Goal: Task Accomplishment & Management: Manage account settings

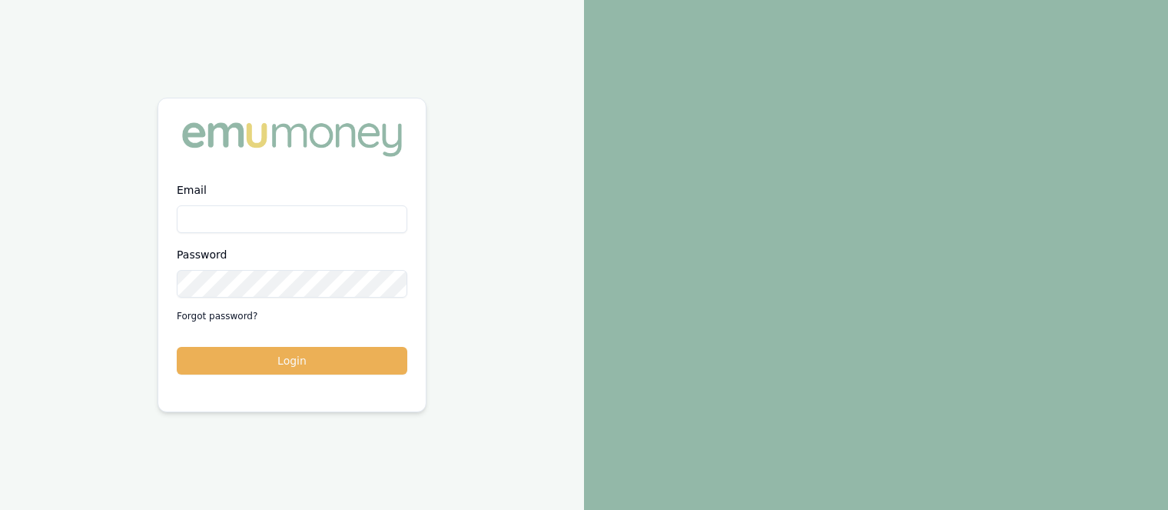
click at [242, 220] on input "Email" at bounding box center [292, 219] width 231 height 28
type input "robyn.adams@emumoney.com.au"
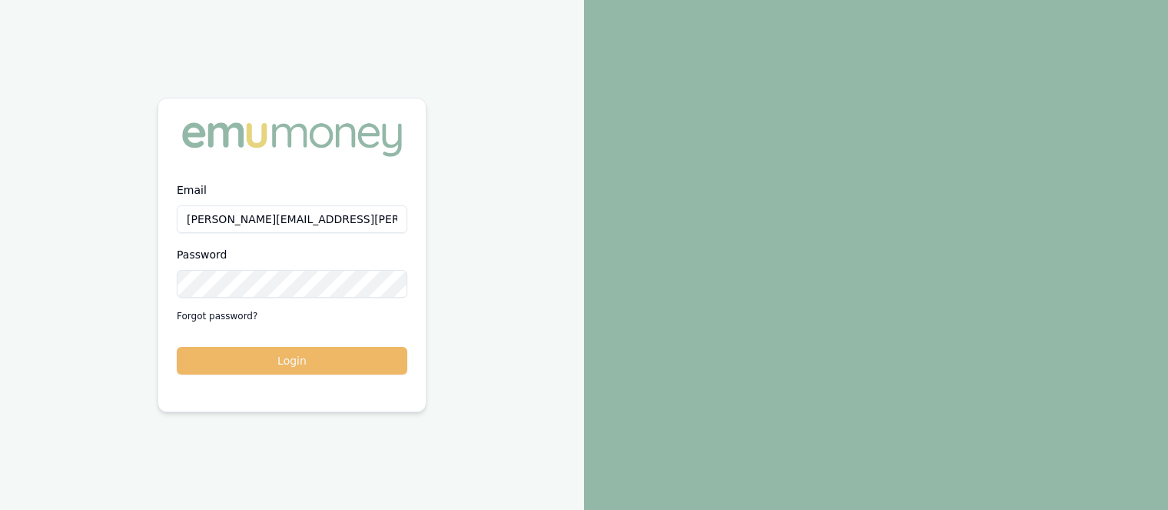
click at [321, 360] on button "Login" at bounding box center [292, 361] width 231 height 28
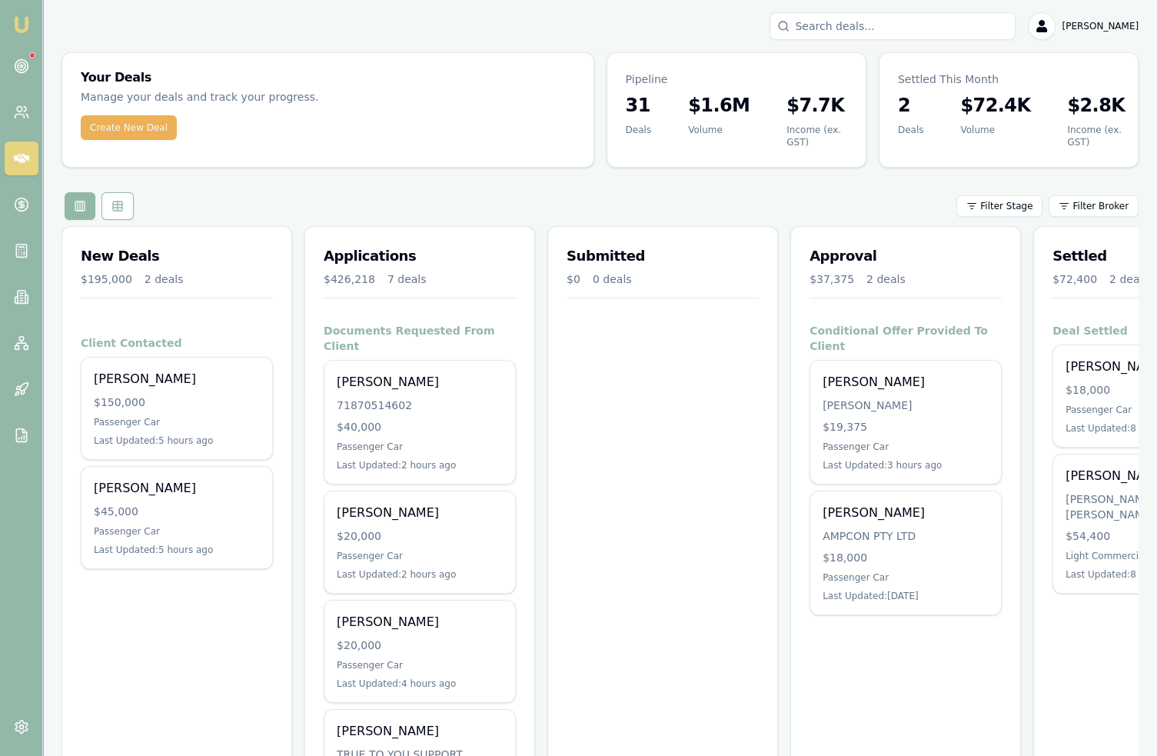
click at [689, 181] on div "Your Deals Manage your deals and track your progress. Create New Deal Pipeline …" at bounding box center [599, 646] width 1077 height 1189
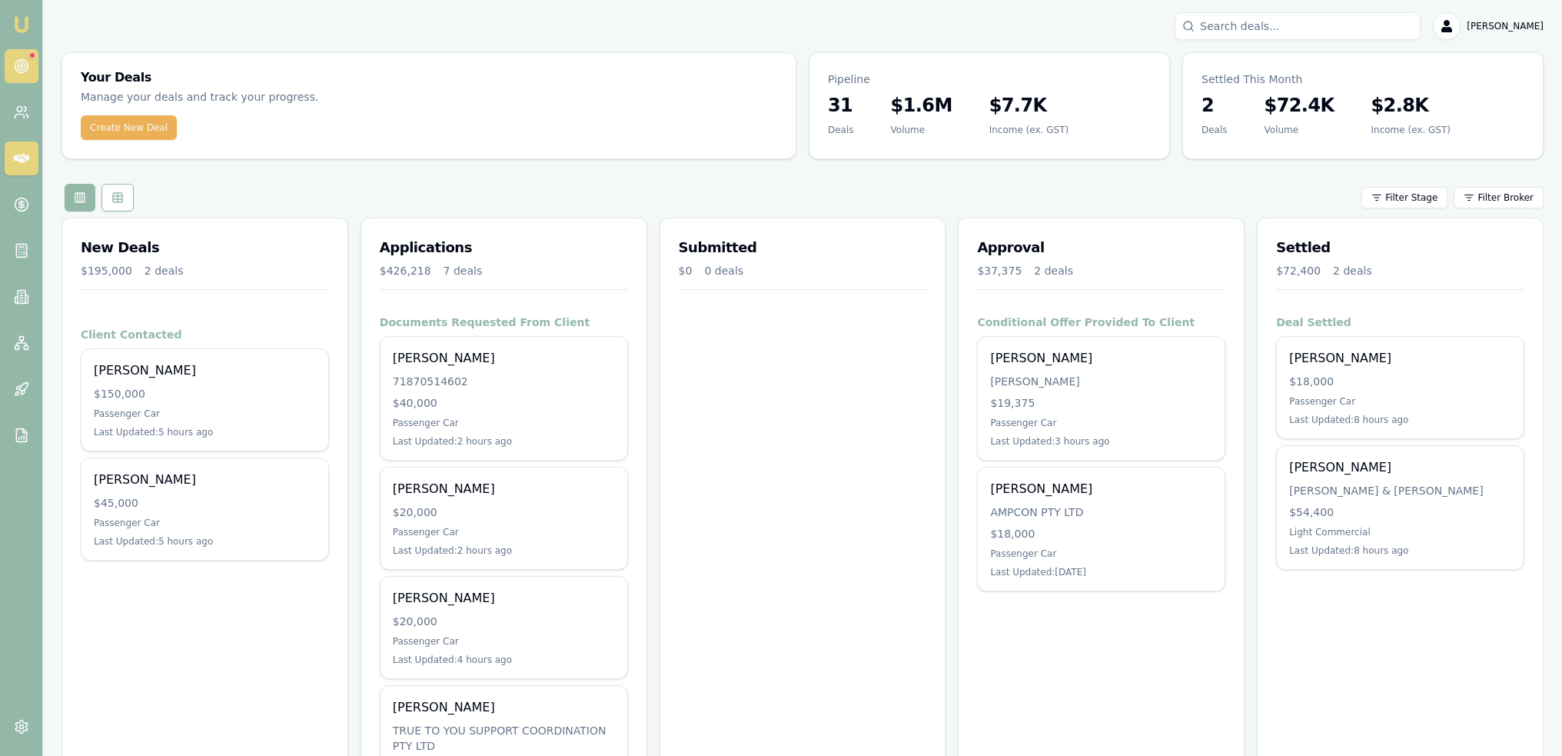
click at [21, 67] on circle at bounding box center [21, 66] width 2 height 2
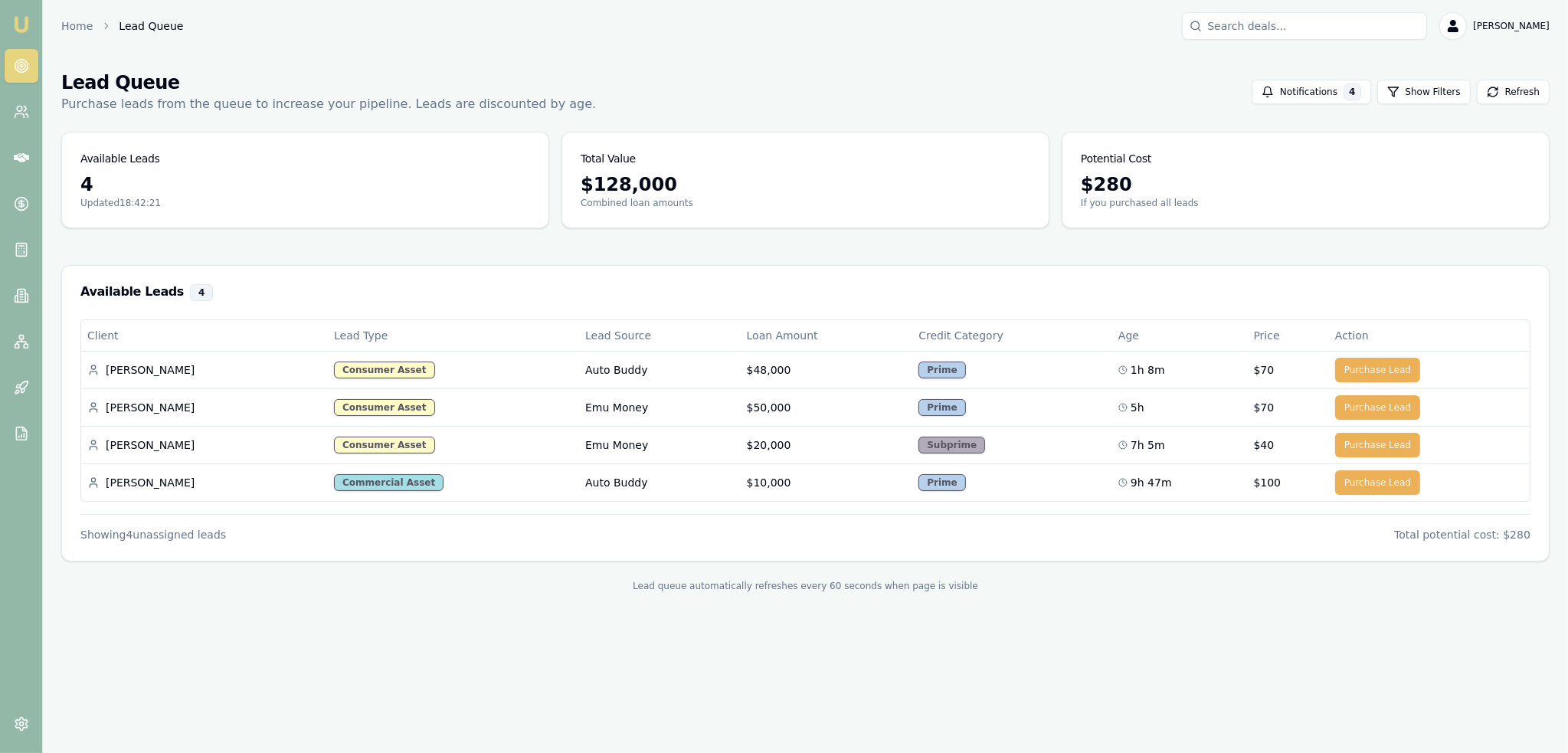
click at [28, 24] on img at bounding box center [21, 24] width 18 height 18
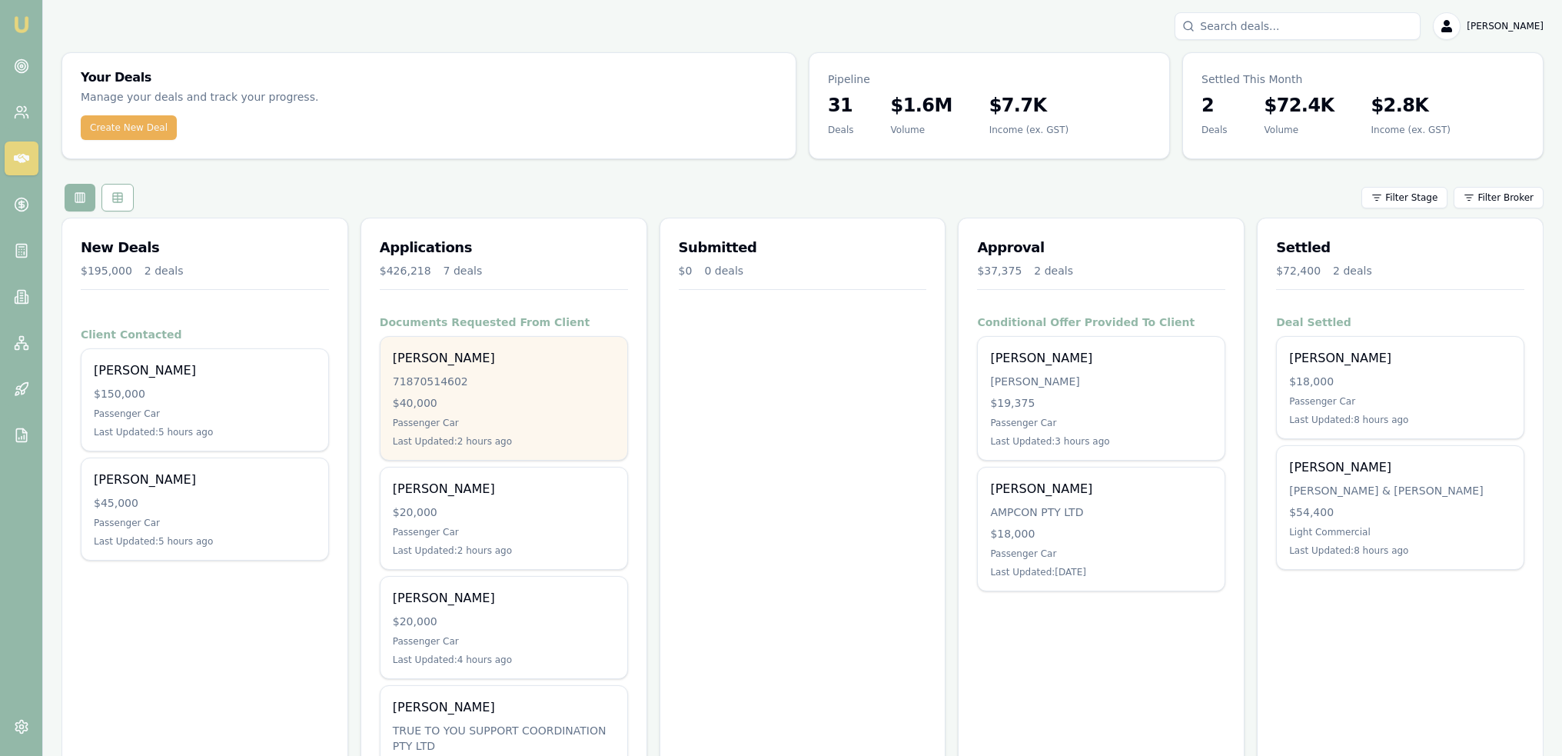
click at [450, 364] on div "Annabelle Isaac" at bounding box center [504, 358] width 222 height 18
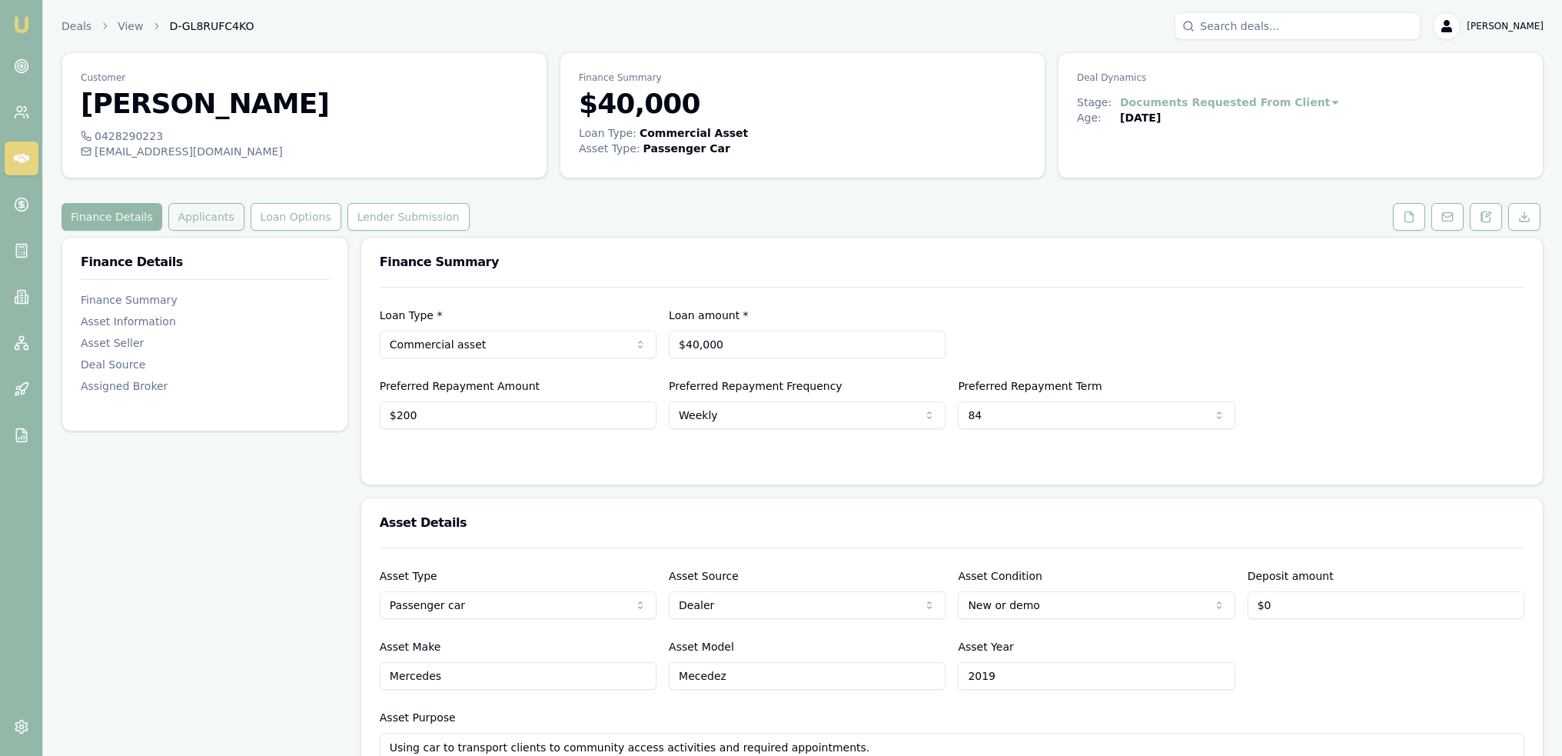
click at [203, 221] on button "Applicants" at bounding box center [206, 217] width 76 height 28
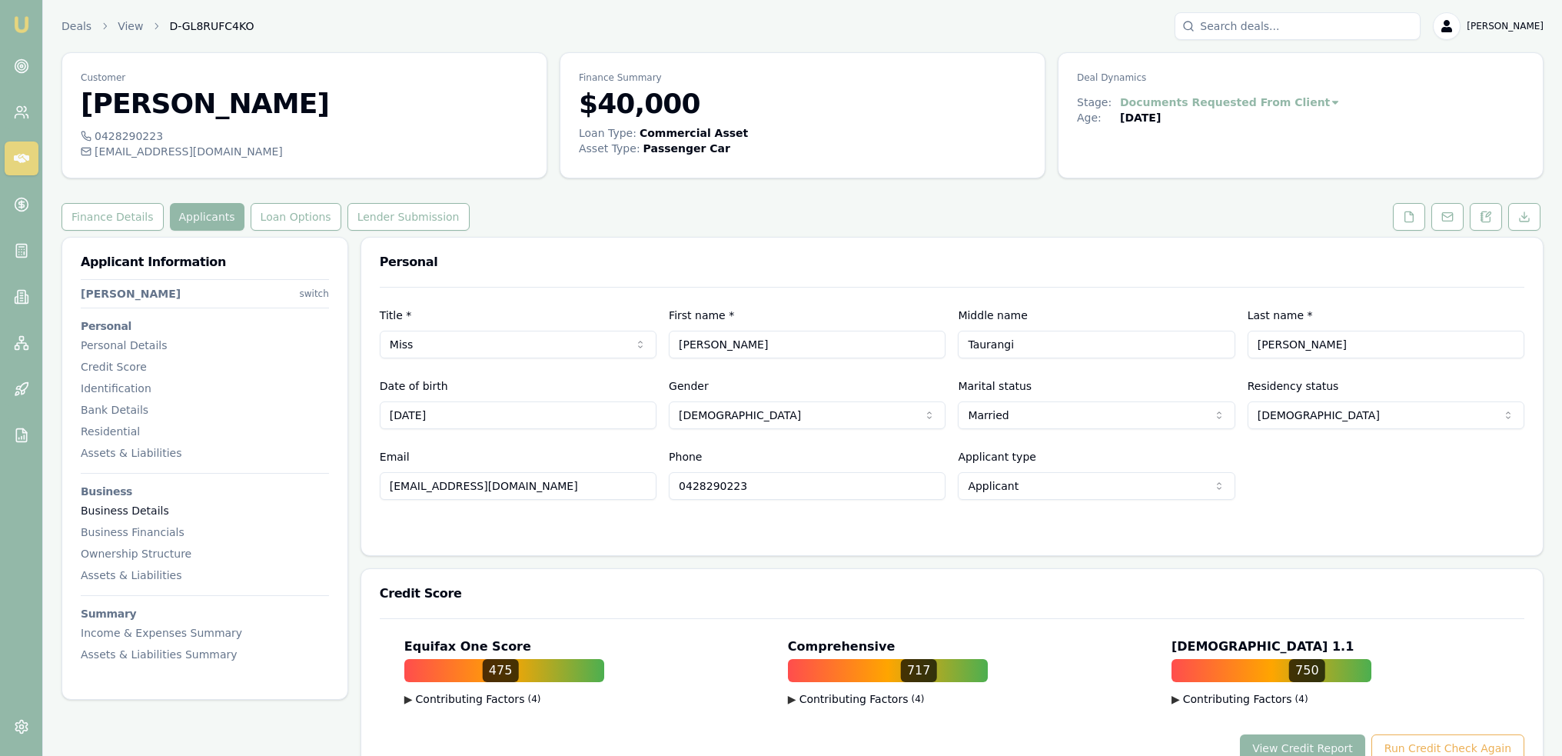
click at [108, 510] on div "Business Details" at bounding box center [205, 510] width 248 height 15
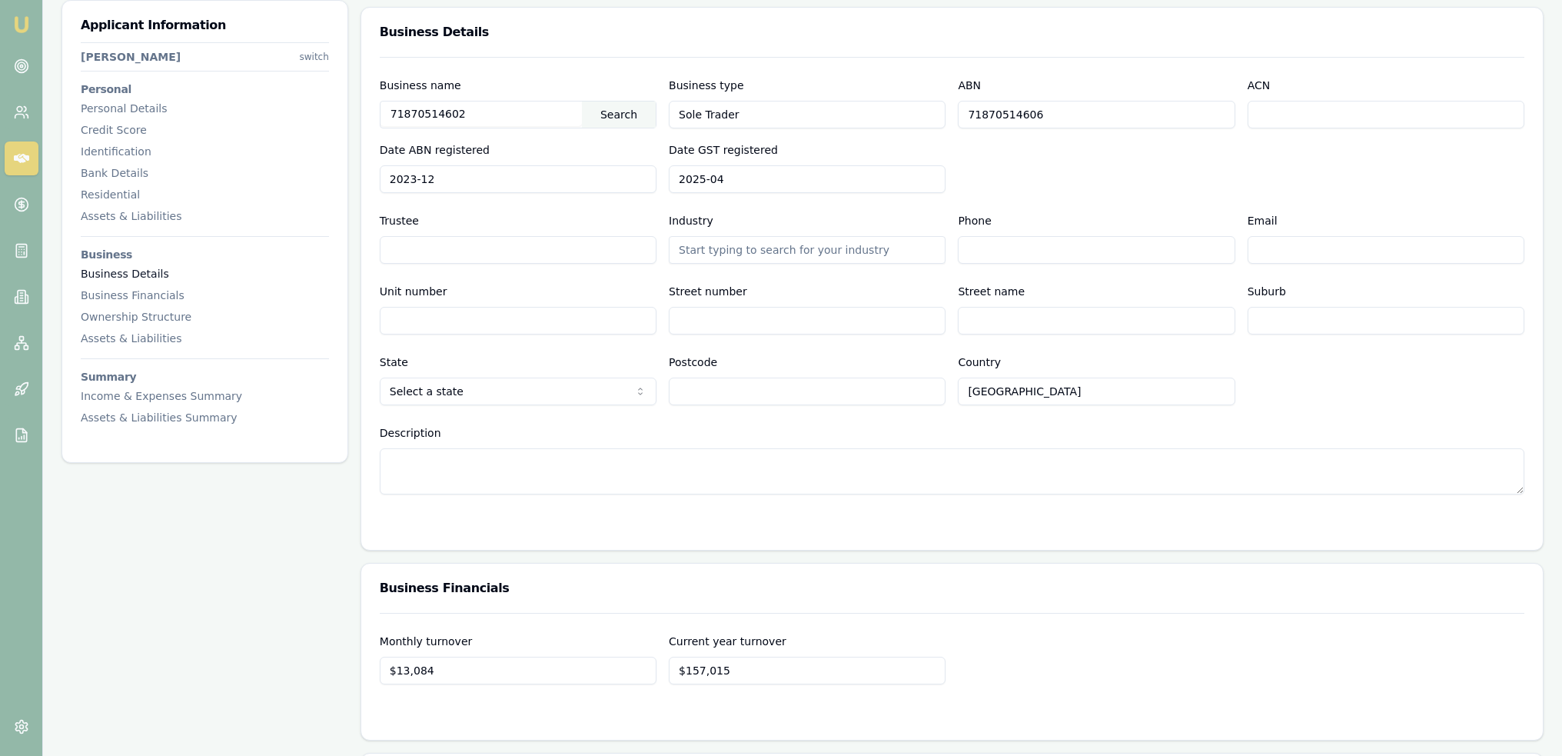
scroll to position [3890, 0]
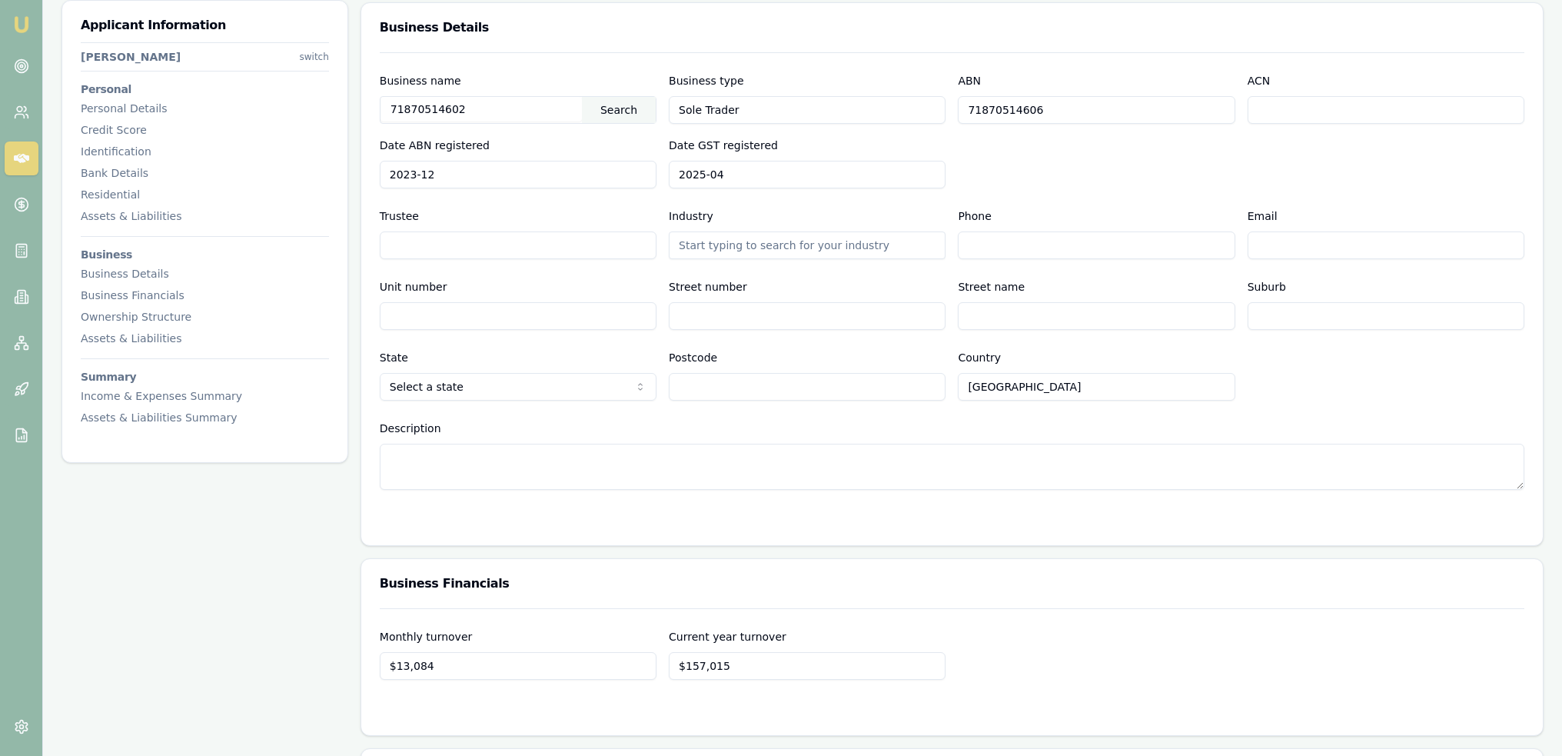
click at [492, 105] on input "71870514602" at bounding box center [481, 109] width 201 height 25
click at [612, 107] on div "Search" at bounding box center [619, 110] width 74 height 26
click at [506, 135] on div "ISAAC, ANNABELLE (71870514602)" at bounding box center [518, 138] width 275 height 28
type input "[PERSON_NAME]"
type input "Individual/Sole Trader"
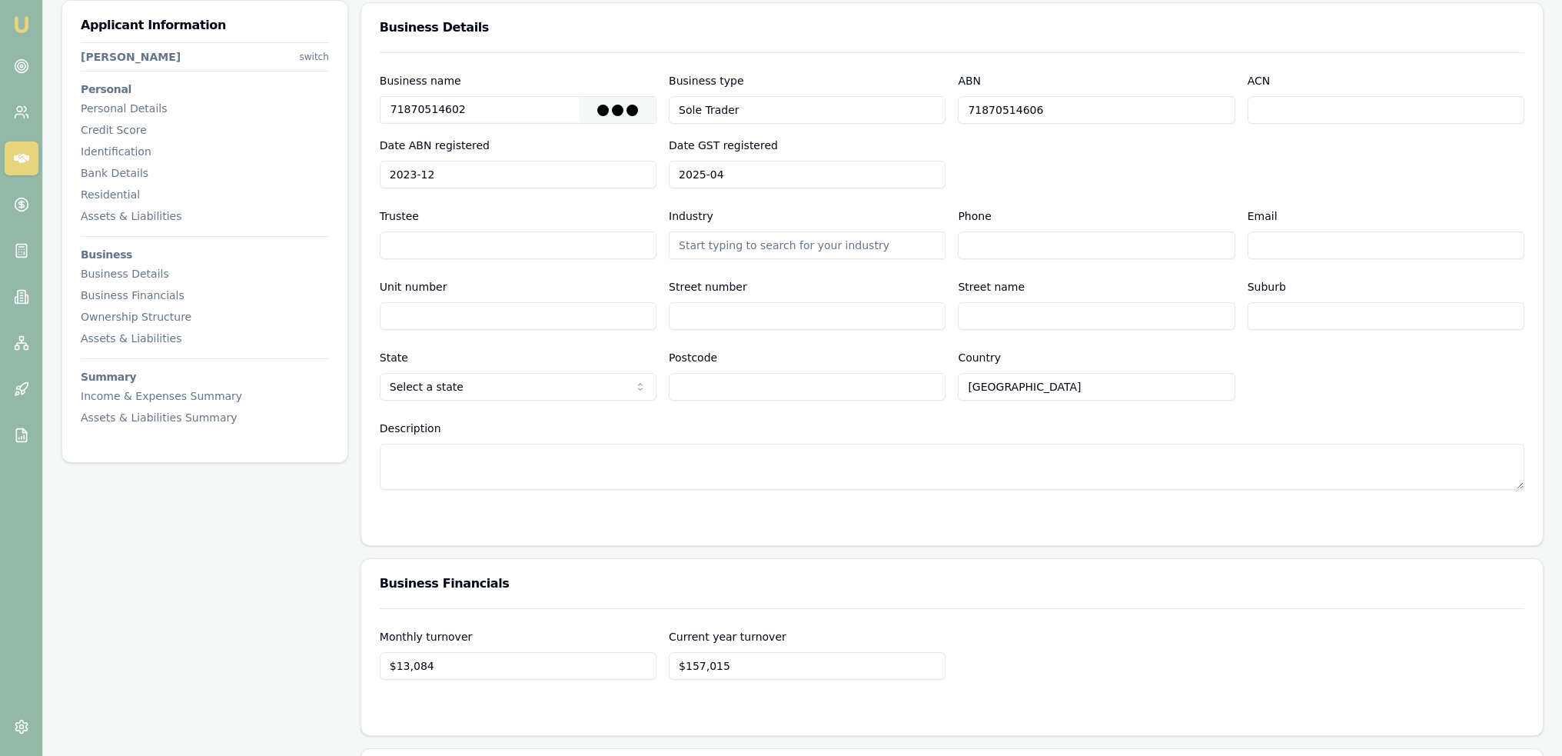
type input "71870514602"
type input "2023-12-12"
type input "2025-04-11"
click at [569, 454] on textarea "Description" at bounding box center [952, 467] width 1145 height 46
click at [1029, 516] on div at bounding box center [952, 520] width 1145 height 12
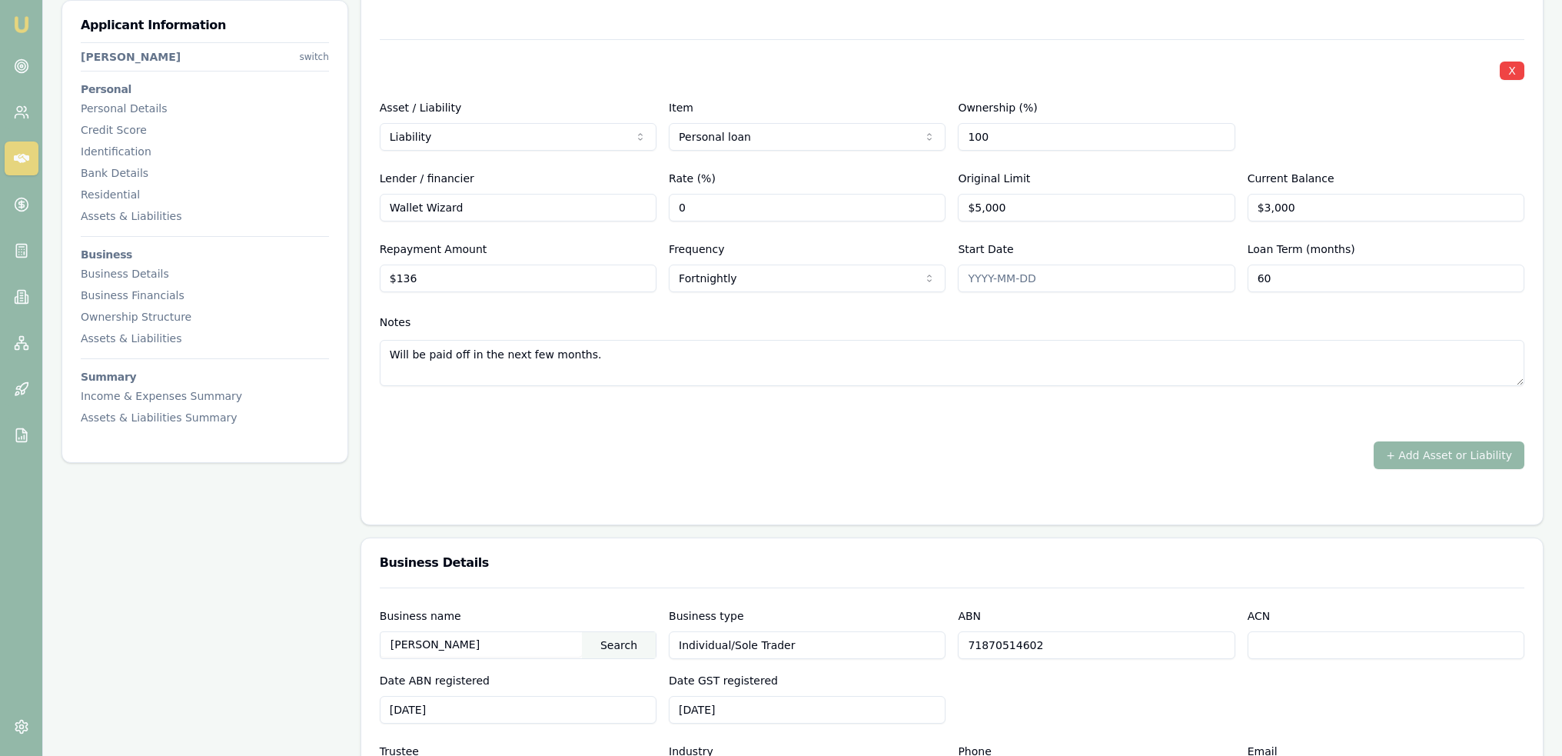
scroll to position [3198, 0]
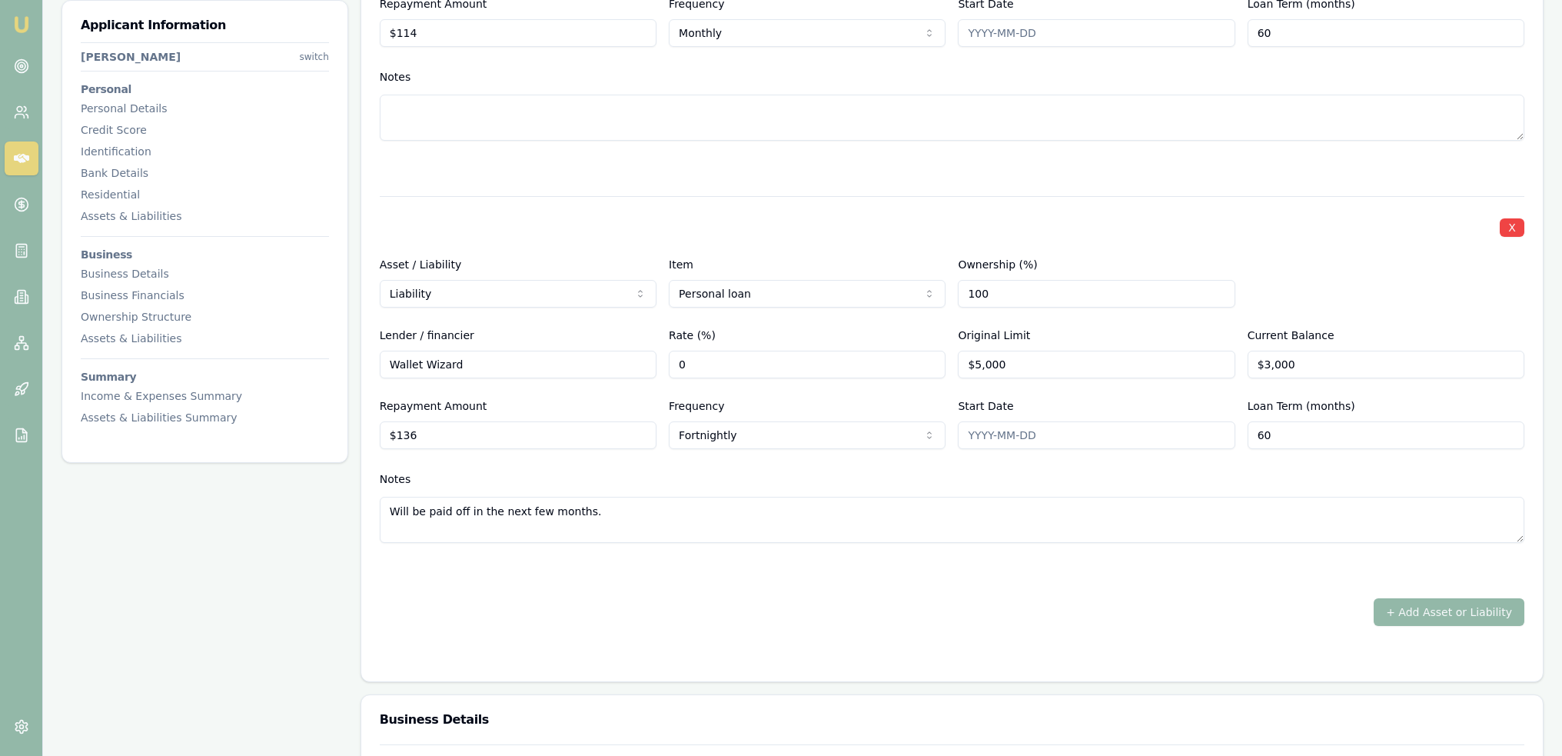
click at [9, 24] on link "Emu Broker" at bounding box center [21, 24] width 25 height 25
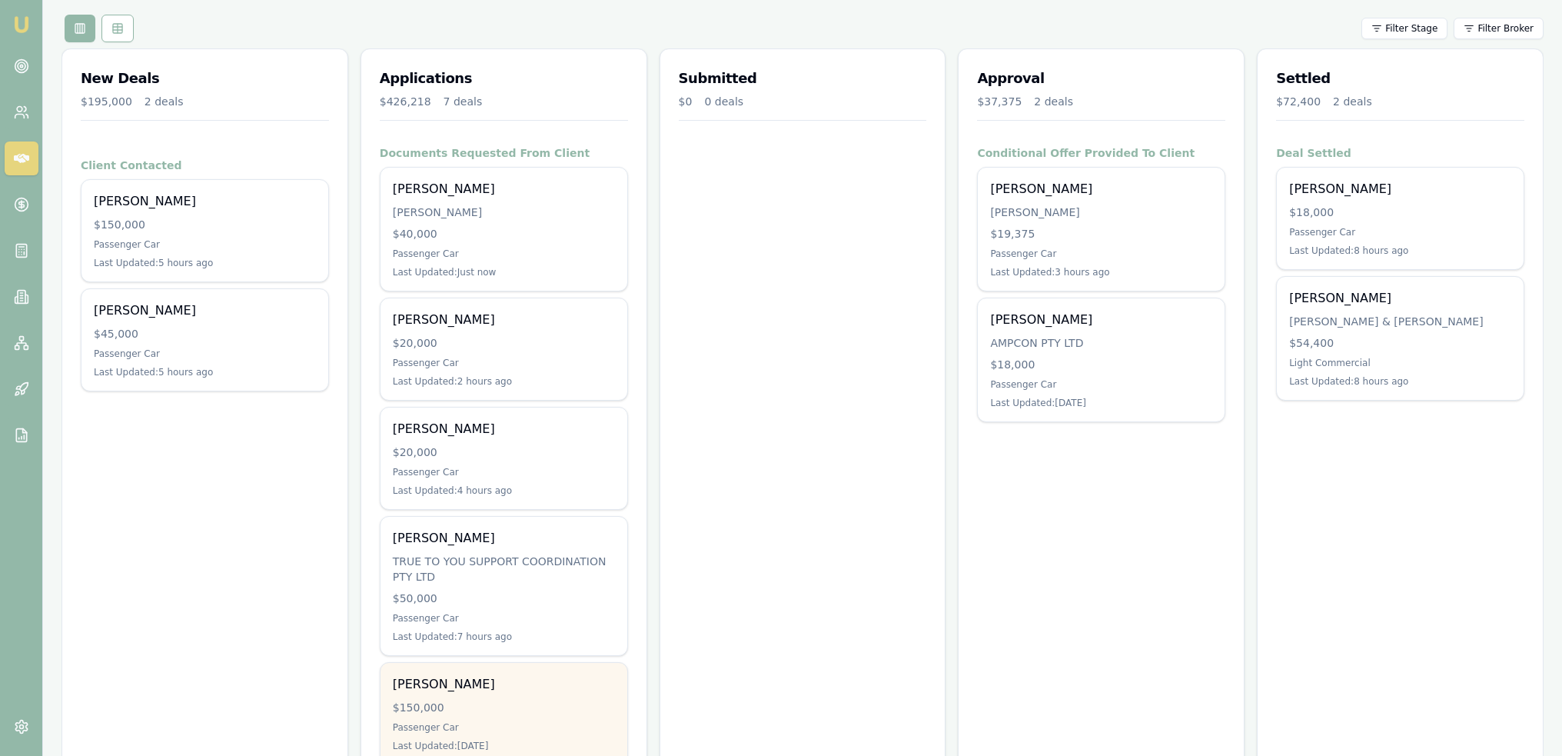
scroll to position [163, 0]
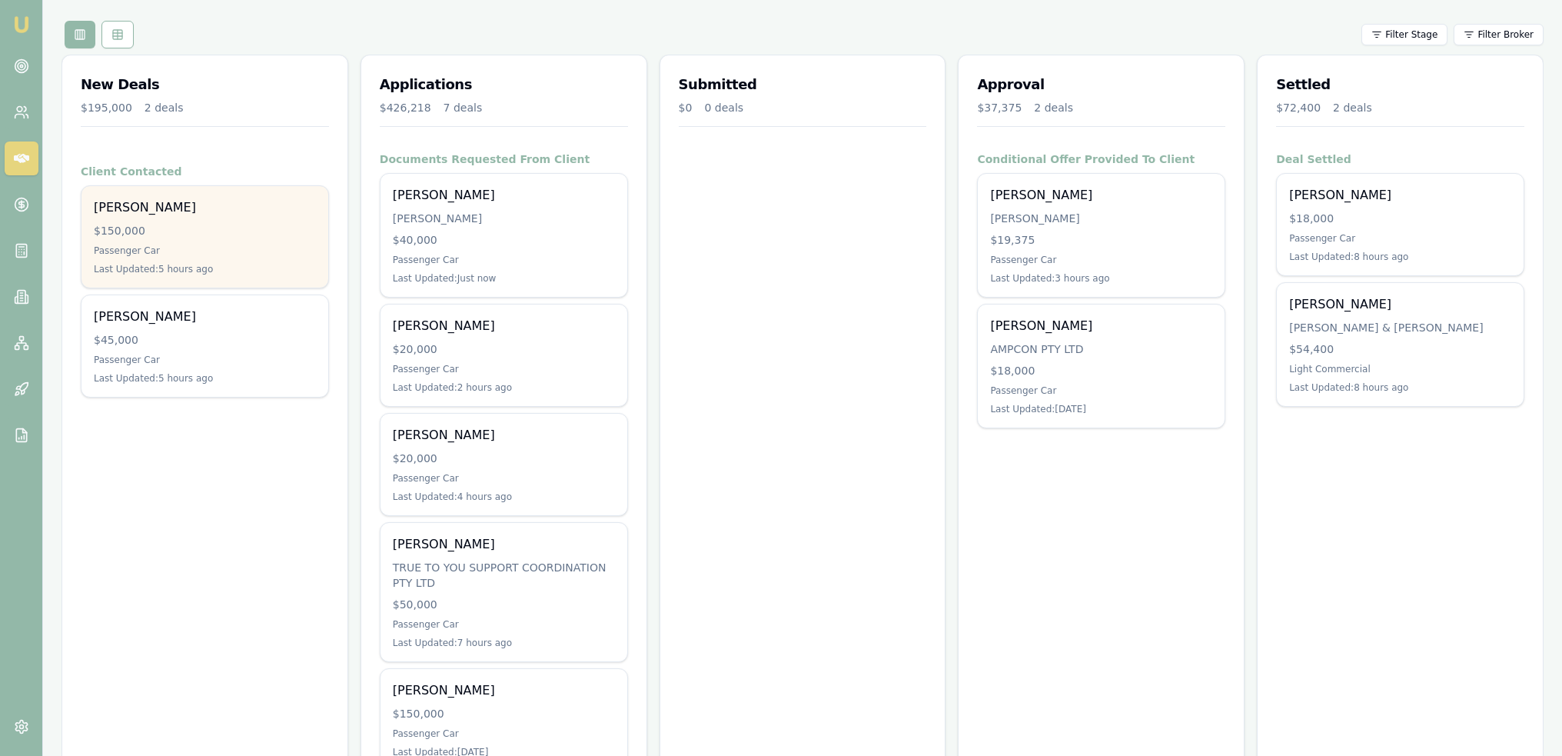
click at [244, 252] on div "Passenger Car" at bounding box center [205, 250] width 222 height 12
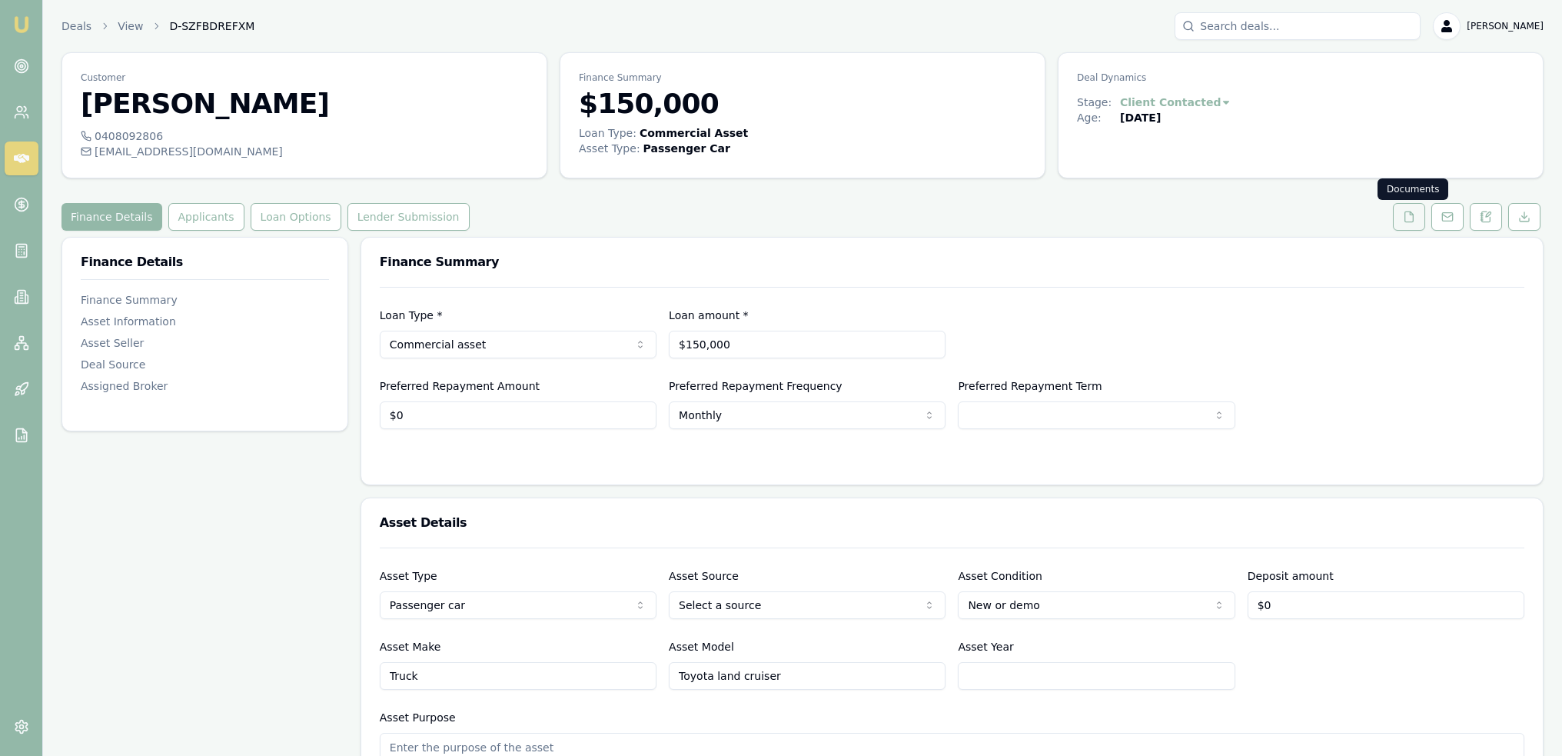
click at [1412, 217] on icon at bounding box center [1409, 217] width 12 height 12
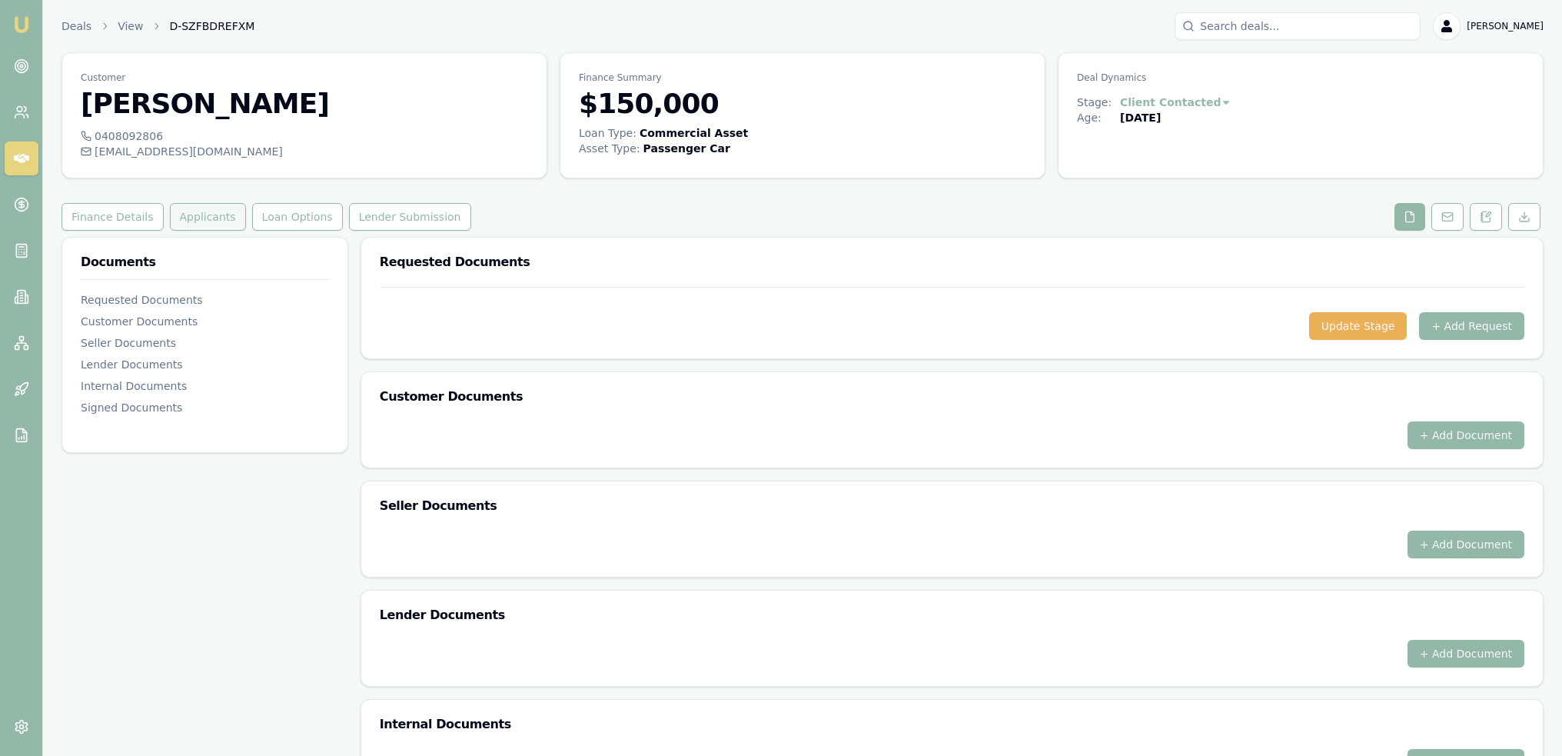
click at [198, 215] on button "Applicants" at bounding box center [208, 217] width 76 height 28
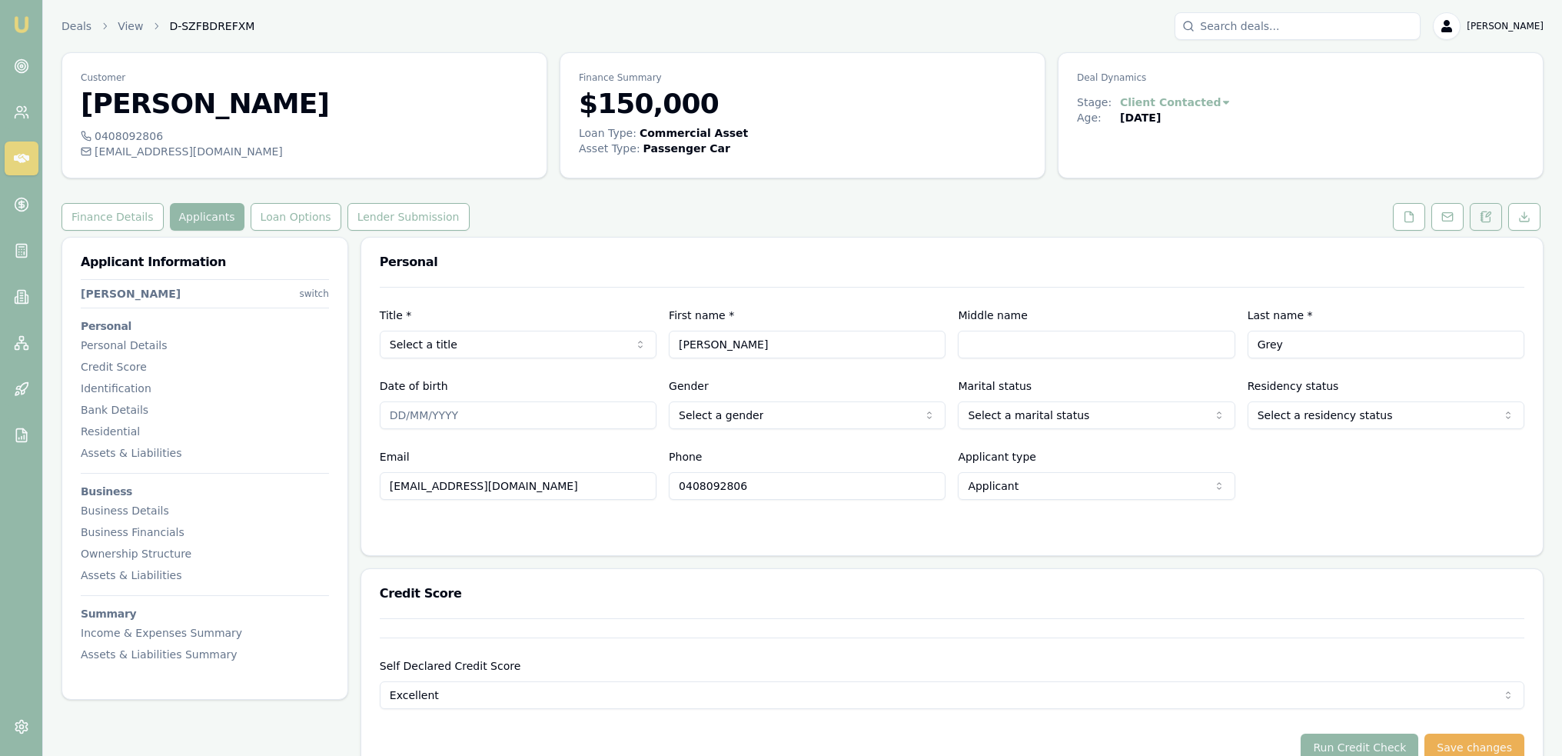
click at [1490, 224] on button at bounding box center [1486, 217] width 32 height 28
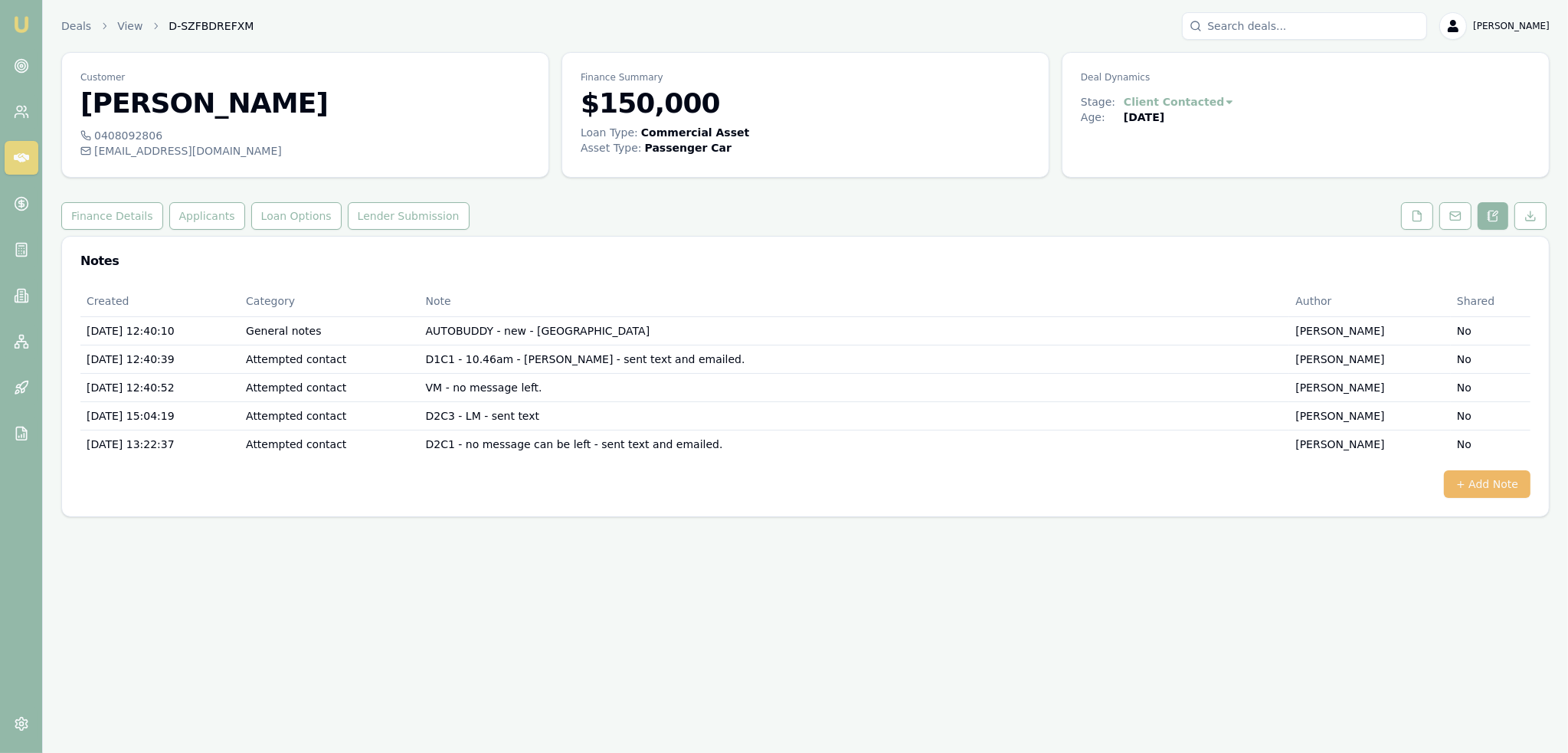
click at [1488, 474] on button "+ Add Note" at bounding box center [1486, 484] width 87 height 28
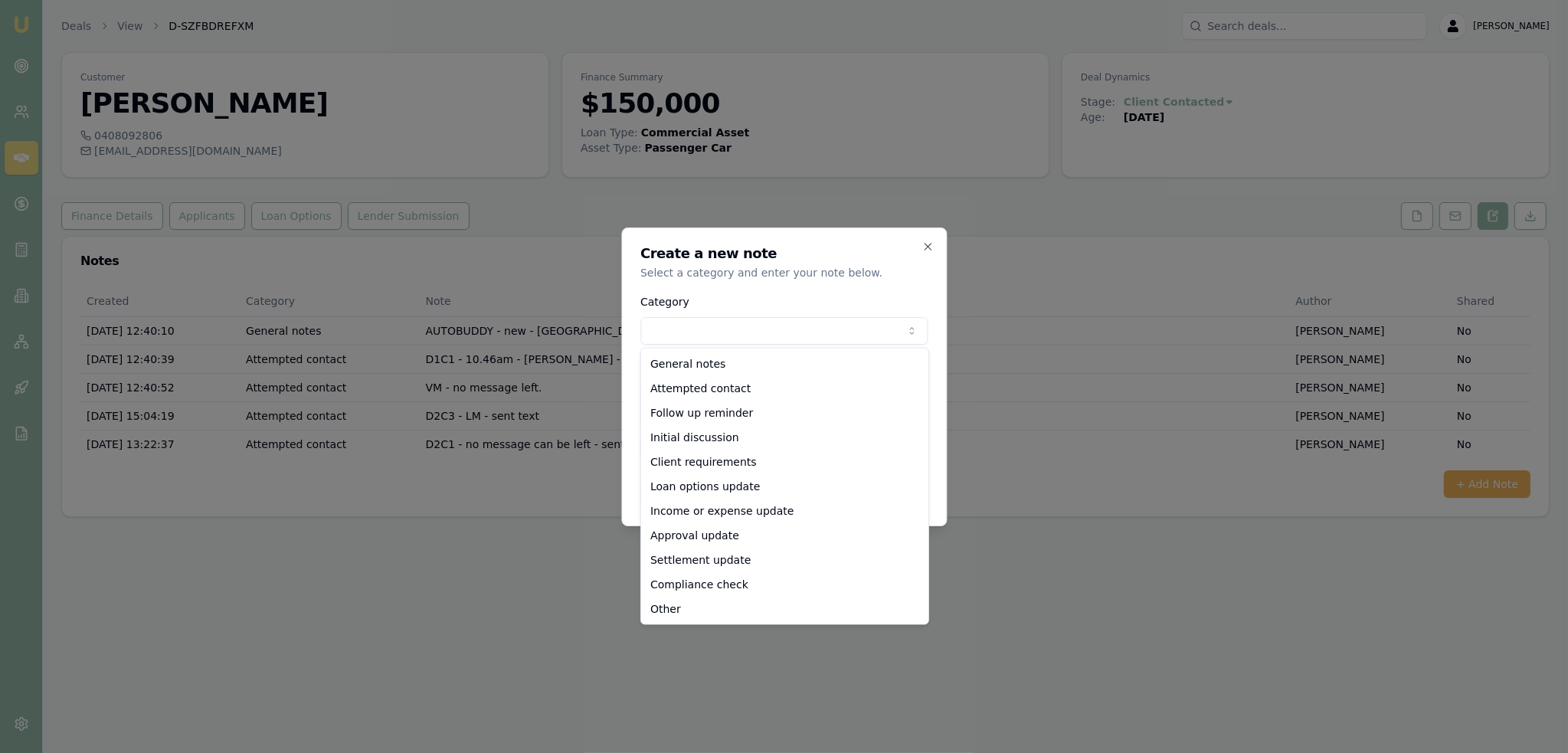
click at [784, 329] on body "Emu Broker Deals View D-SZFBDREFXM Robyn Adams Toggle Menu Customer Jim Grey 04…" at bounding box center [784, 376] width 1568 height 753
select select "ATTEMPTED_CONTACT"
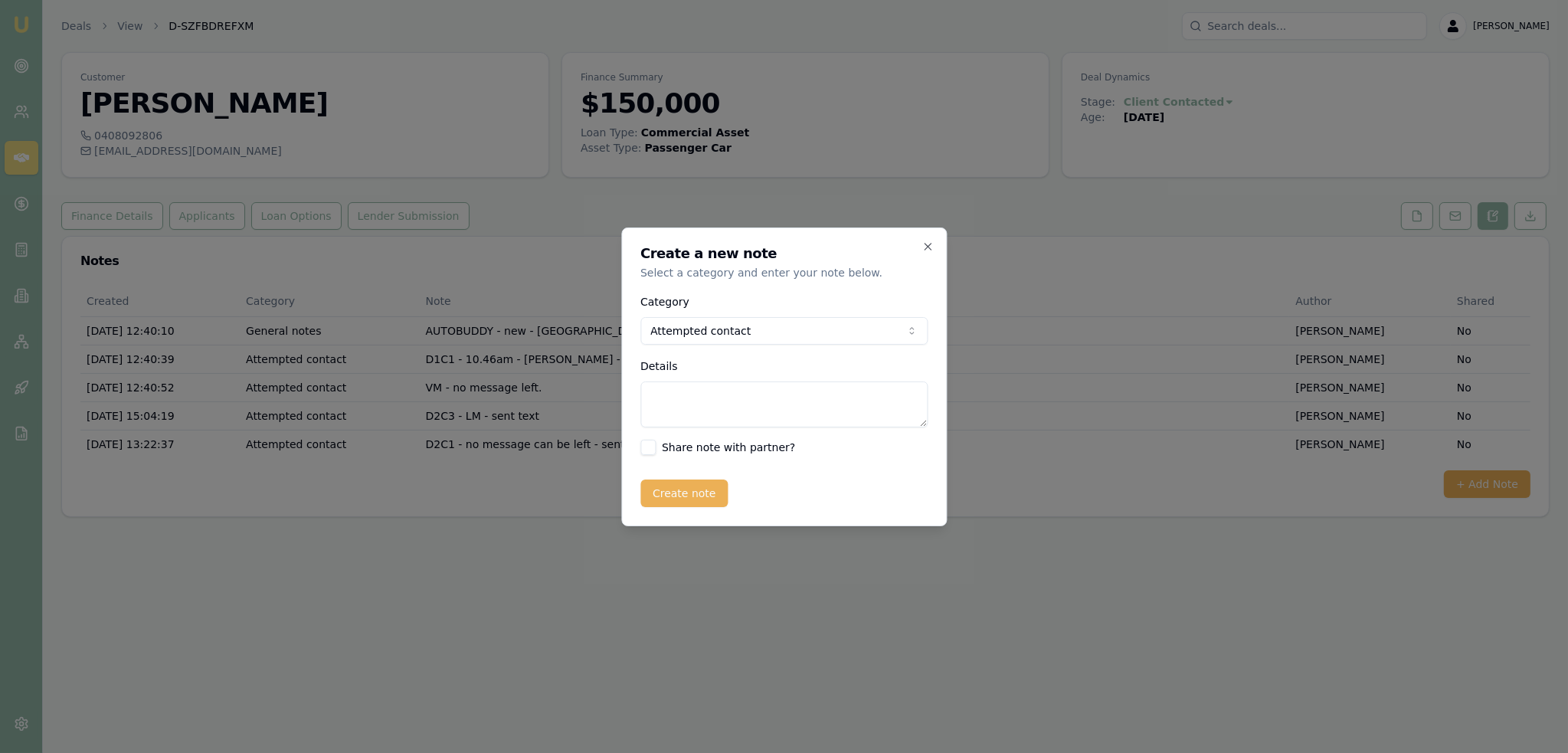
click at [713, 406] on textarea "Details" at bounding box center [784, 404] width 287 height 46
click at [699, 391] on textarea "D2C2 -" at bounding box center [784, 404] width 287 height 46
type textarea "D2C2 - LM - sent text."
click at [694, 498] on button "Create note" at bounding box center [684, 493] width 88 height 28
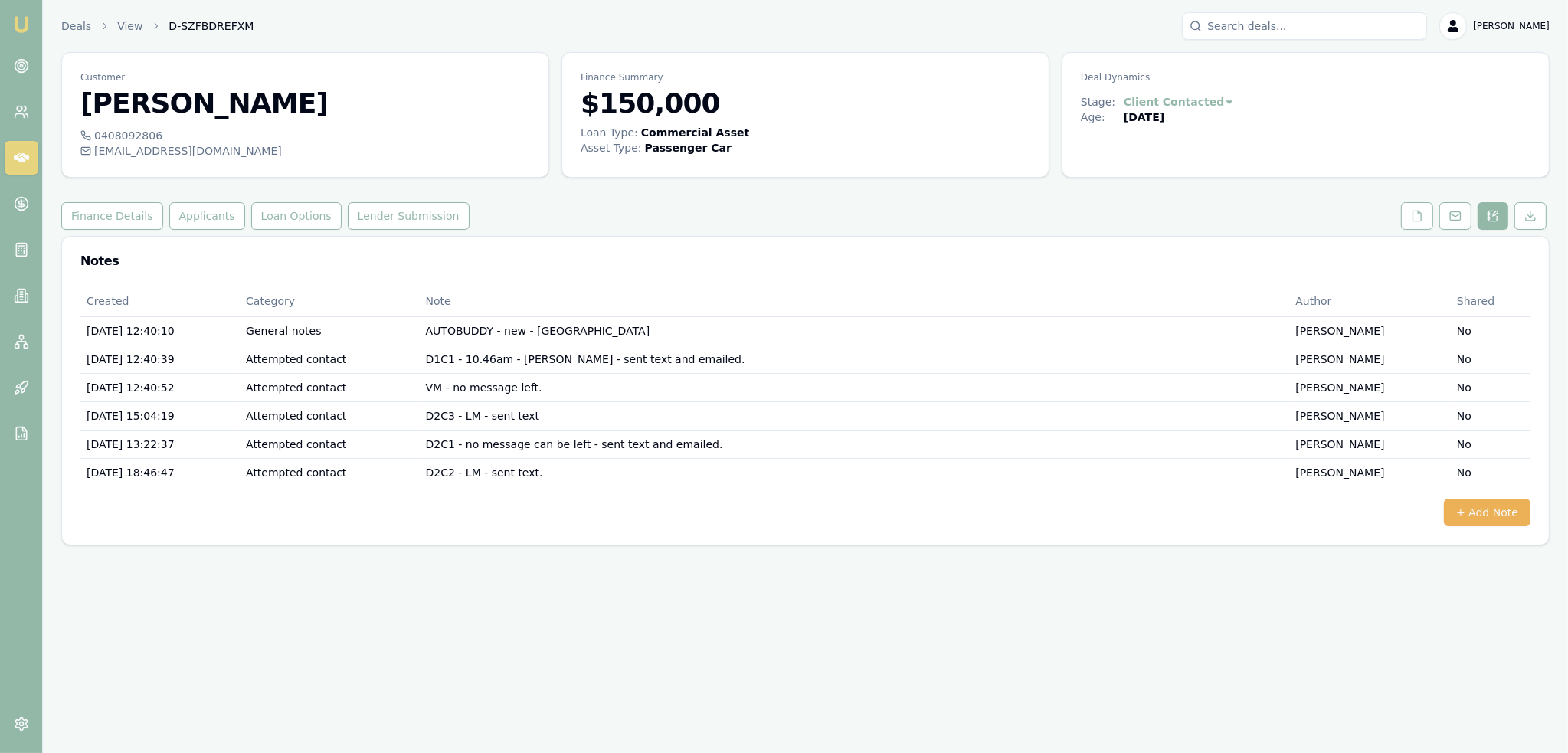
drag, startPoint x: 18, startPoint y: 21, endPoint x: 25, endPoint y: 14, distance: 9.9
click at [18, 21] on img at bounding box center [21, 24] width 18 height 18
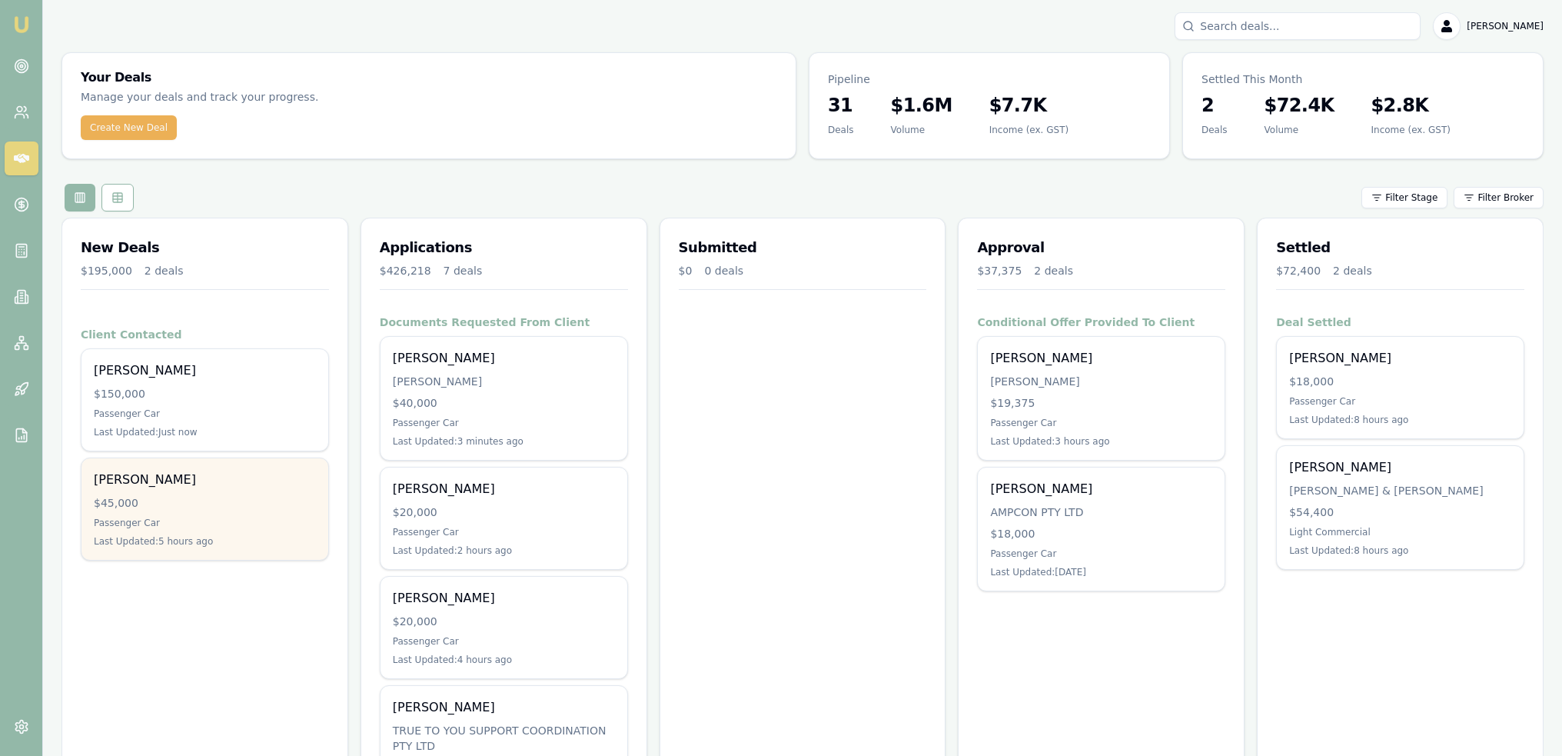
click at [138, 506] on div "$45,000" at bounding box center [205, 502] width 222 height 15
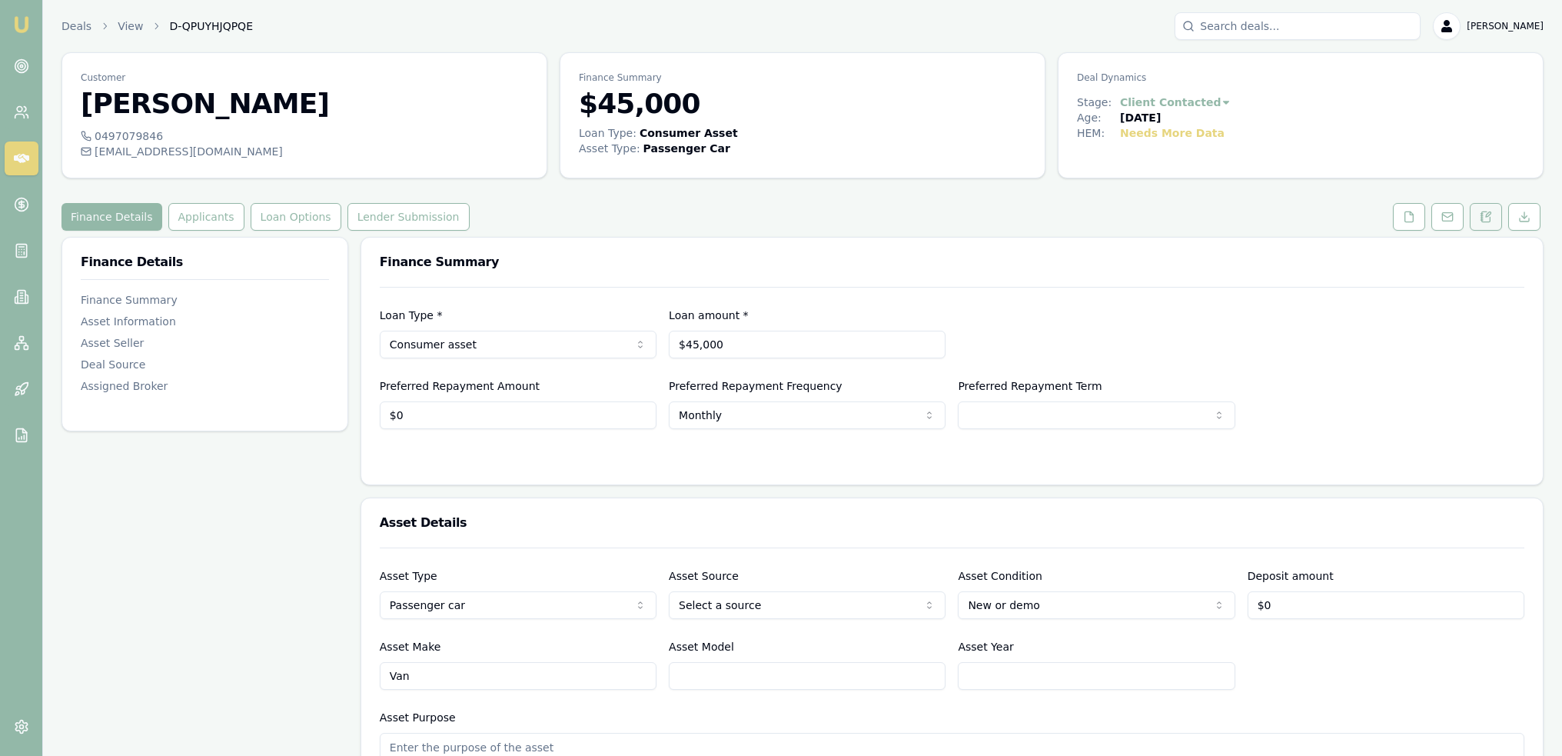
click at [1491, 217] on icon at bounding box center [1486, 217] width 12 height 12
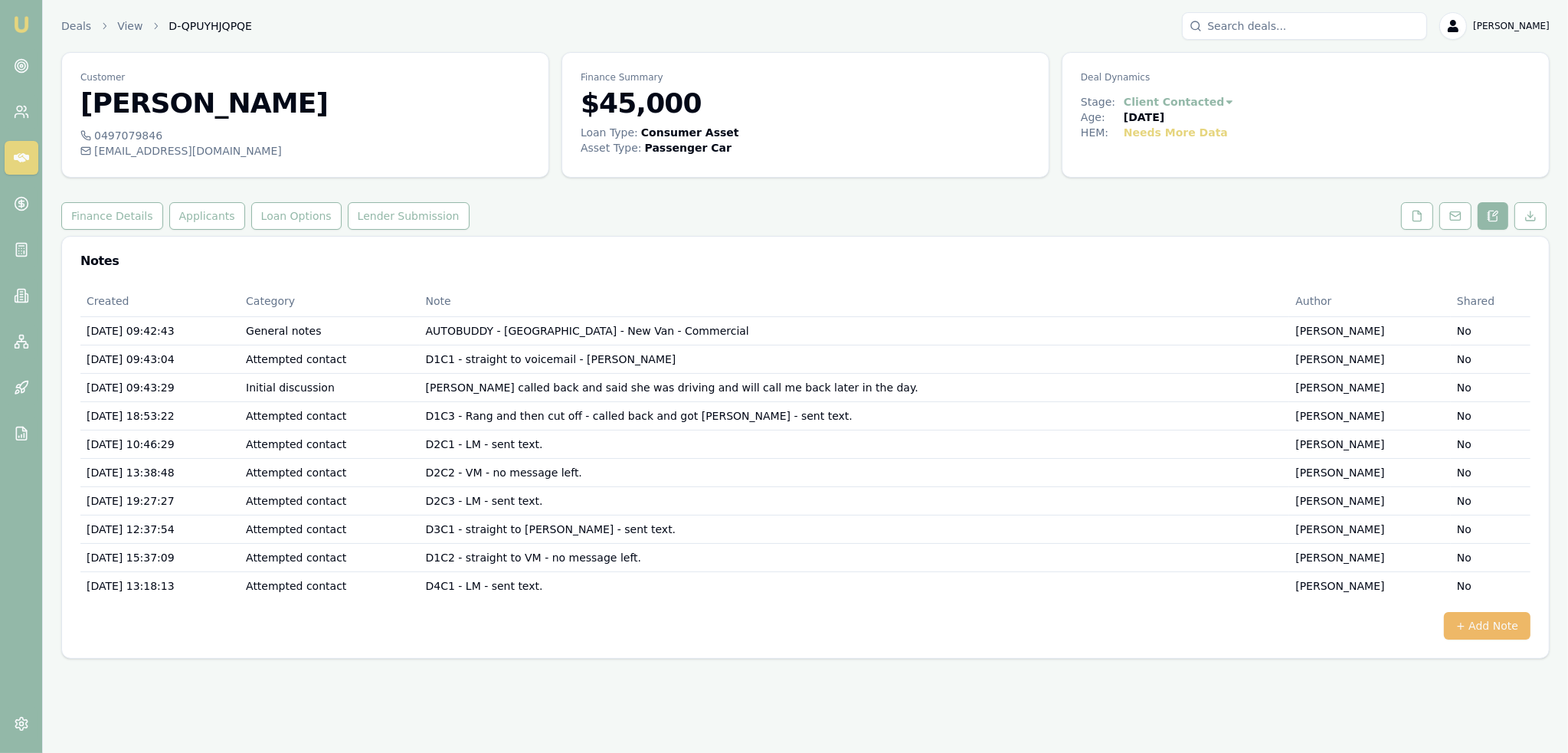
click at [1485, 629] on button "+ Add Note" at bounding box center [1486, 626] width 87 height 28
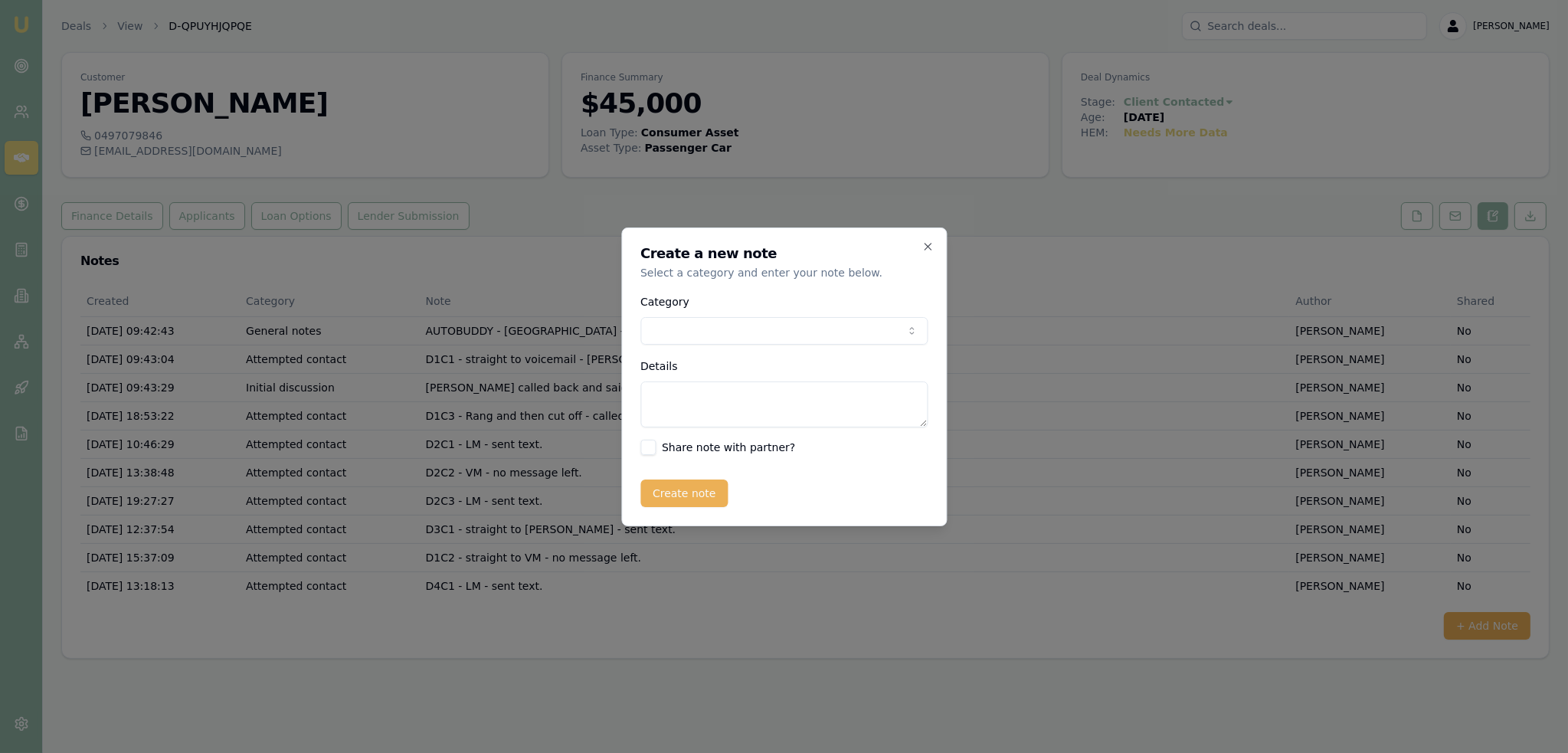
click at [779, 330] on body "Emu Broker Deals View D-QPUYHJQPQE Robyn Adams Toggle Menu Customer Jennylyn Ha…" at bounding box center [784, 376] width 1568 height 753
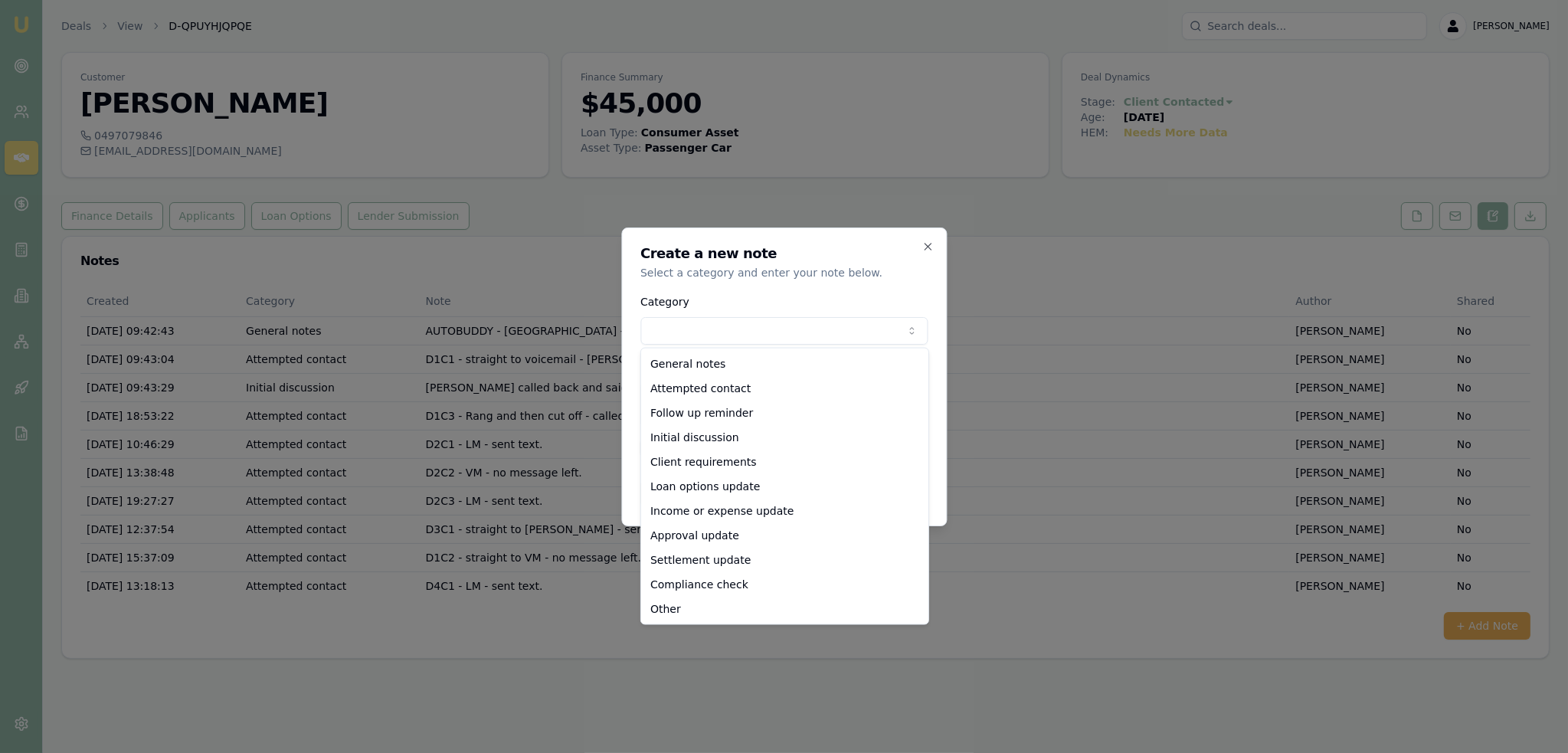
select select "ATTEMPTED_CONTACT"
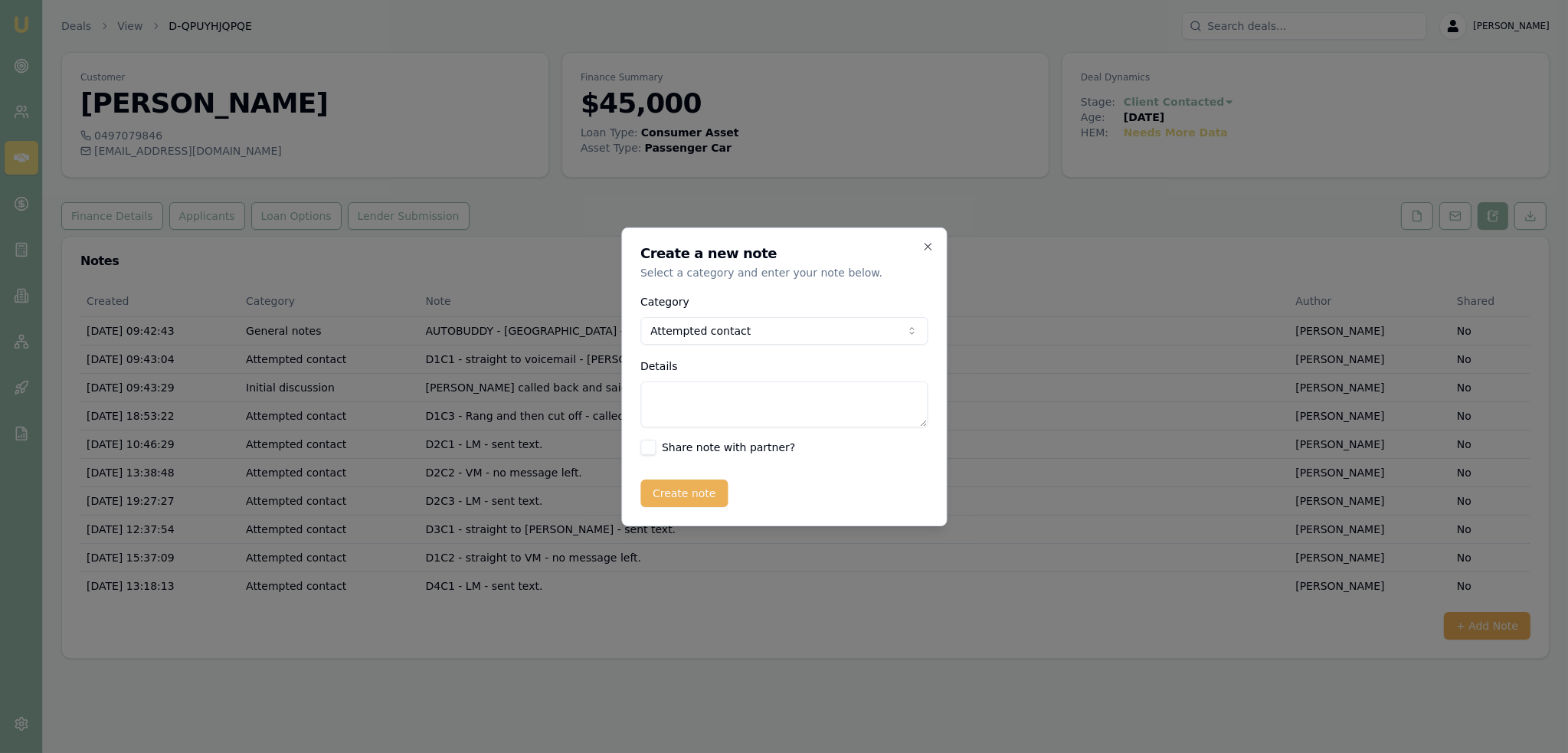
click at [734, 405] on textarea "Details" at bounding box center [784, 404] width 287 height 46
type textarea "D4C1 - VM - no message left."
click at [702, 487] on button "Create note" at bounding box center [684, 493] width 88 height 28
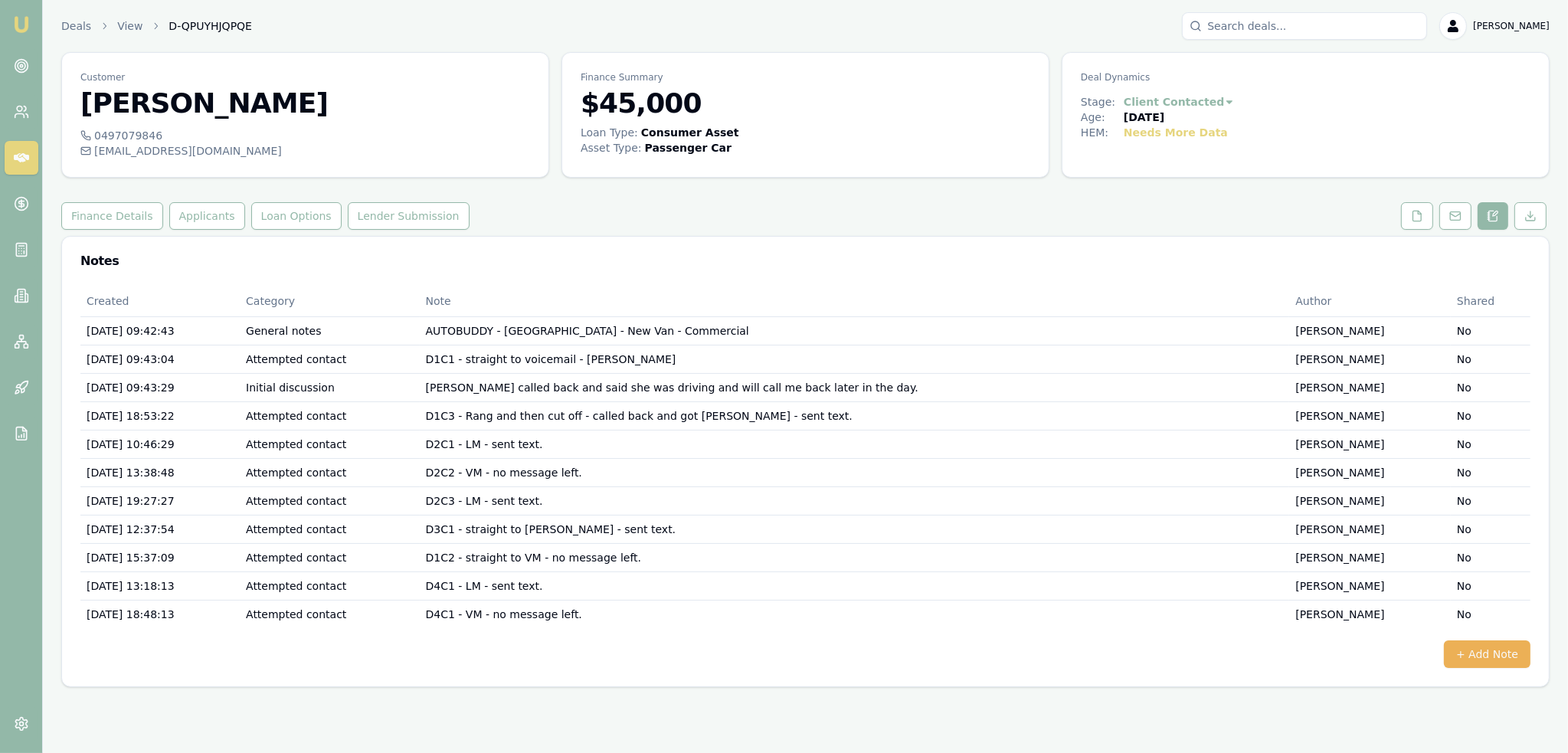
click at [29, 18] on img at bounding box center [21, 24] width 18 height 18
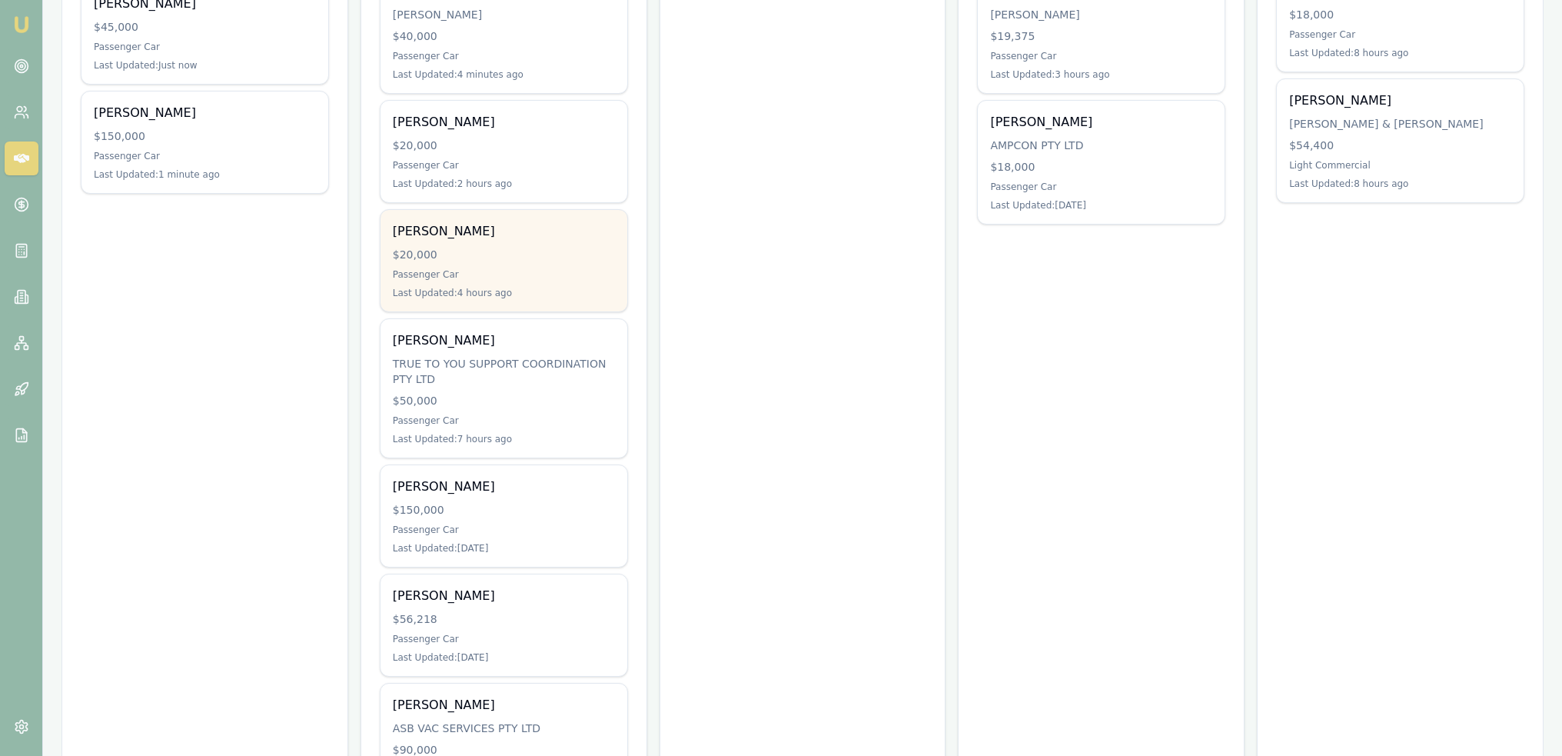
scroll to position [384, 0]
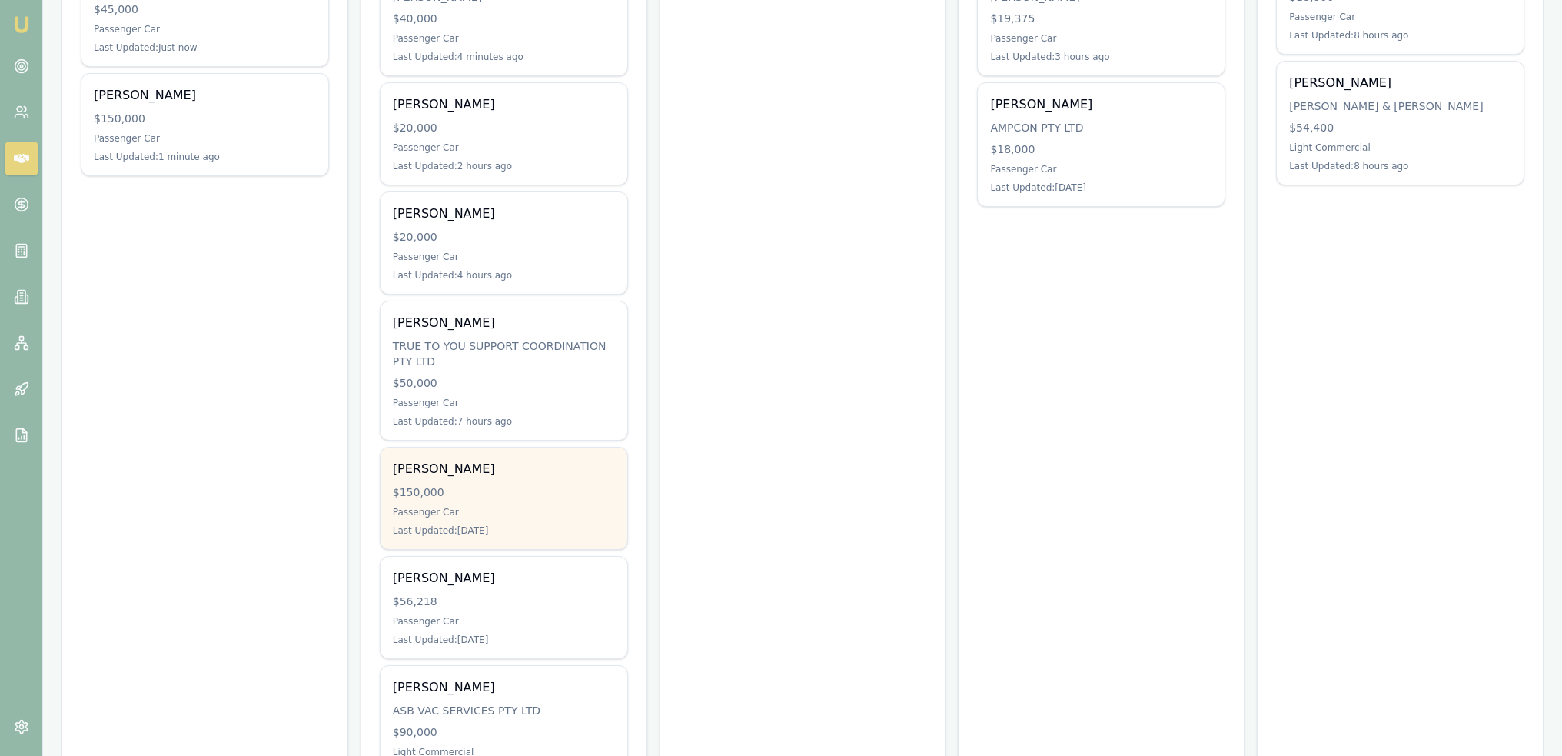
click at [458, 479] on div "Jammi Smith $150,000 Passenger Car Last Updated: 2 days ago" at bounding box center [504, 497] width 247 height 101
click at [486, 527] on div "Last Updated: 2 days ago" at bounding box center [504, 530] width 222 height 12
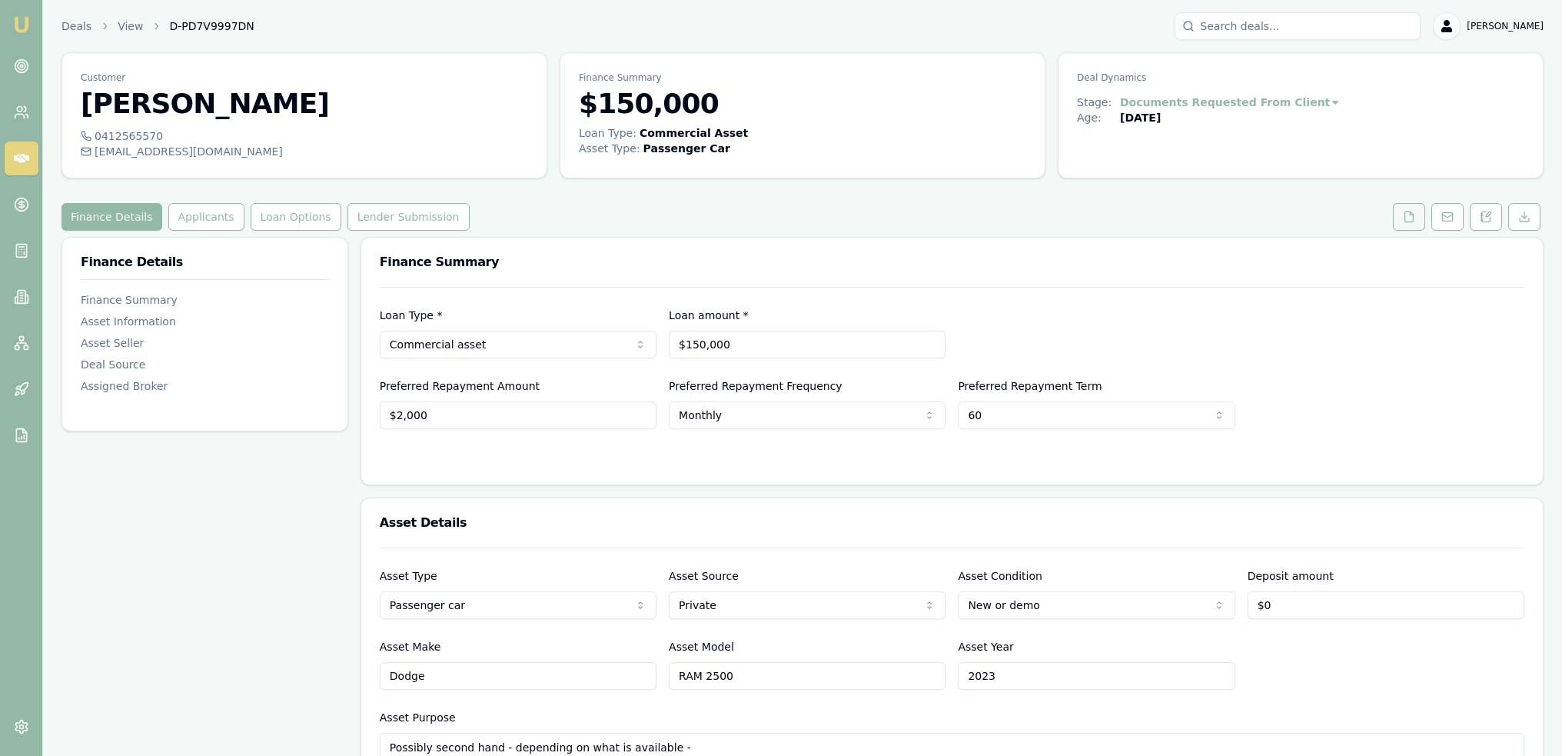
click at [1405, 229] on button at bounding box center [1409, 217] width 32 height 28
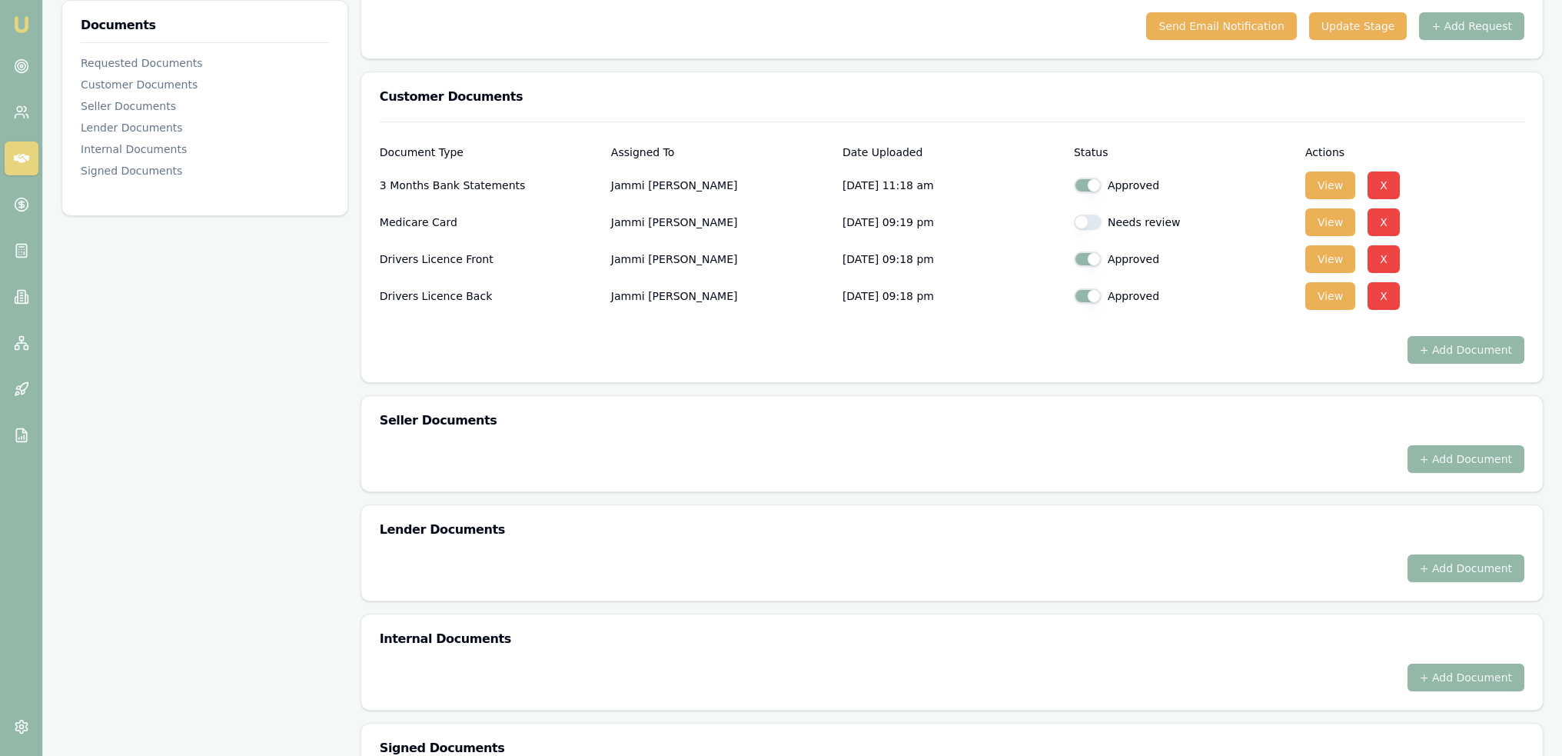
scroll to position [384, 0]
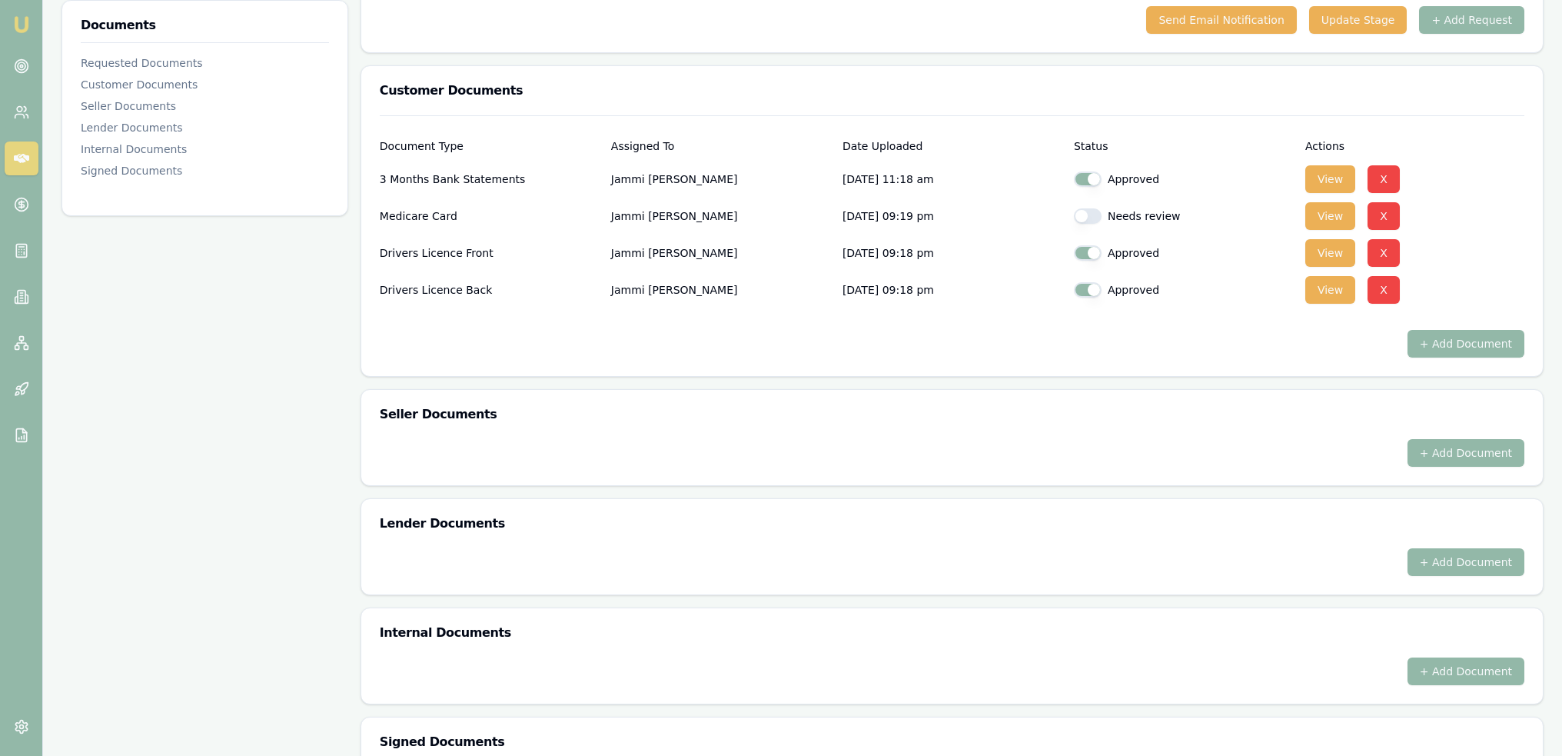
click at [1093, 219] on button "button" at bounding box center [1088, 215] width 28 height 15
checkbox input "true"
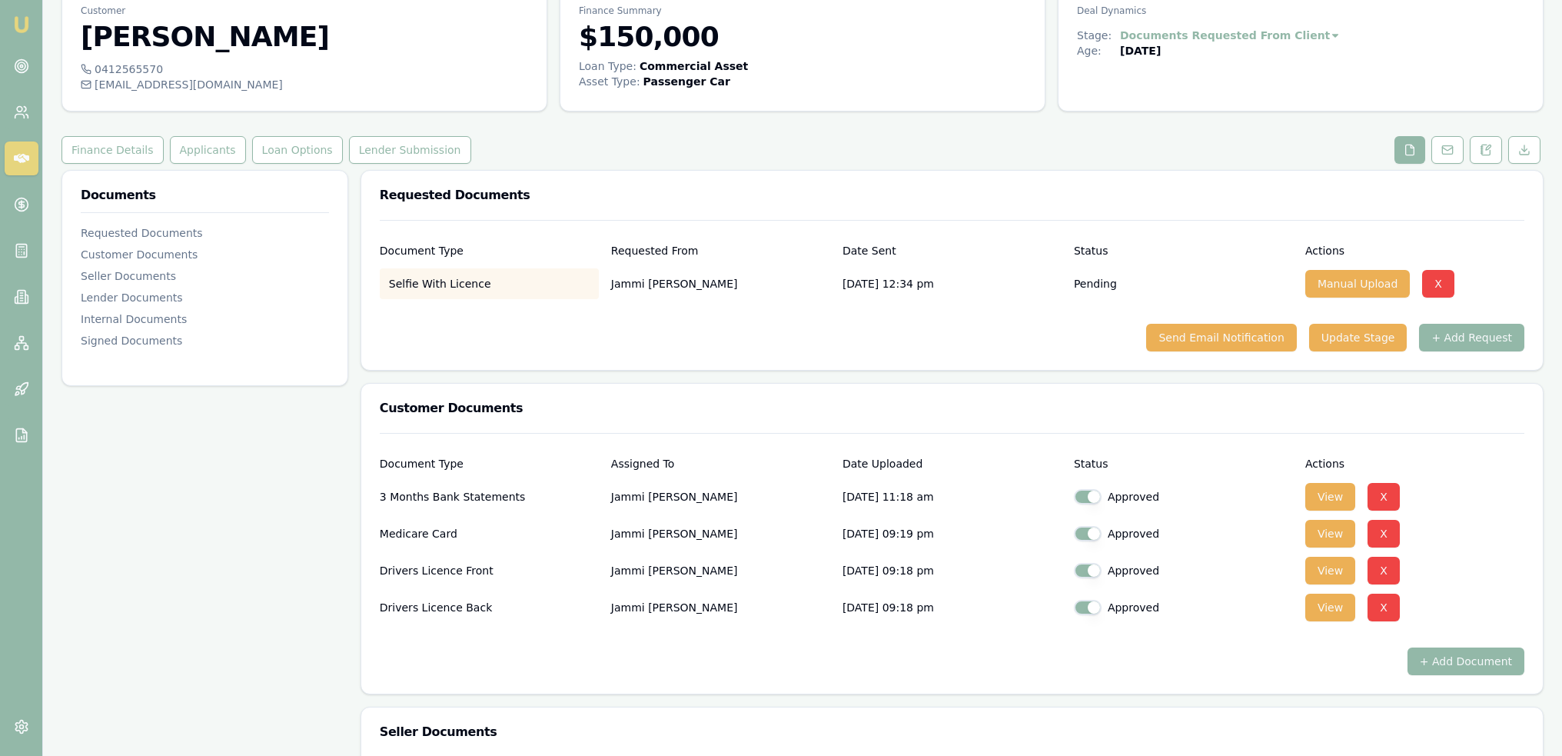
scroll to position [0, 0]
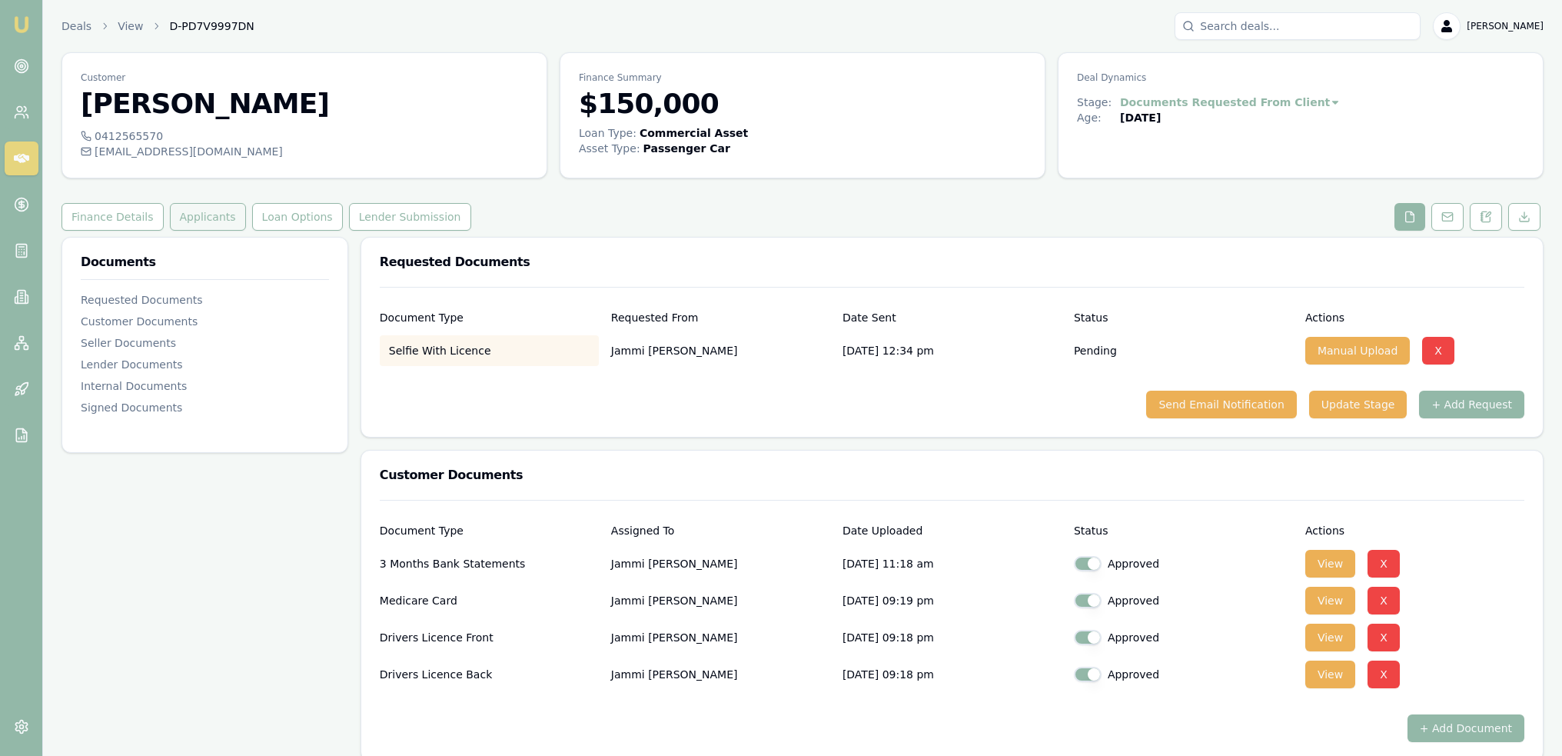
click at [197, 218] on button "Applicants" at bounding box center [208, 217] width 76 height 28
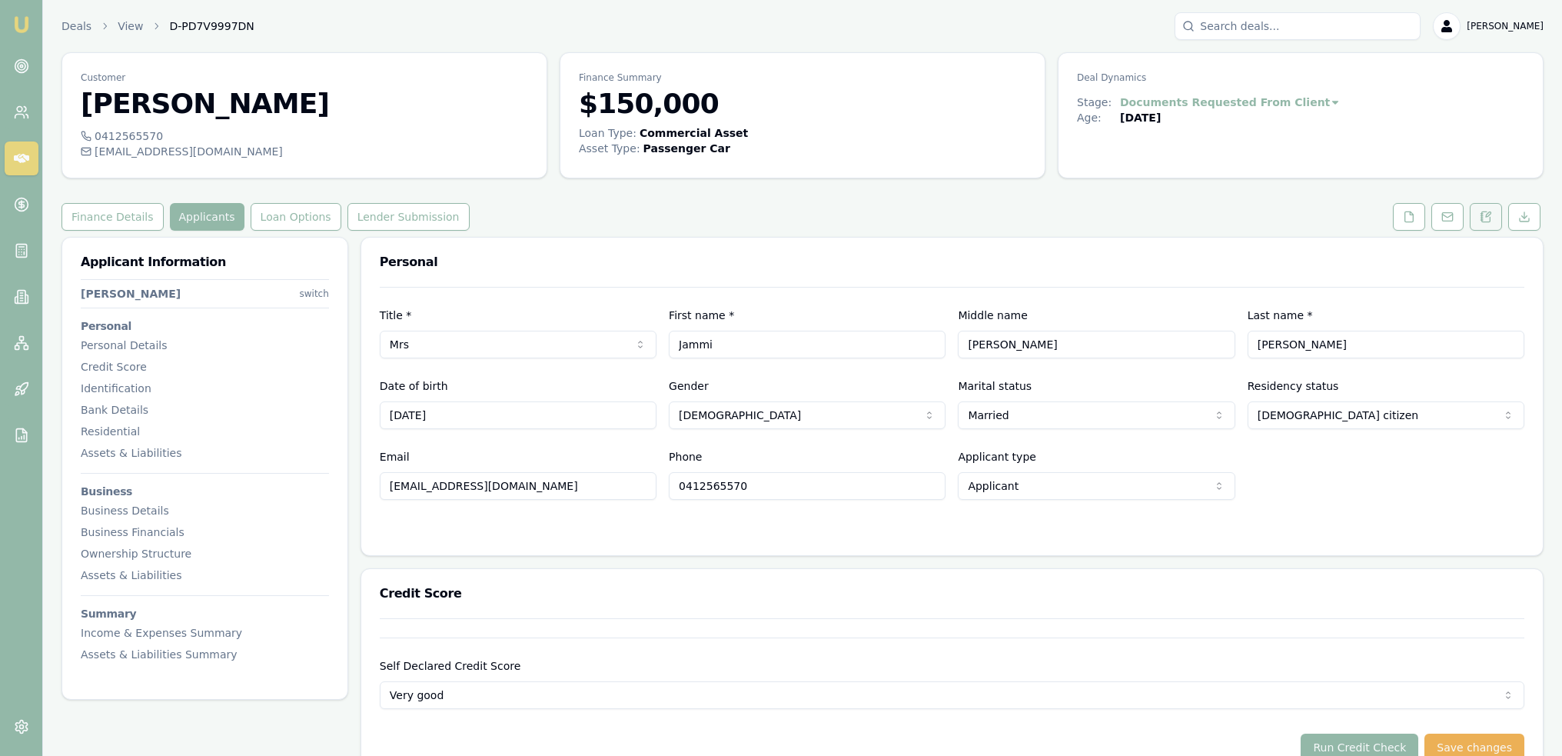
click at [1484, 214] on icon at bounding box center [1486, 217] width 12 height 12
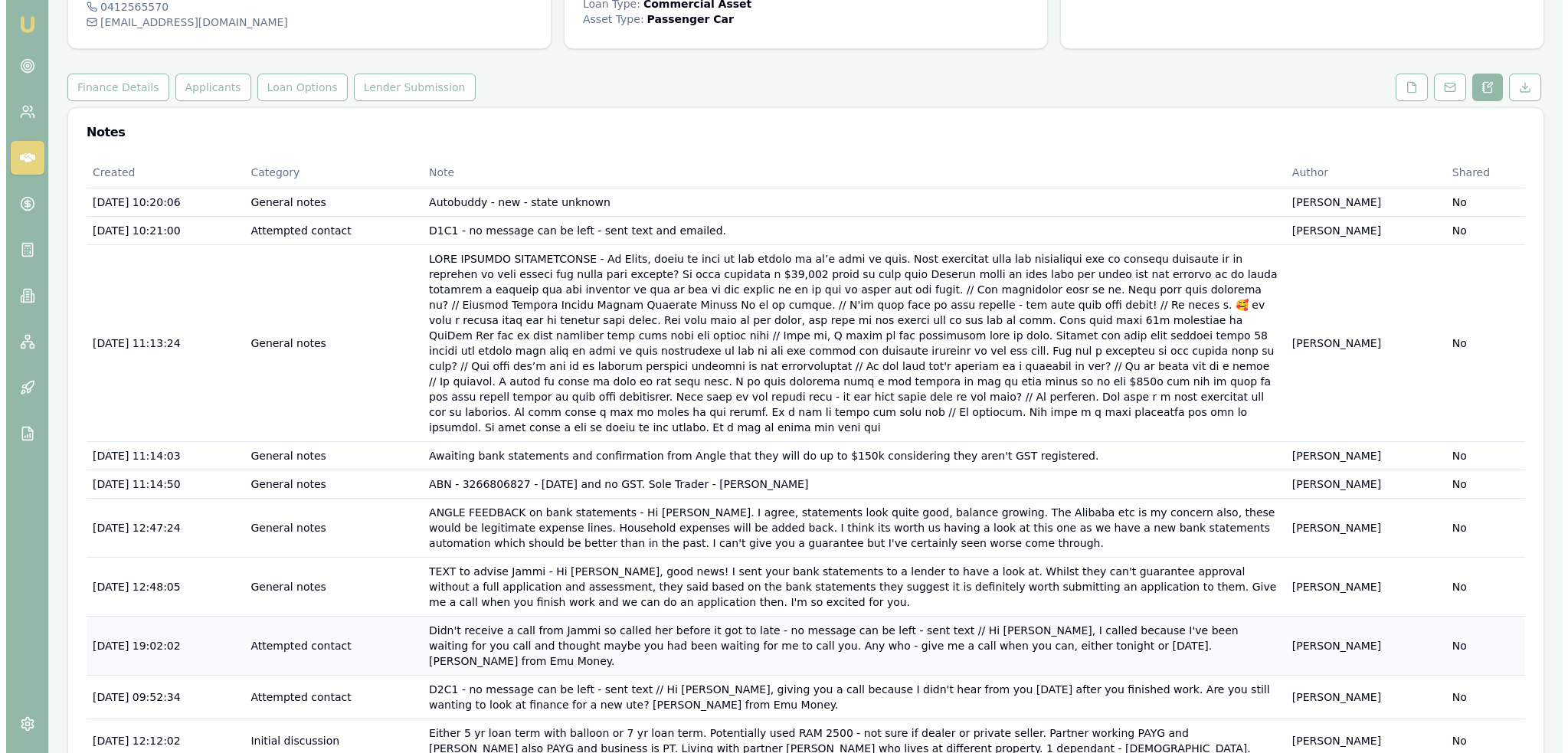
scroll to position [175, 0]
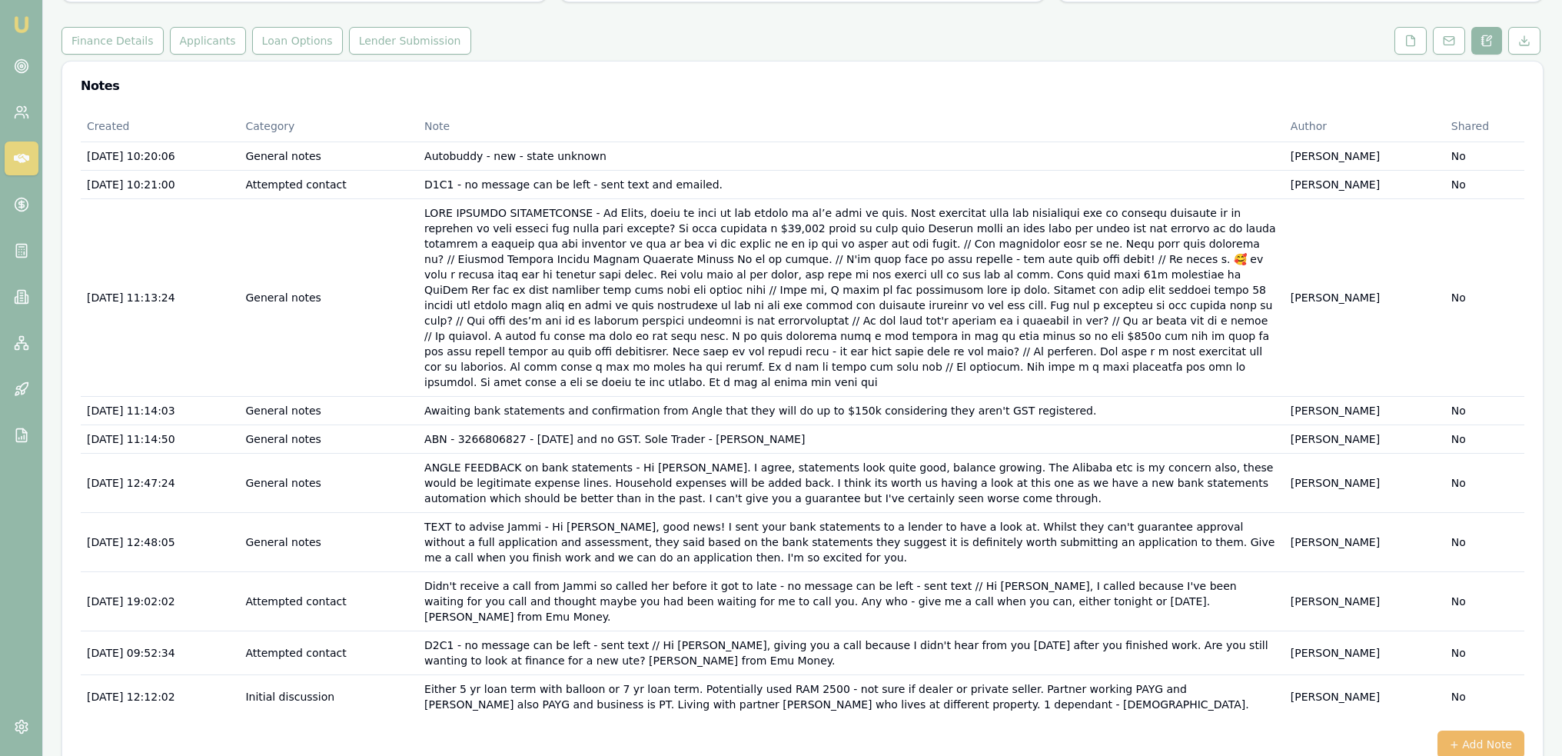
click at [1477, 730] on button "+ Add Note" at bounding box center [1481, 744] width 87 height 28
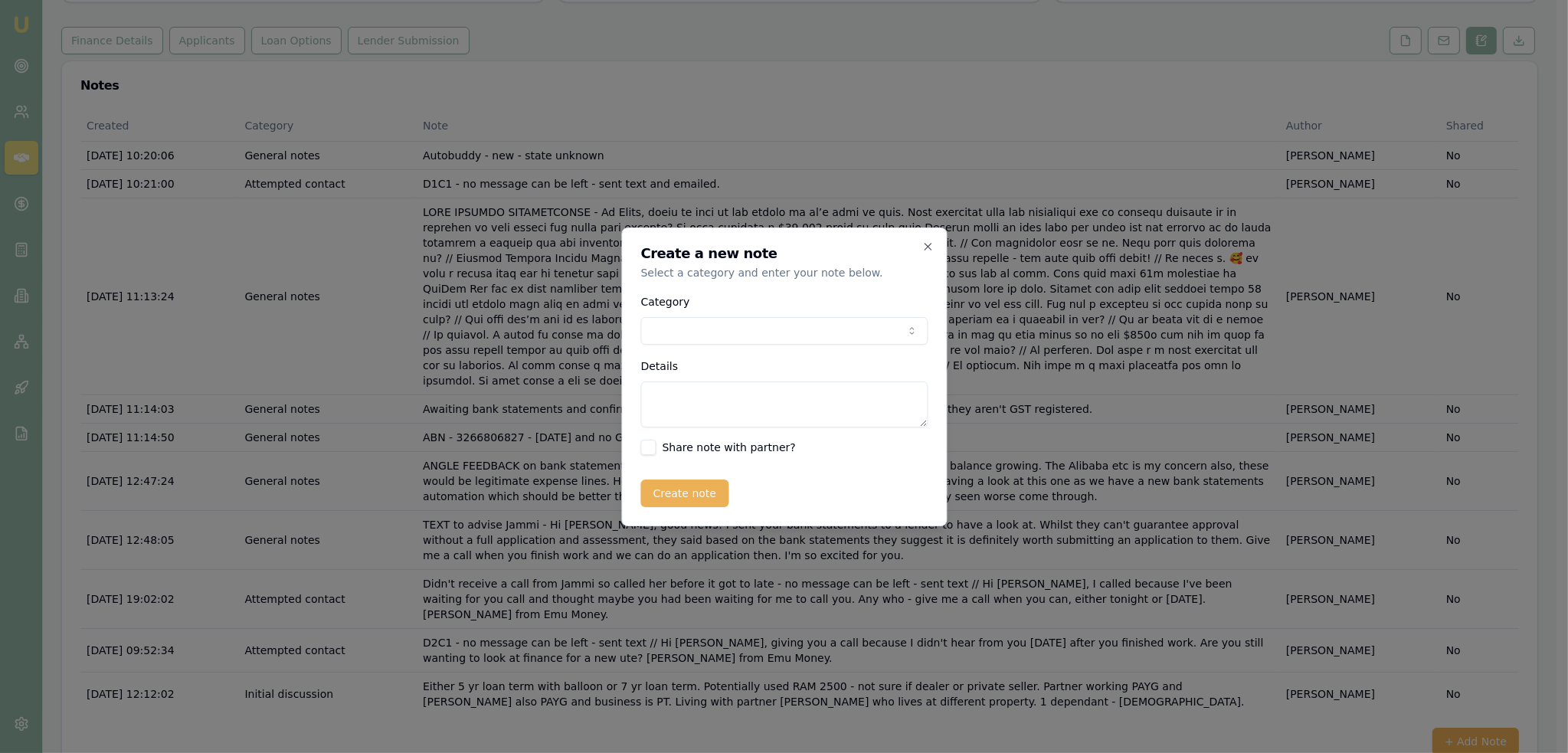
click at [743, 330] on body "Emu Broker Deals View D-PD7V9997DN Robyn Adams Toggle Menu Customer Jammi Smith…" at bounding box center [778, 201] width 1556 height 753
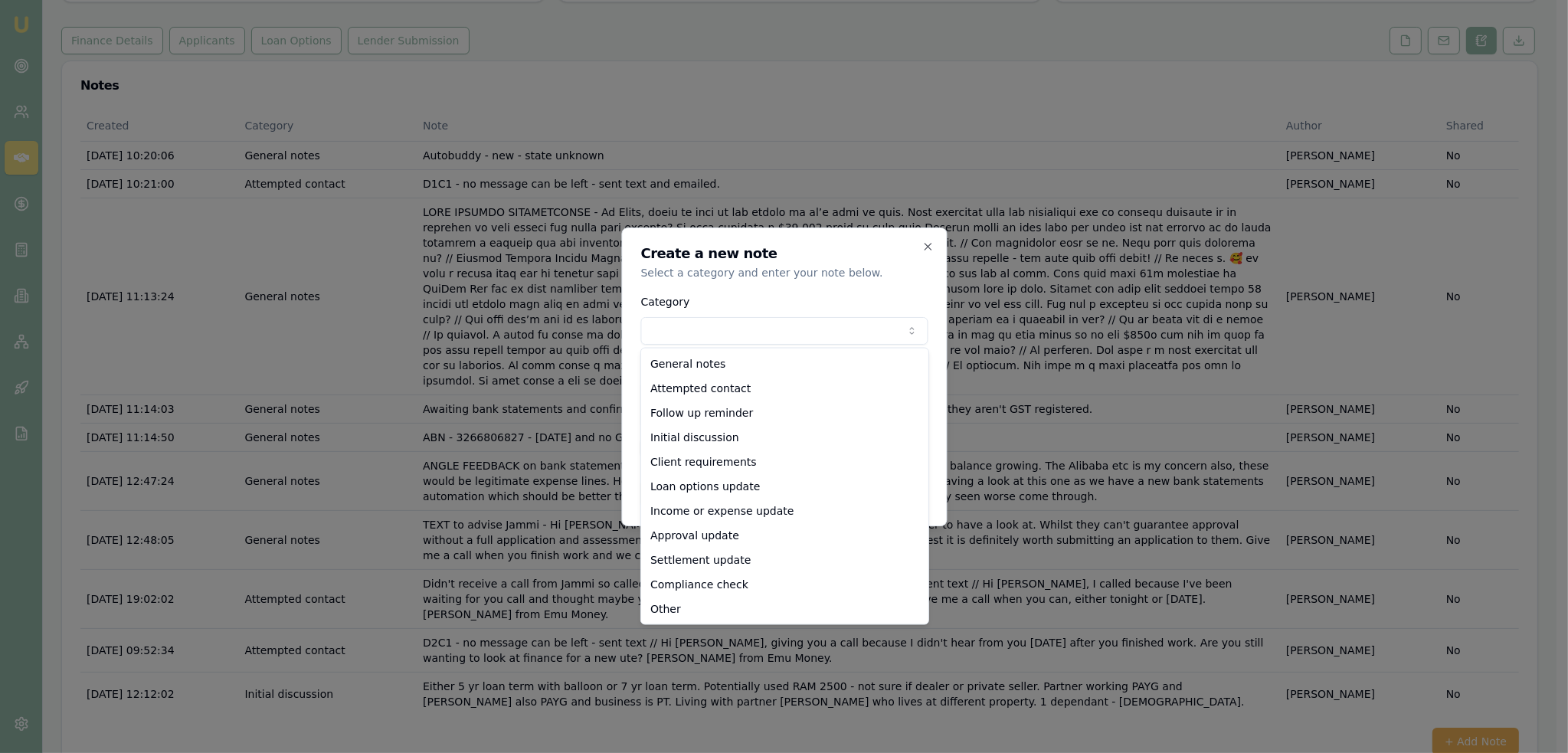
select select "LOAN_OPTIONS_UPDATE"
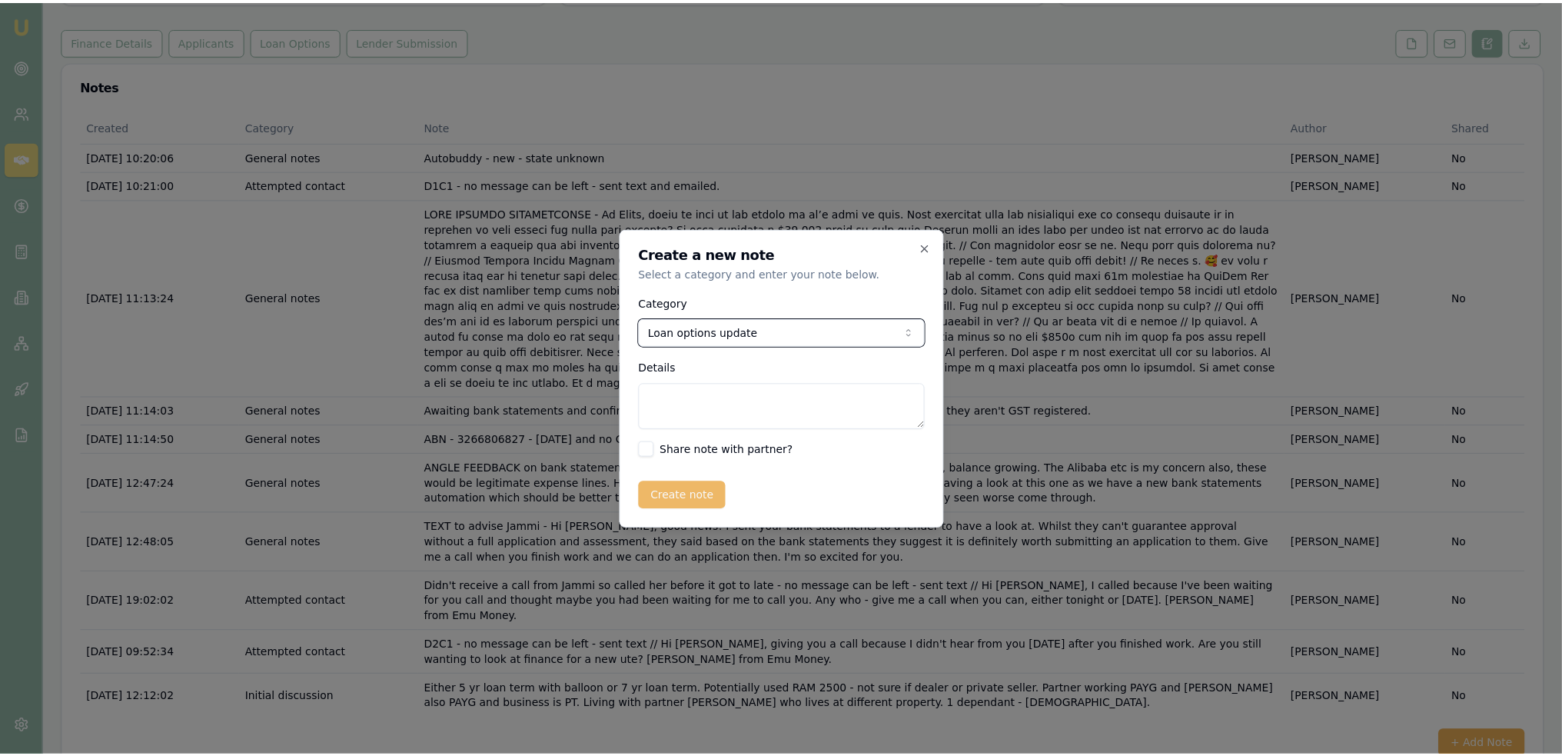
scroll to position [161, 0]
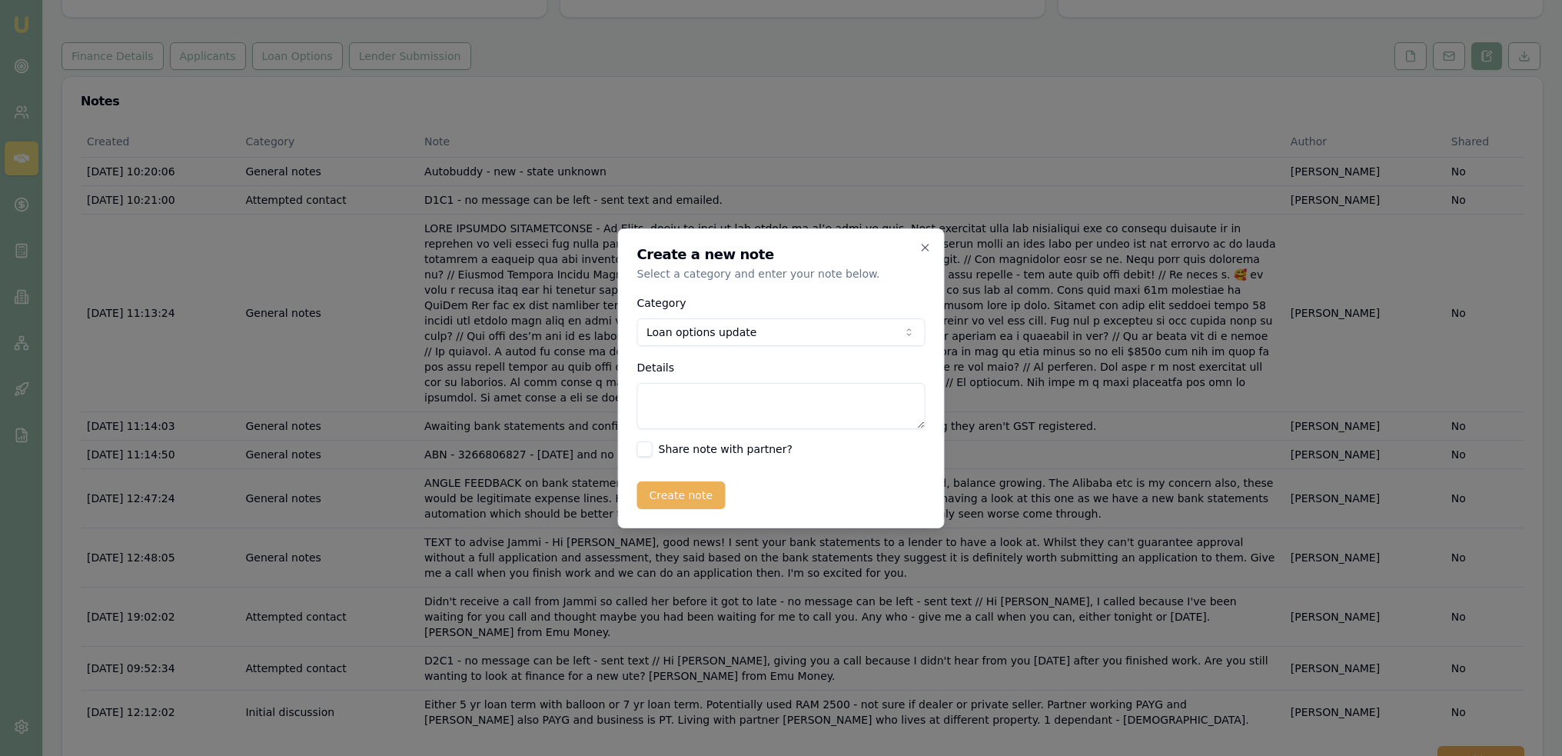
click at [703, 404] on textarea "Details" at bounding box center [781, 406] width 288 height 46
type textarea "P"
click at [842, 398] on textarea "POTENTIAL LENDERS for no GST - Angle //" at bounding box center [781, 406] width 288 height 46
type textarea "POTENTIAL LENDERS for no GST - Angle with 6 months bank statement and 20% depos…"
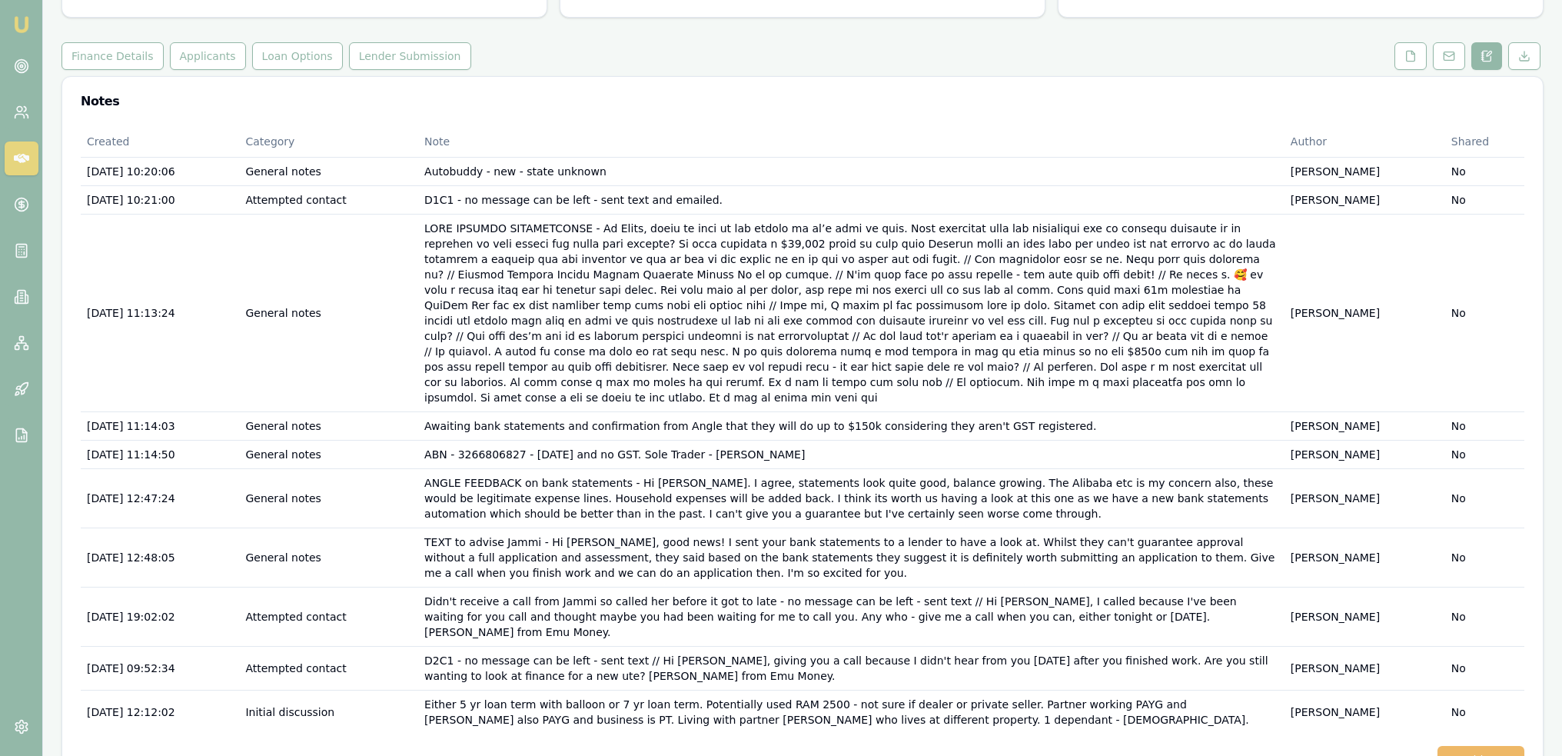
click at [1474, 746] on button "+ Add Note" at bounding box center [1481, 760] width 87 height 28
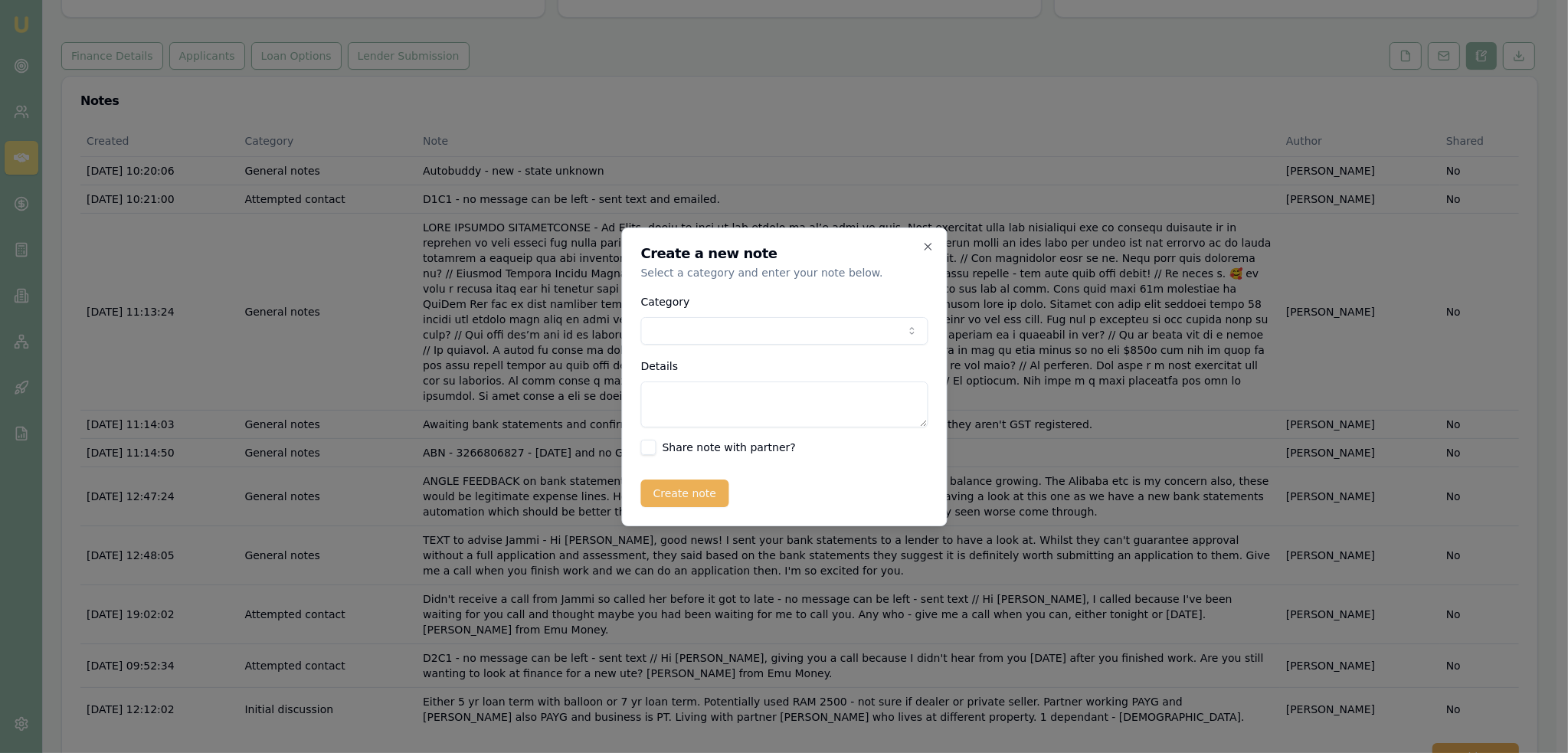
click at [727, 322] on body "Emu Broker Deals View D-PD7V9997DN Robyn Adams Toggle Menu Customer Jammi Smith…" at bounding box center [778, 216] width 1556 height 753
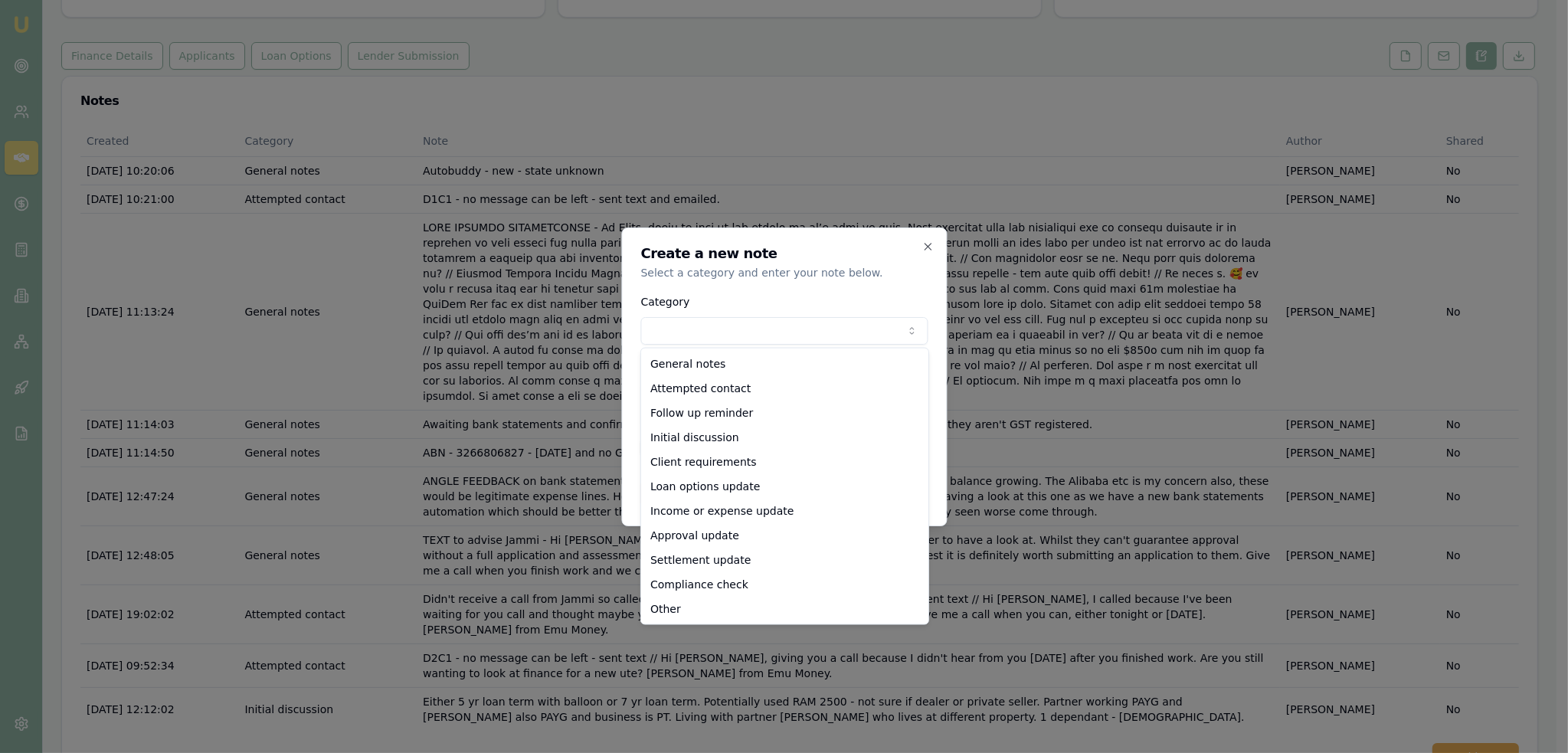
select select "LOAN_OPTIONS_UPDATE"
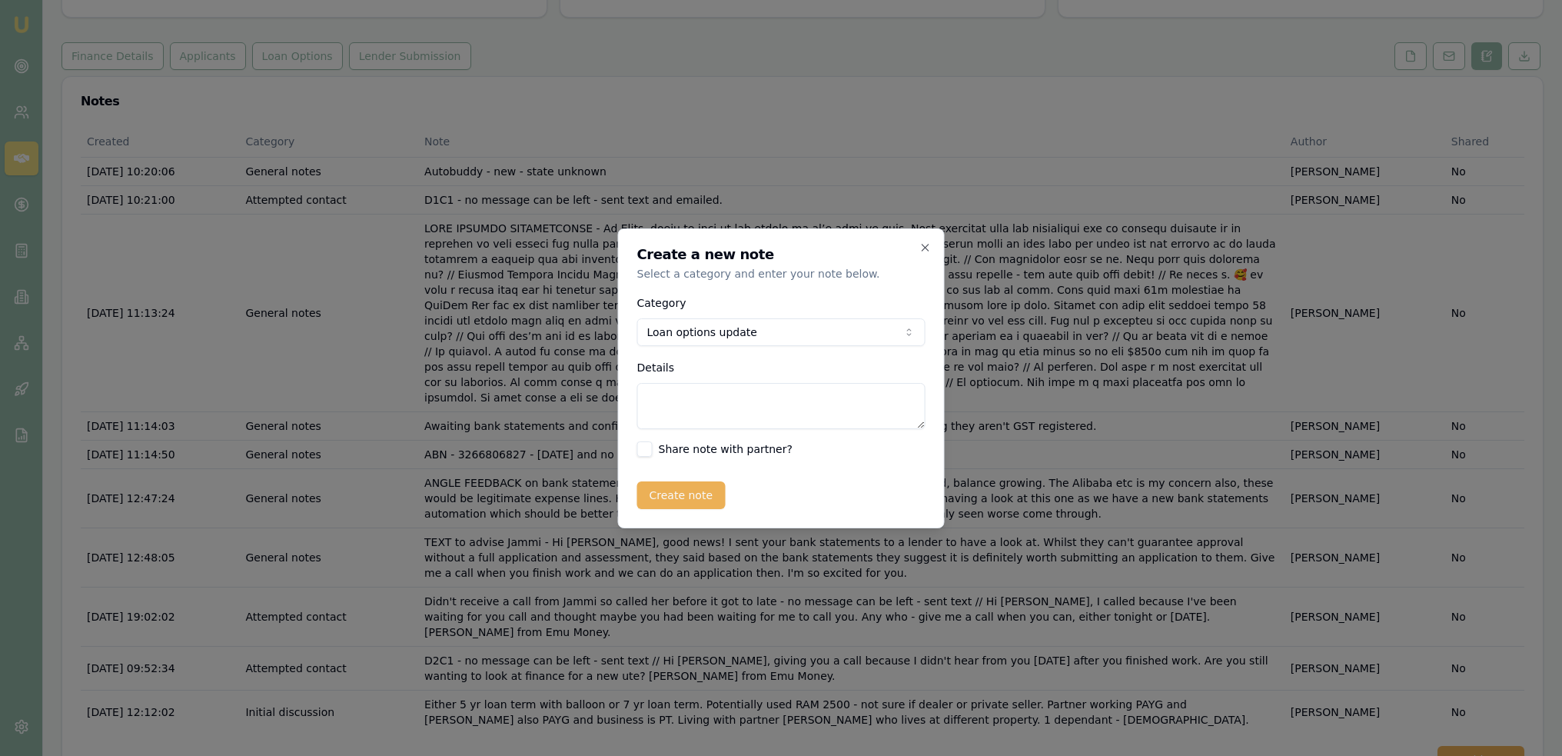
click at [721, 397] on textarea "Details" at bounding box center [781, 406] width 288 height 46
click at [846, 405] on textarea "POTENTIAL LENDERS - ABN 4 months," at bounding box center [781, 406] width 288 height 46
click at [907, 414] on textarea "POTENTIAL LENDERS - ABN 4 months, no continuity, not asset backed - ANGLE - out…" at bounding box center [781, 406] width 288 height 46
click at [840, 420] on textarea "POTENTIAL LENDERS - ABN 4 months, no continuity, not asset backed - ANGLE - out…" at bounding box center [781, 406] width 288 height 46
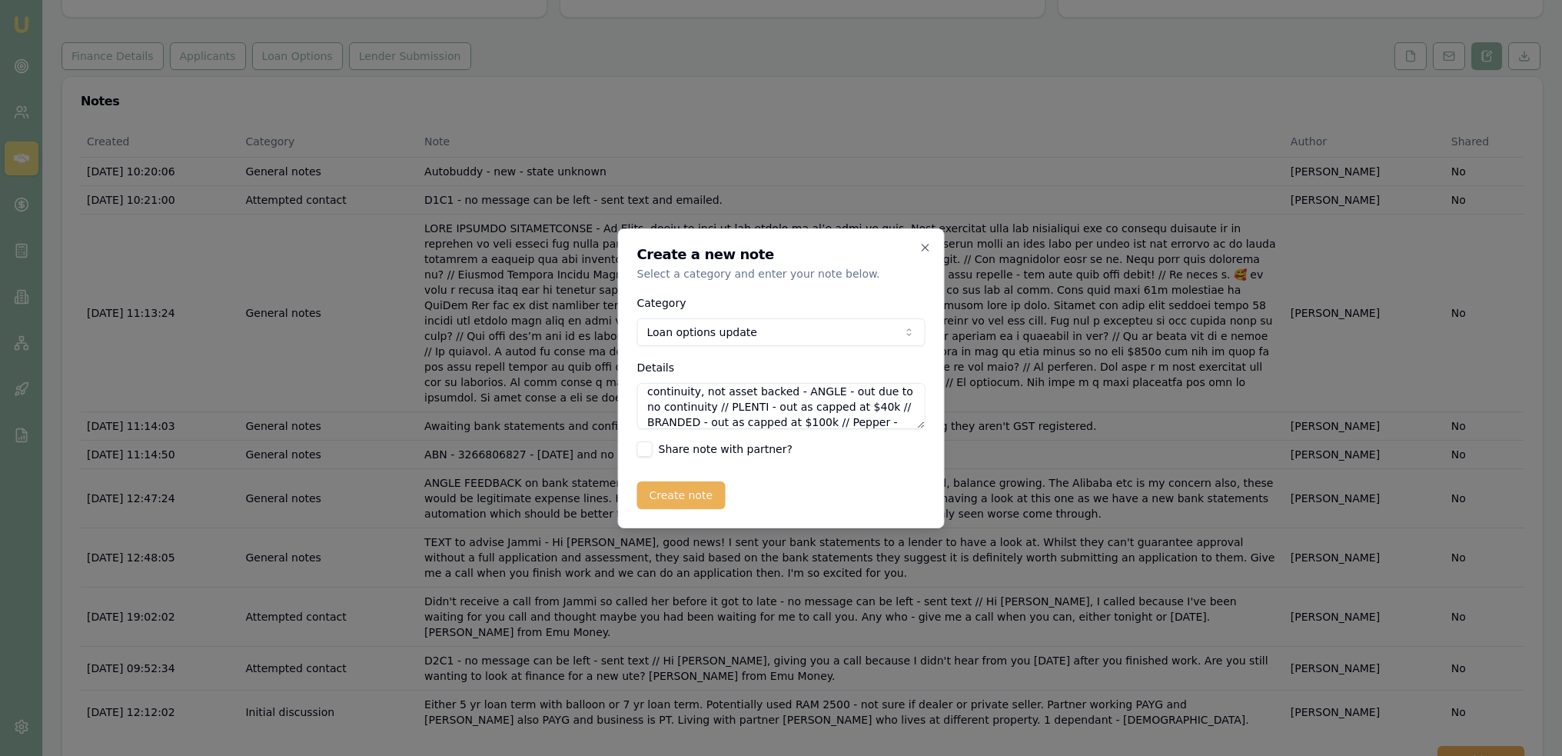
scroll to position [37, 0]
type textarea "POTENTIAL LENDERS - ABN 4 months, no continuity, not asset backed - ANGLE - out…"
click at [839, 424] on textarea "POTENTIAL LENDERS - ABN 4 months, no continuity, not asset backed - ANGLE - out…" at bounding box center [781, 406] width 288 height 46
click at [825, 417] on textarea "POTENTIAL LENDERS - ABN 4 months, no continuity, not asset backed - ANGLE - out…" at bounding box center [781, 406] width 288 height 46
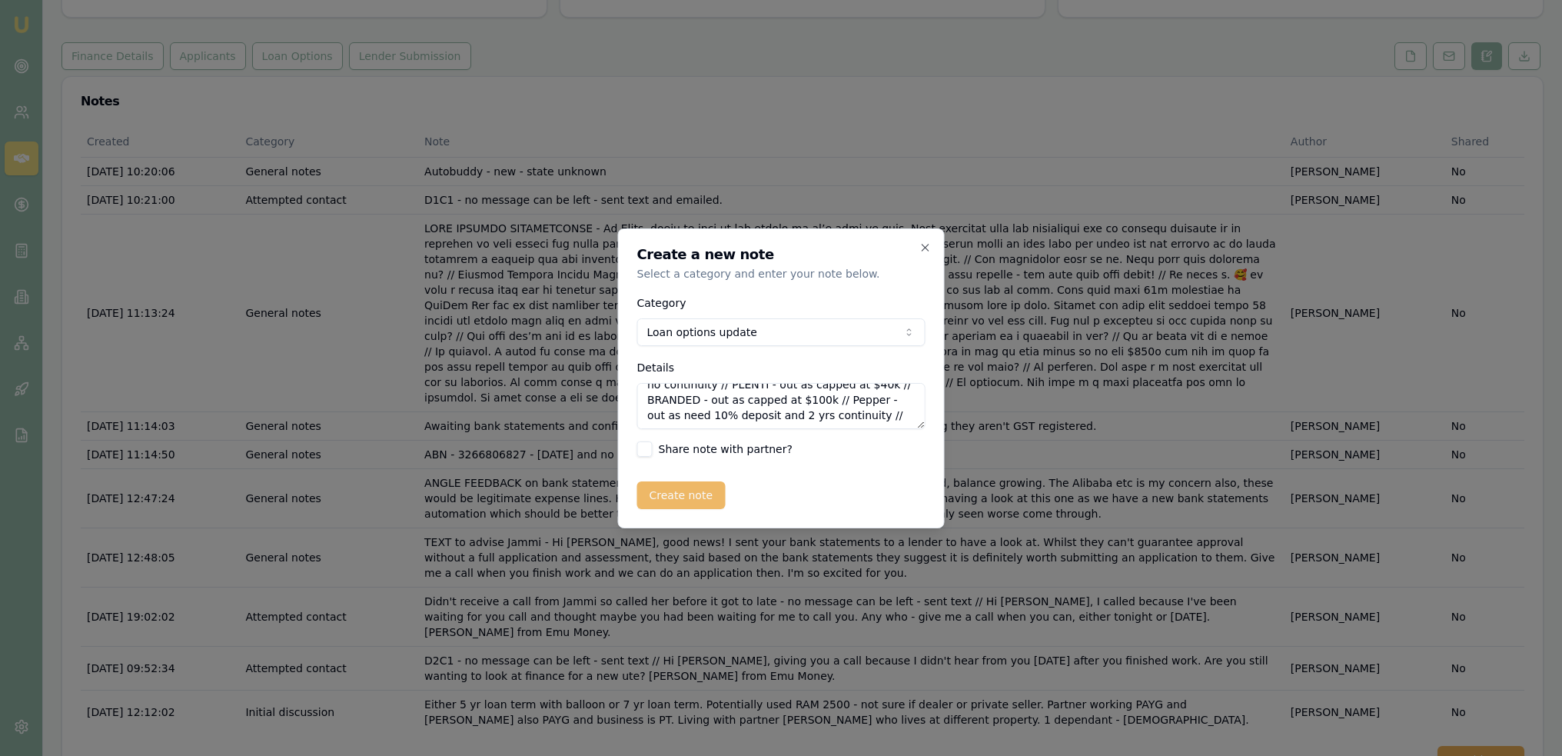
click at [683, 497] on button "Create note" at bounding box center [681, 495] width 88 height 28
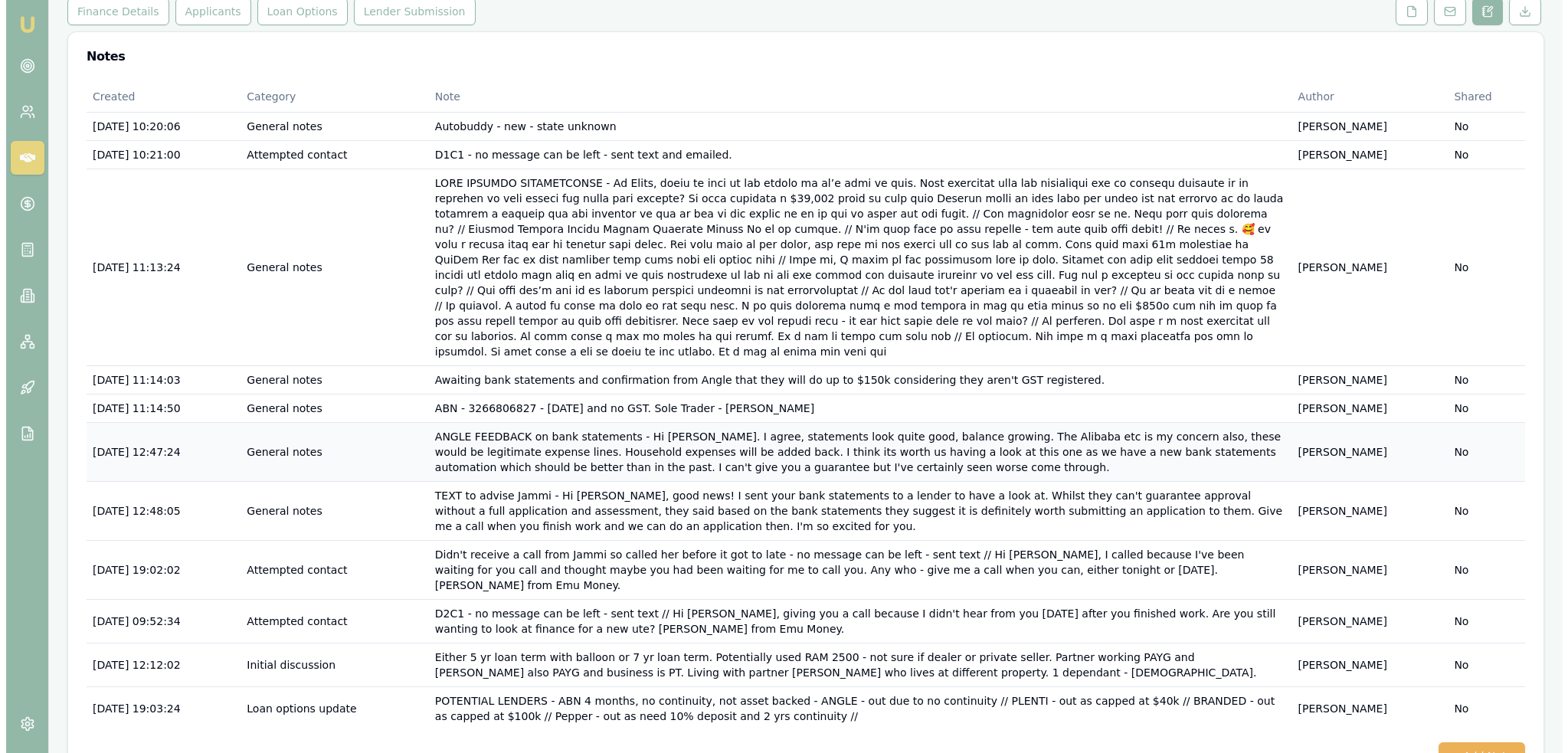
scroll to position [219, 0]
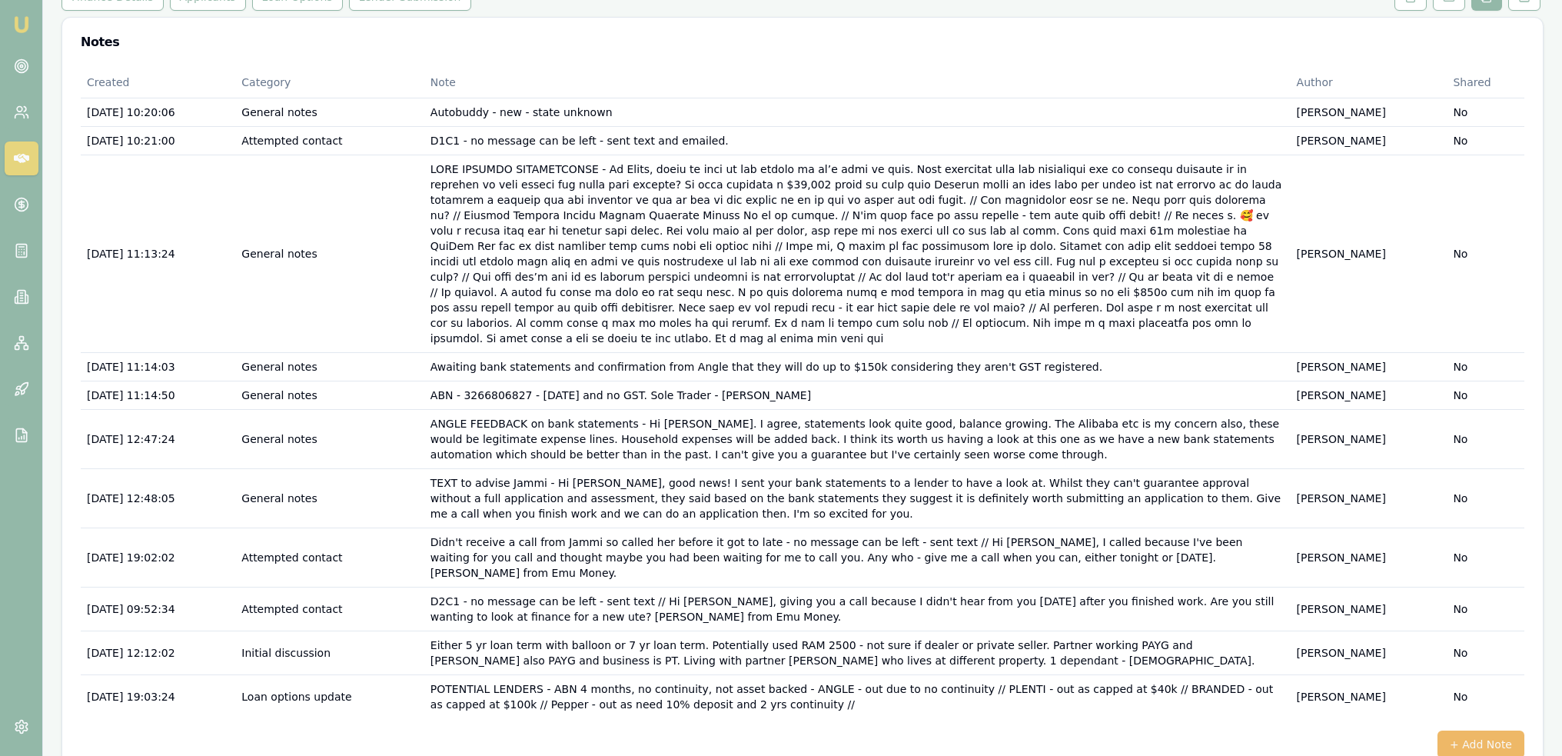
click at [1462, 730] on button "+ Add Note" at bounding box center [1481, 744] width 87 height 28
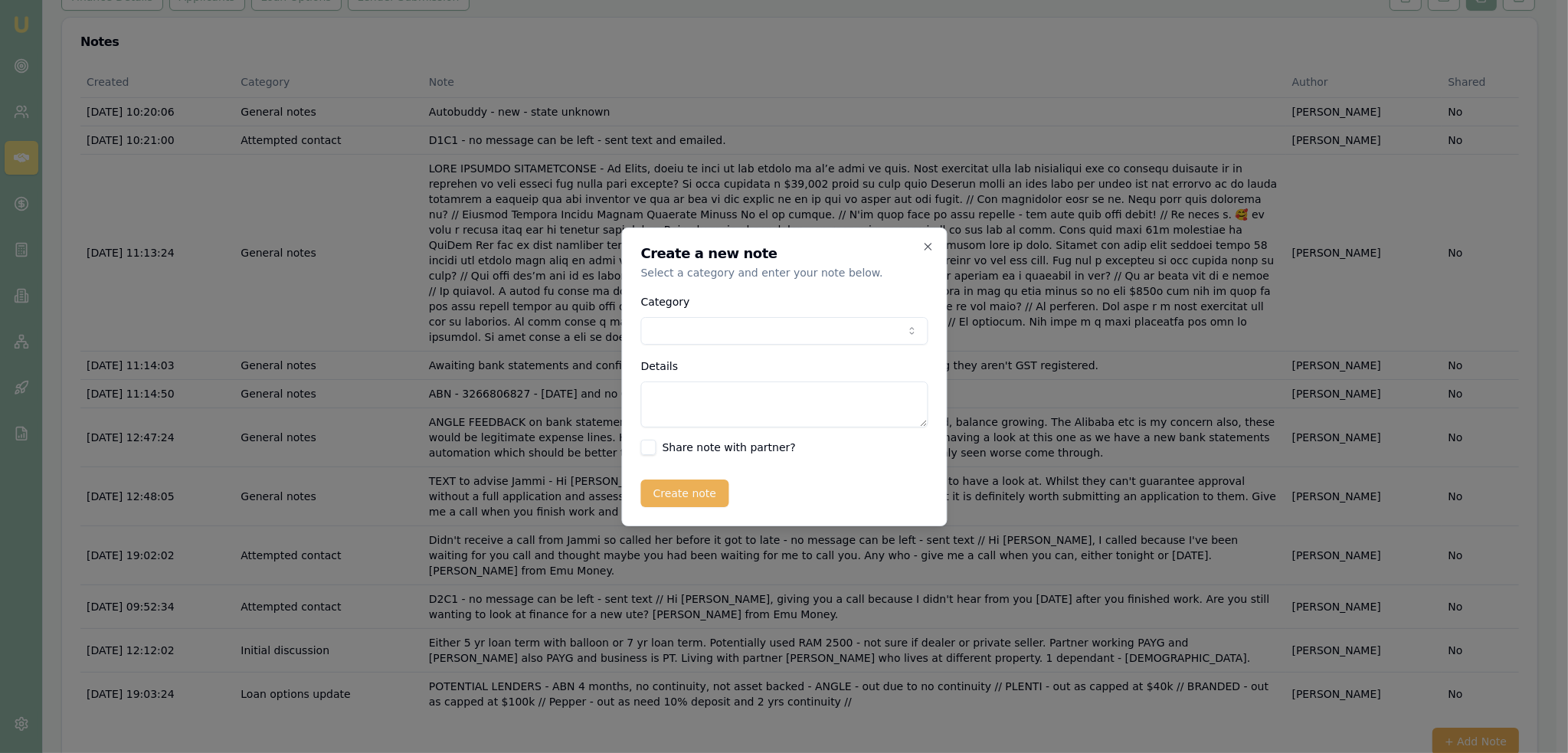
click at [720, 330] on body "Emu Broker Deals View D-PD7V9997DN Robyn Adams Toggle Menu Customer Jammi Smith…" at bounding box center [778, 157] width 1556 height 753
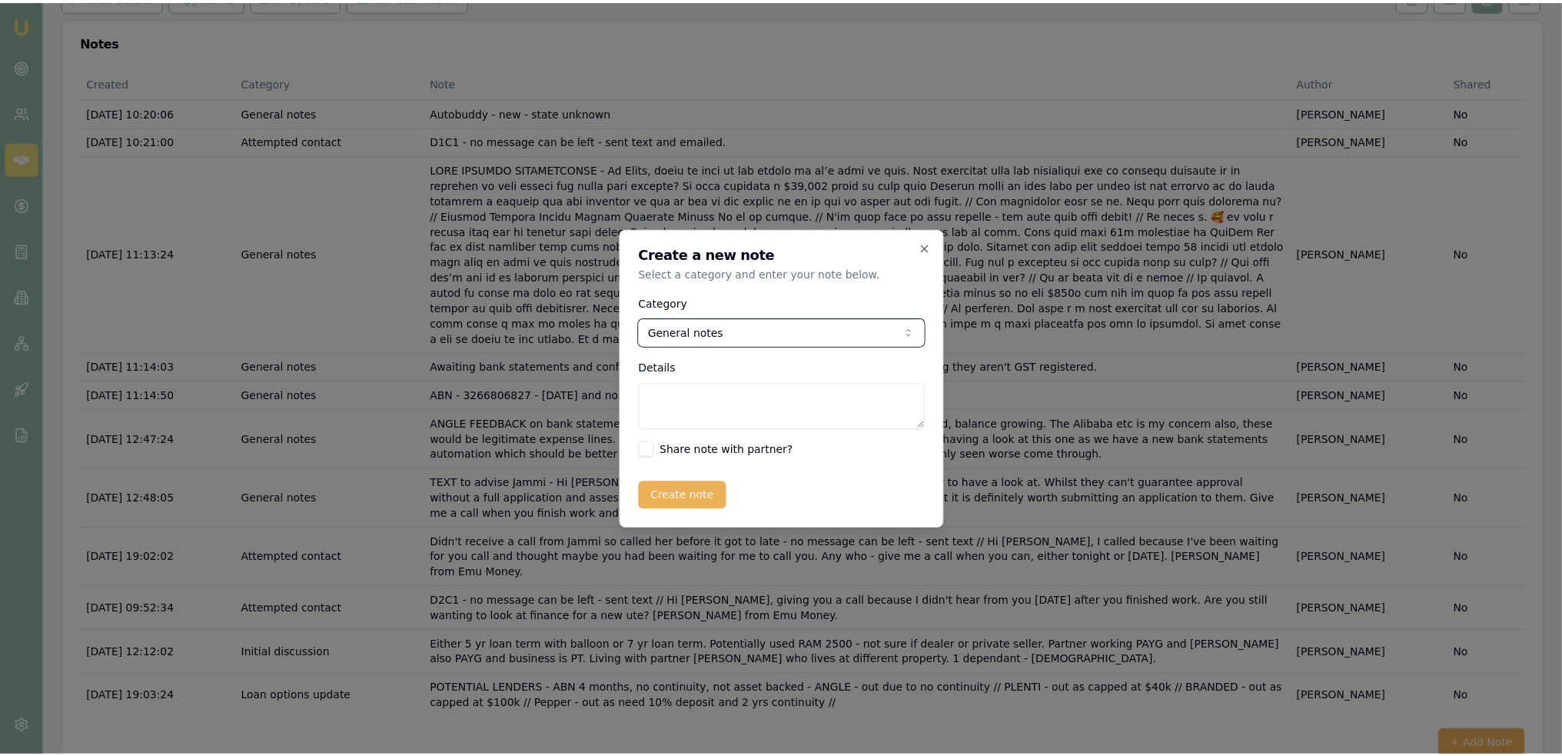
scroll to position [204, 0]
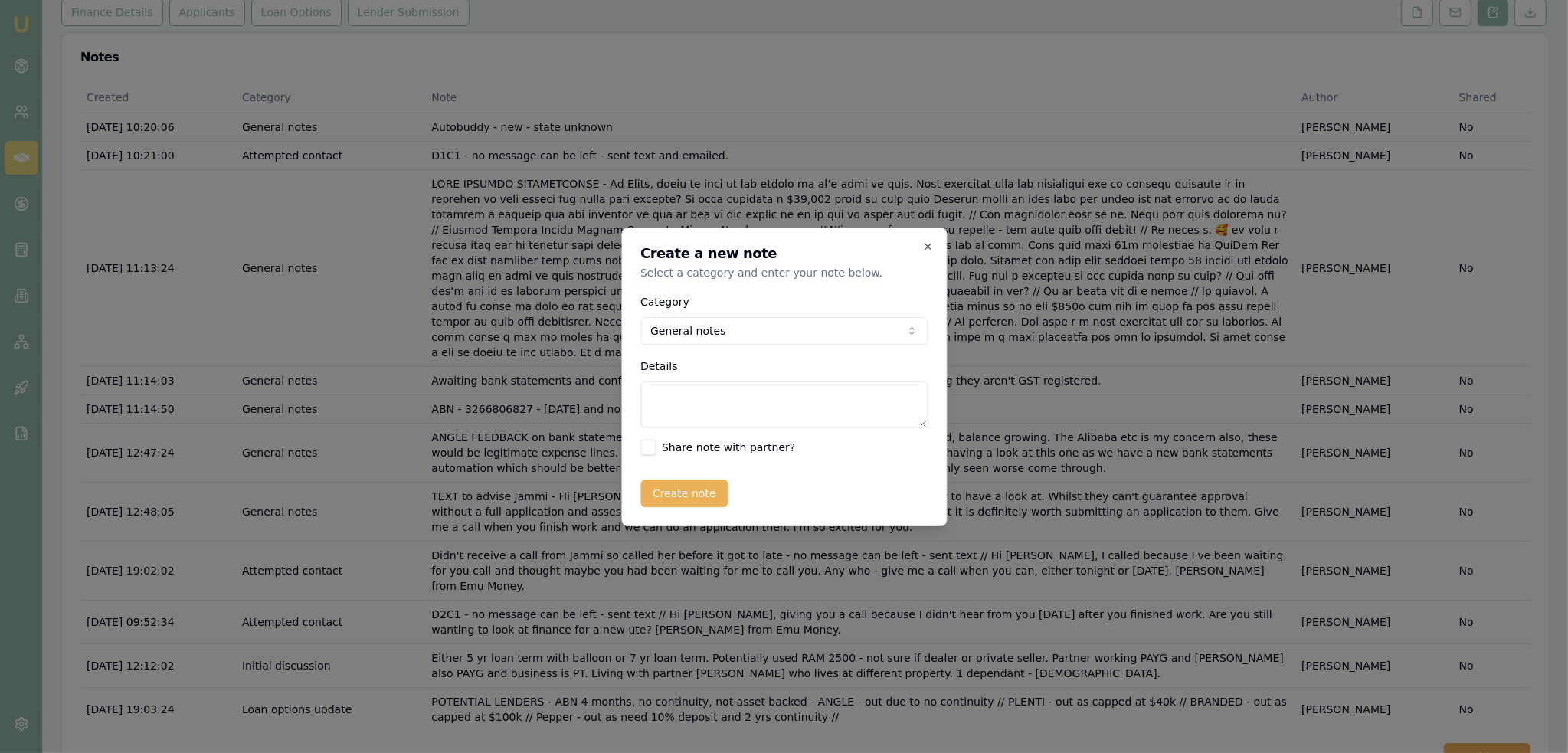
click at [692, 322] on body "Emu Broker Deals View D-PD7V9997DN Robyn Adams Toggle Menu Customer Jammi Smith…" at bounding box center [784, 173] width 1568 height 753
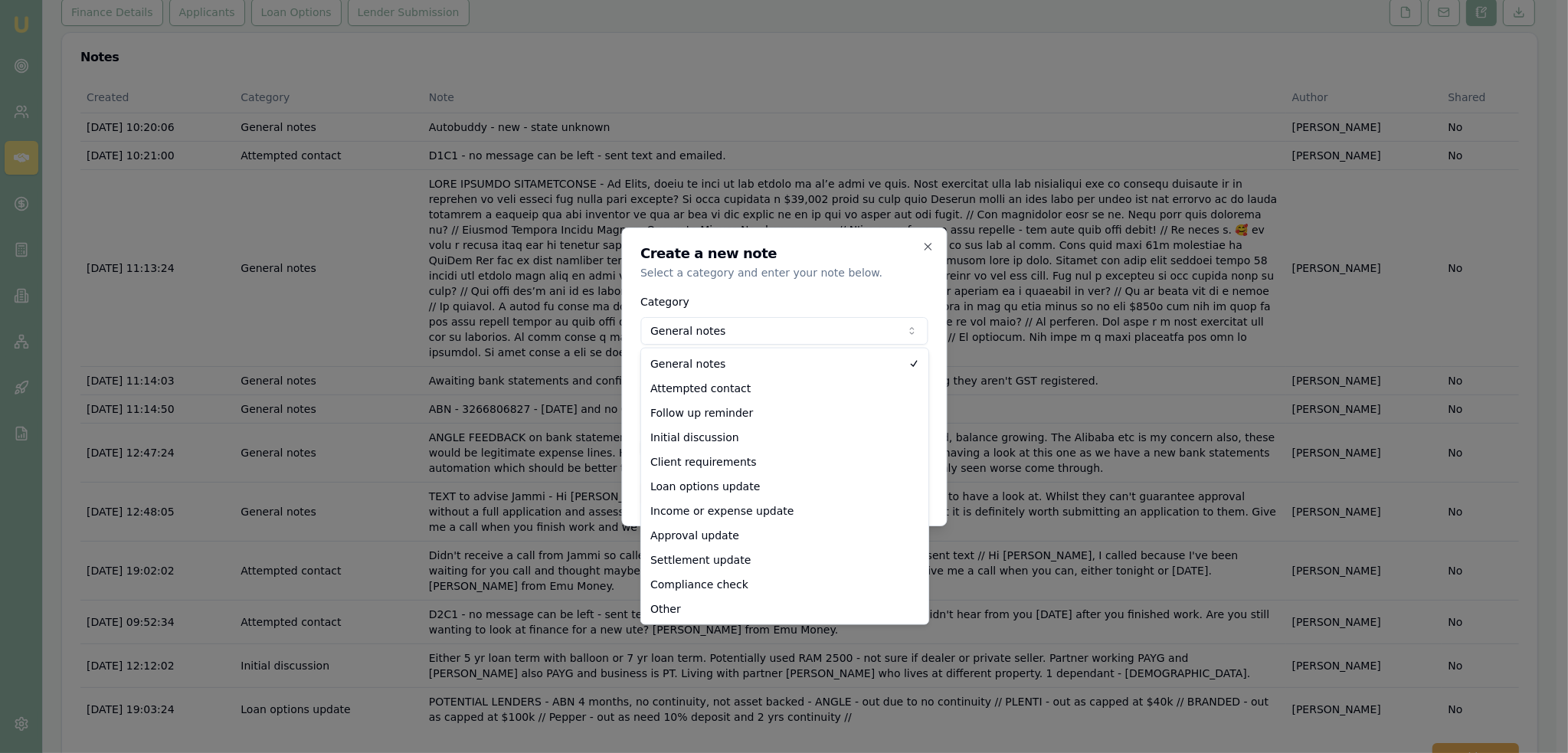
select select "LOAN_OPTIONS_UPDATE"
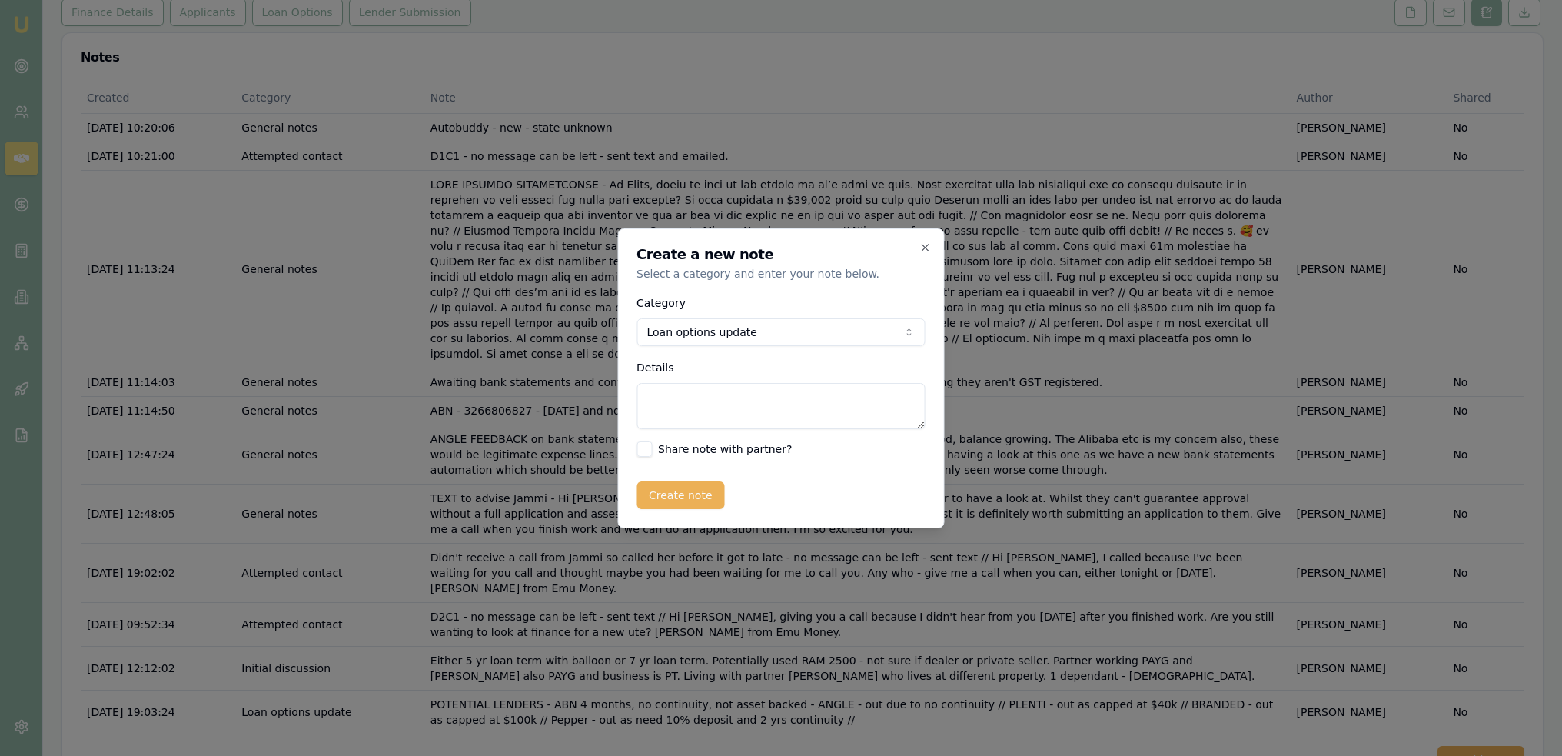
click at [663, 401] on textarea "Details" at bounding box center [781, 406] width 288 height 46
click at [839, 415] on textarea "Can't seem to find a lender that will do it due to not being the industry she w…" at bounding box center [781, 406] width 288 height 46
type textarea "Can't seem to find a lender that will do it due to not being the industry she w…"
click at [869, 325] on body "Emu Broker Deals View D-PD7V9997DN Robyn Adams Toggle Menu Customer Jammi Smith…" at bounding box center [781, 174] width 1562 height 756
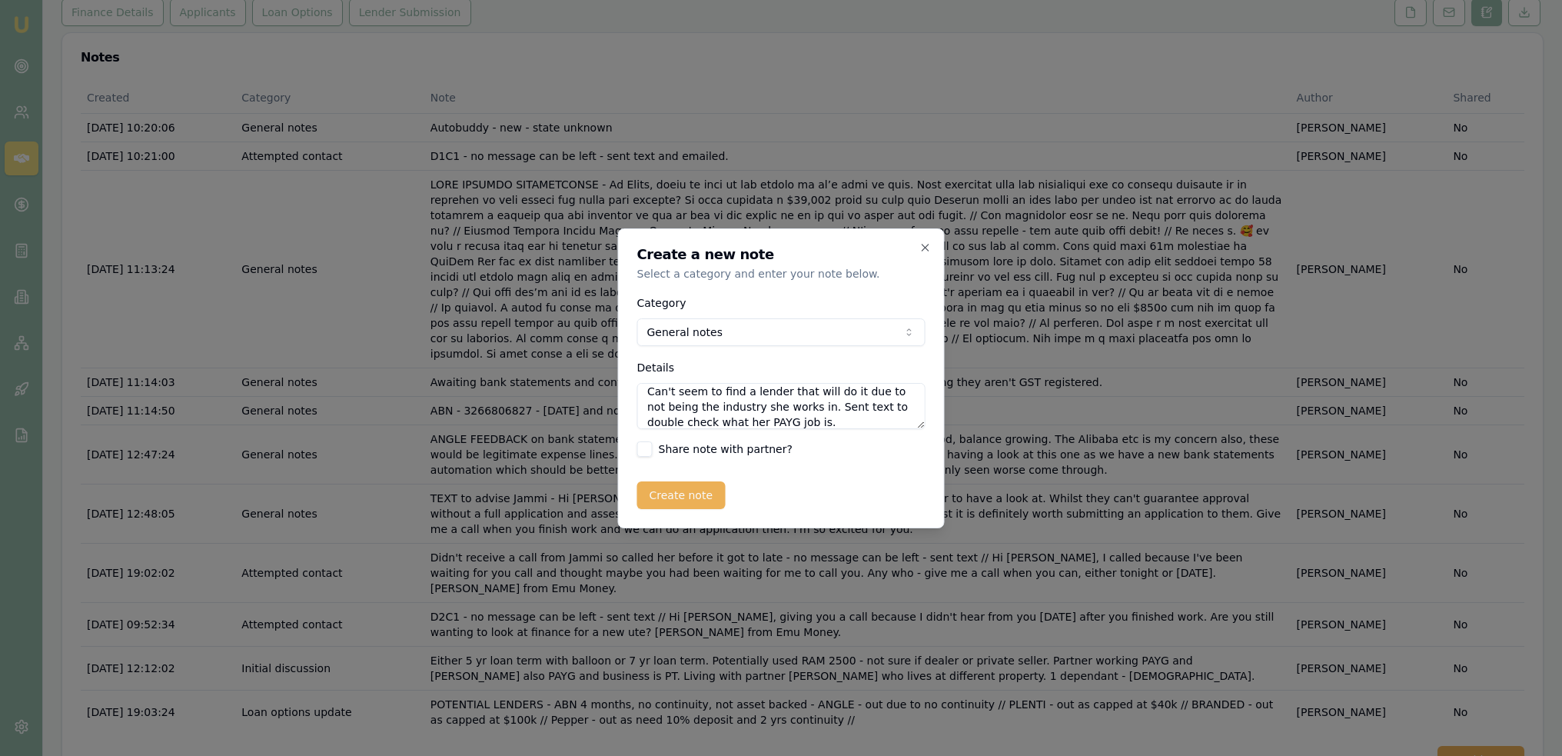
click at [710, 333] on body "Emu Broker Deals View D-PD7V9997DN Robyn Adams Toggle Menu Customer Jammi Smith…" at bounding box center [781, 174] width 1562 height 756
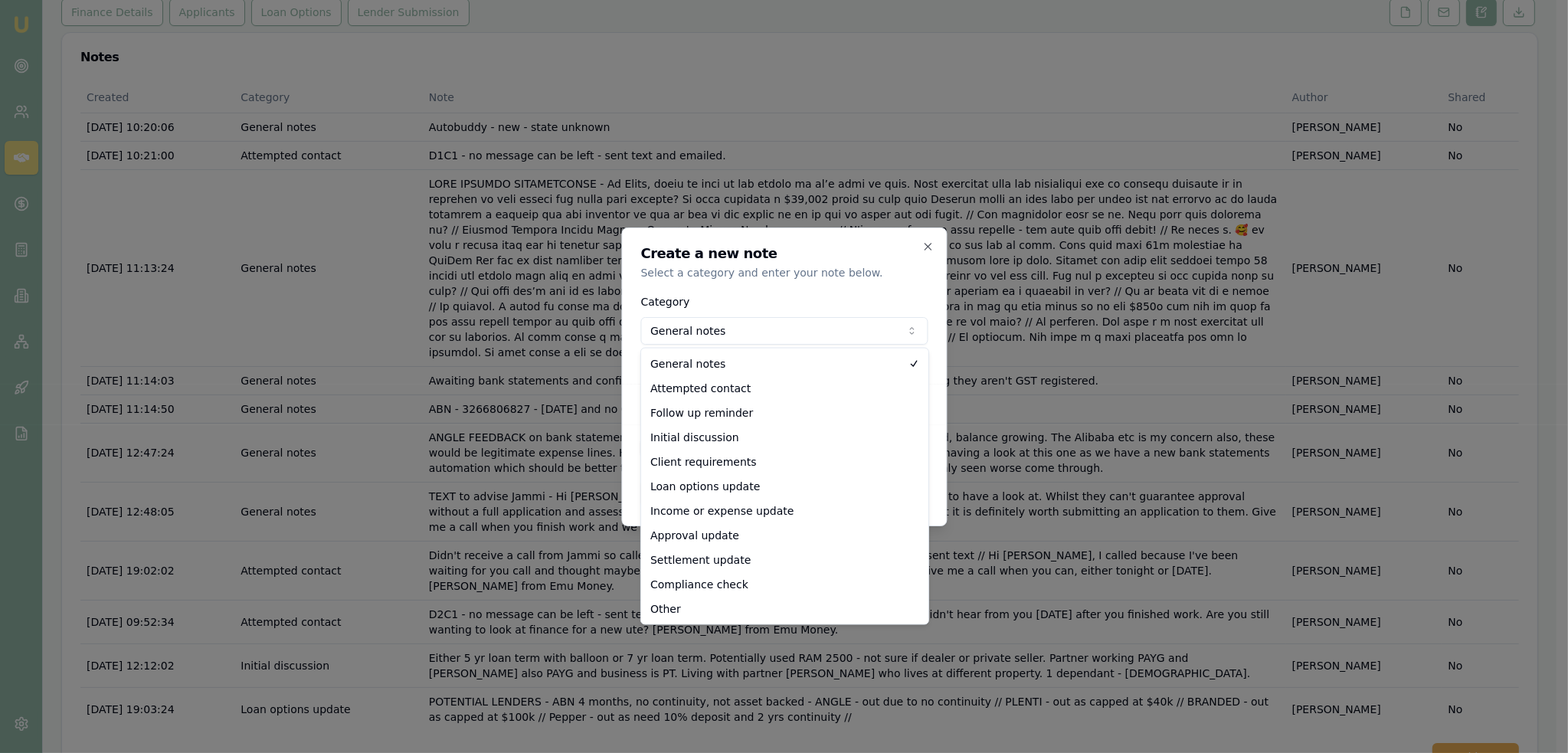
select select "ATTEMPTED_CONTACT"
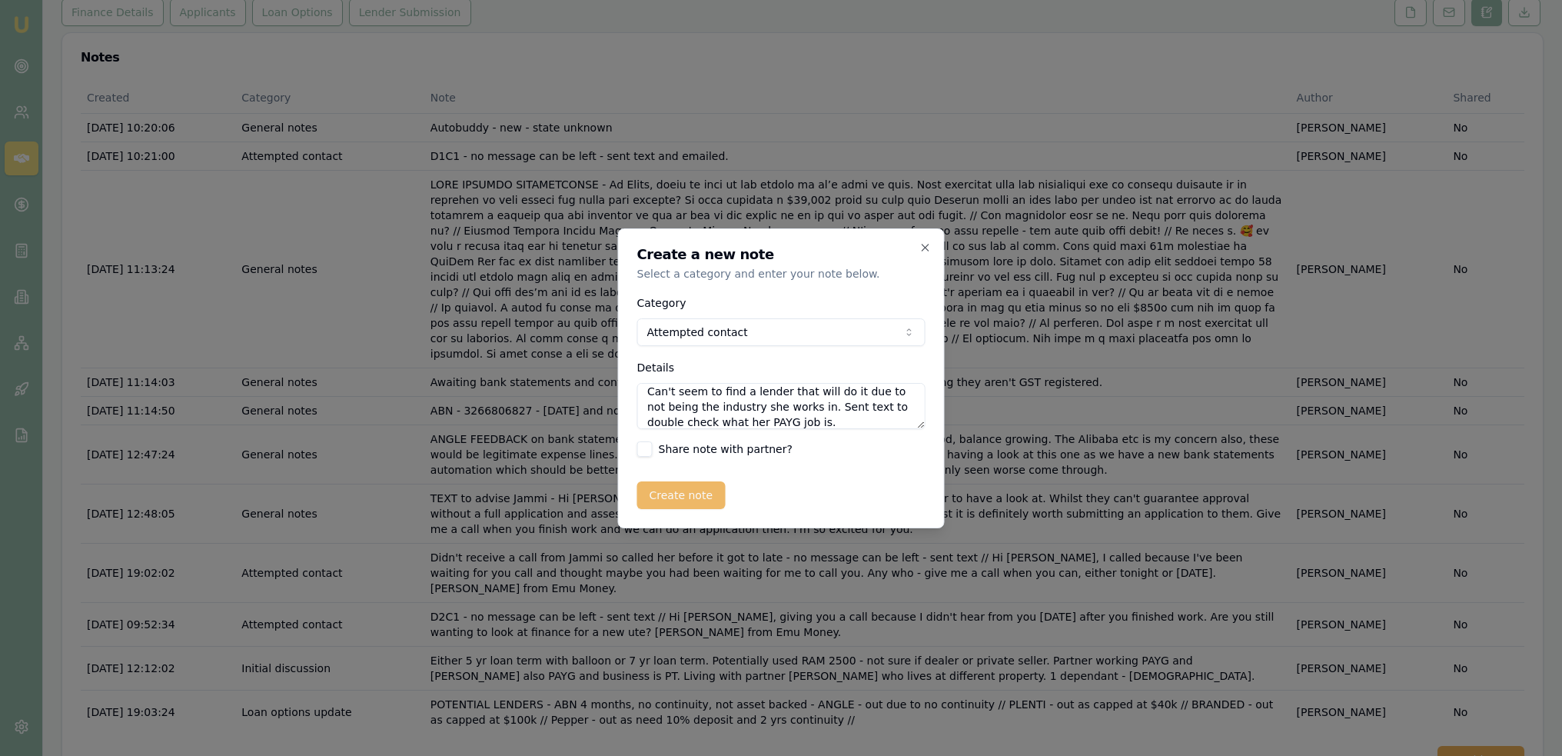
click at [690, 497] on button "Create note" at bounding box center [681, 495] width 88 height 28
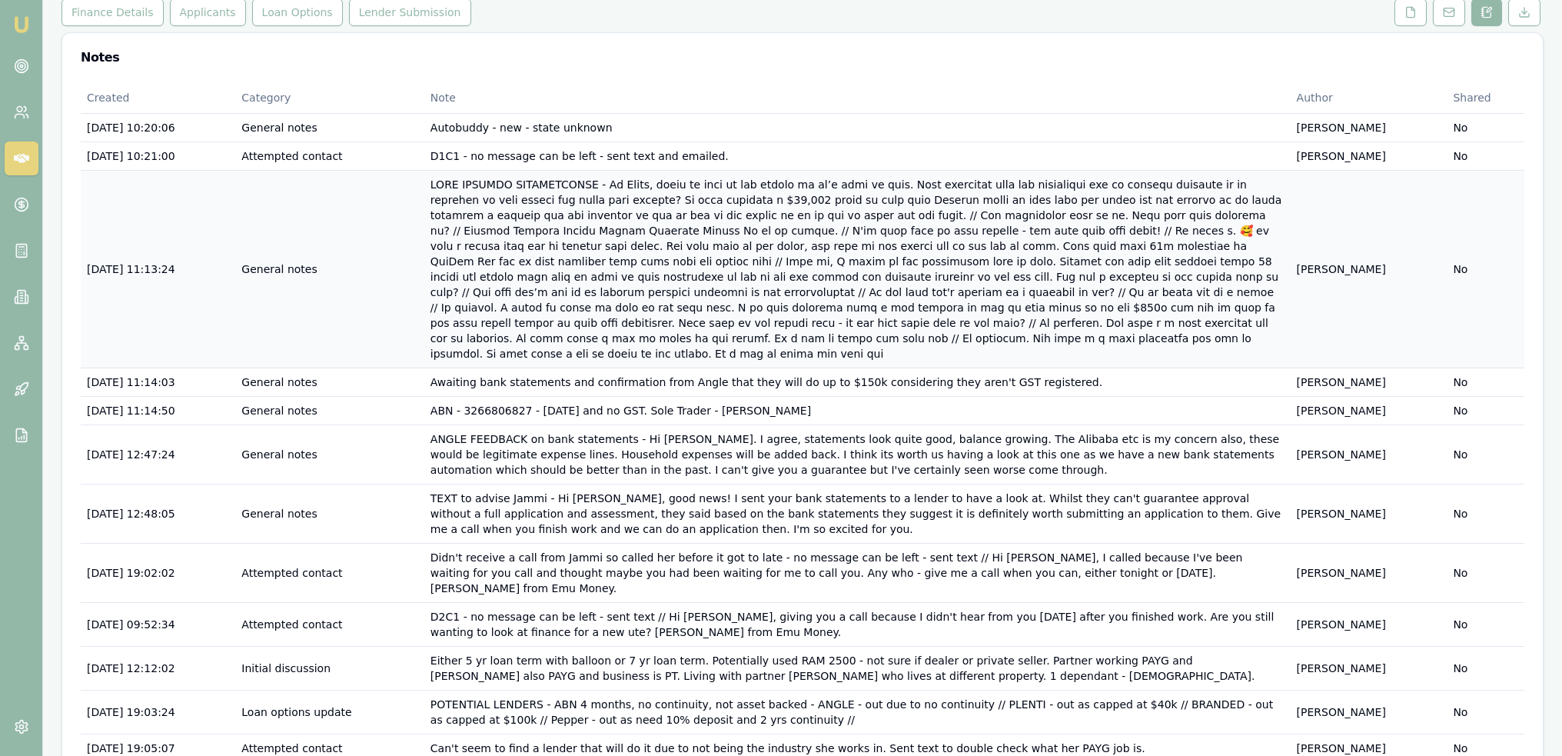
scroll to position [0, 0]
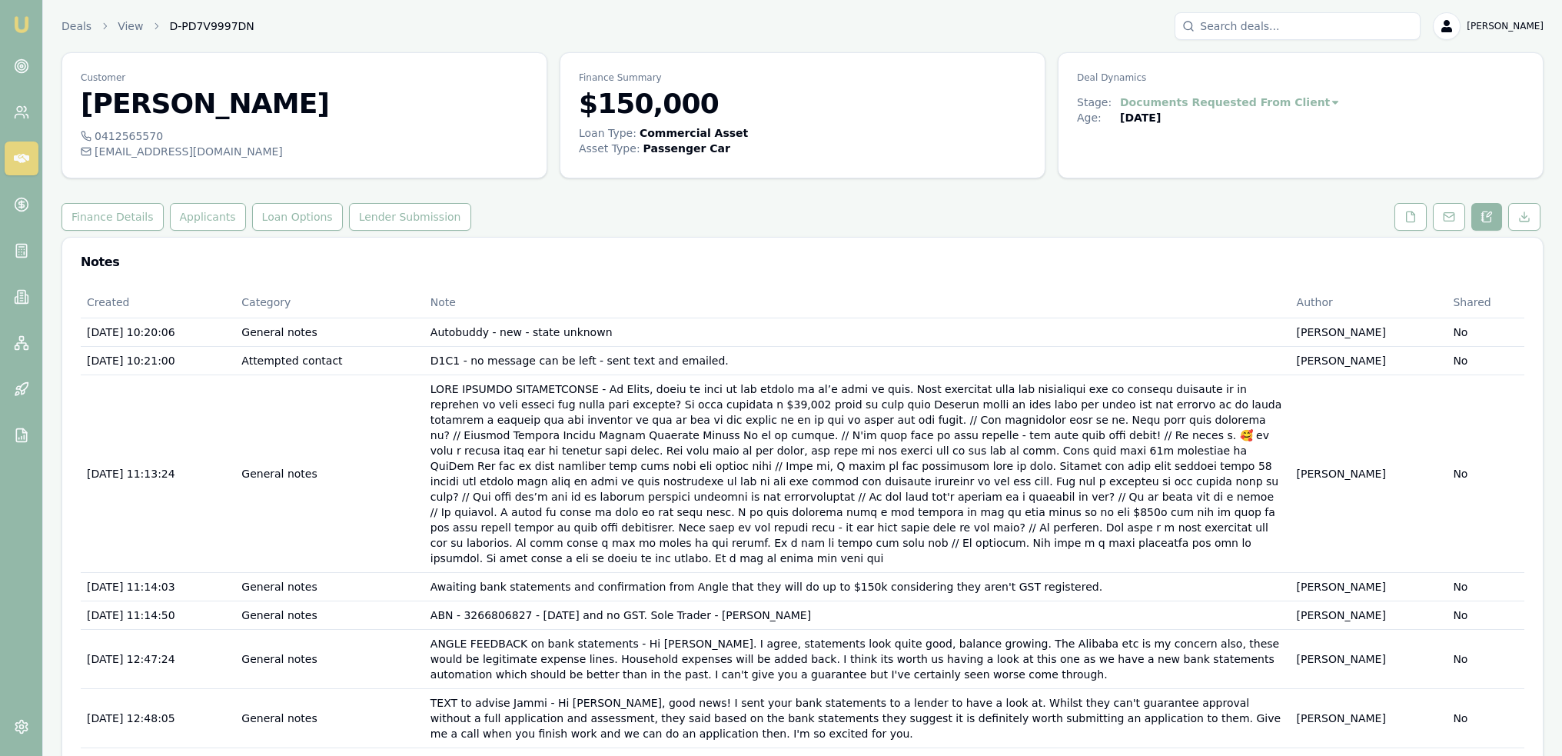
drag, startPoint x: 22, startPoint y: 29, endPoint x: 28, endPoint y: 20, distance: 11.1
click at [22, 29] on img at bounding box center [21, 24] width 18 height 18
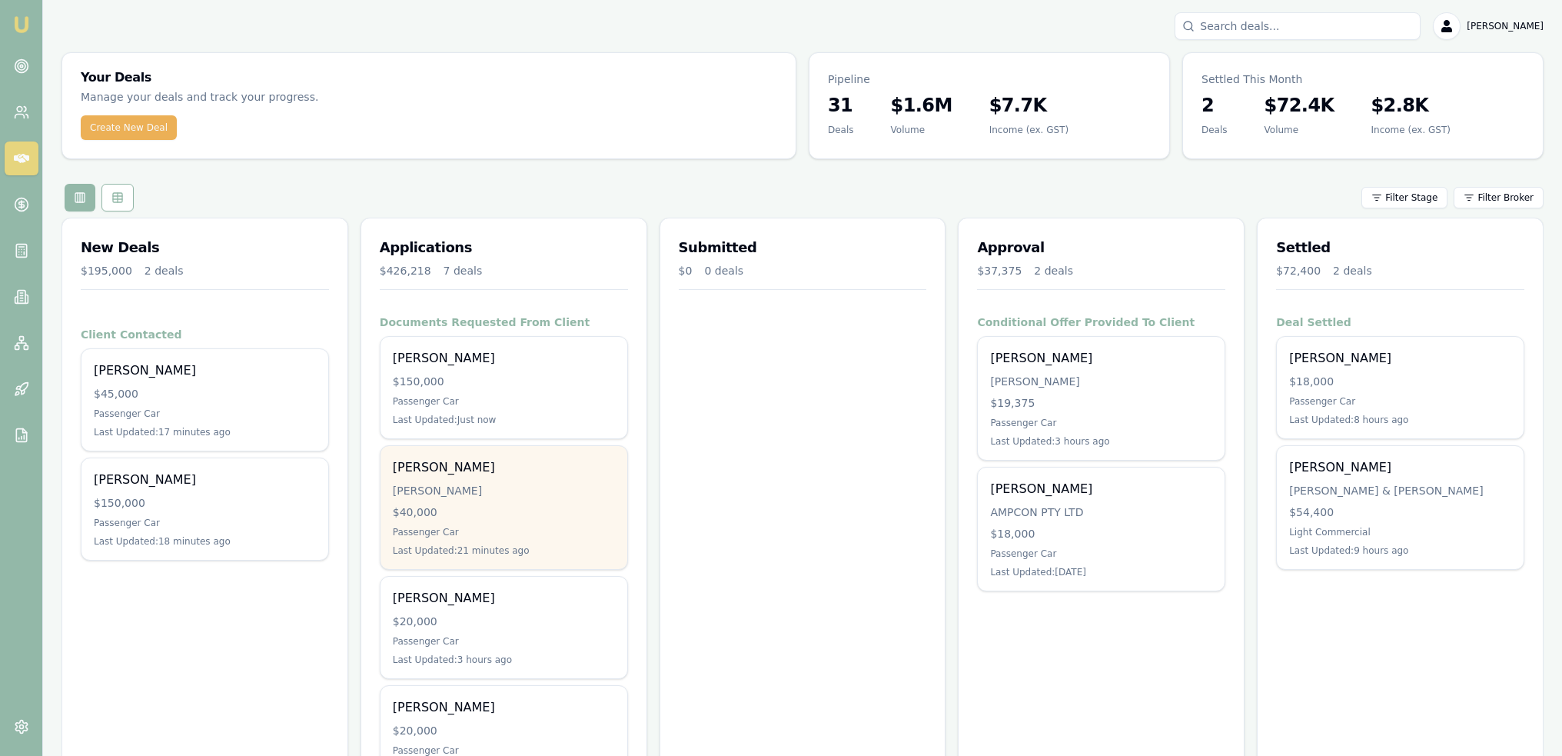
click at [543, 484] on div "[PERSON_NAME]" at bounding box center [504, 490] width 222 height 15
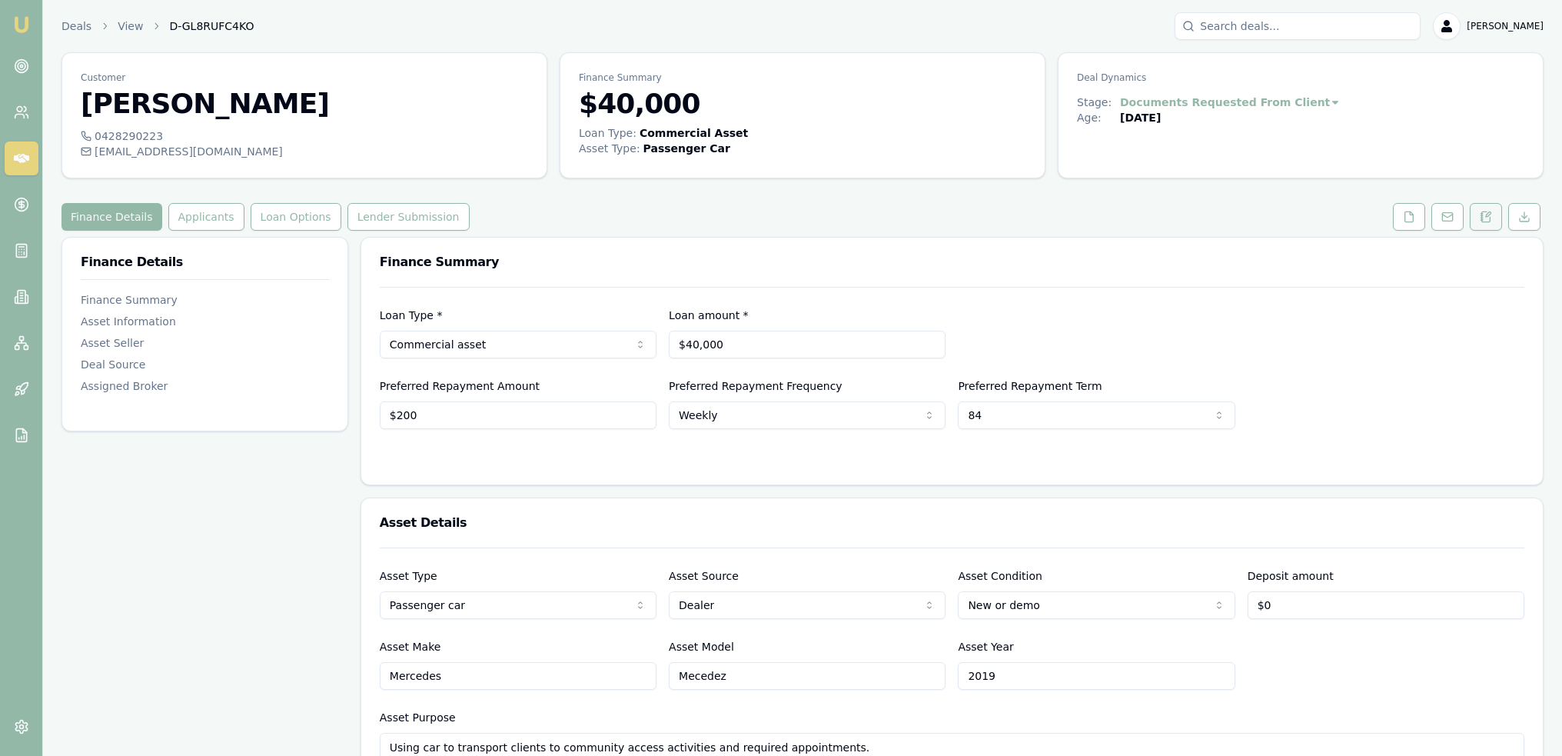
click at [1481, 220] on icon at bounding box center [1486, 217] width 12 height 12
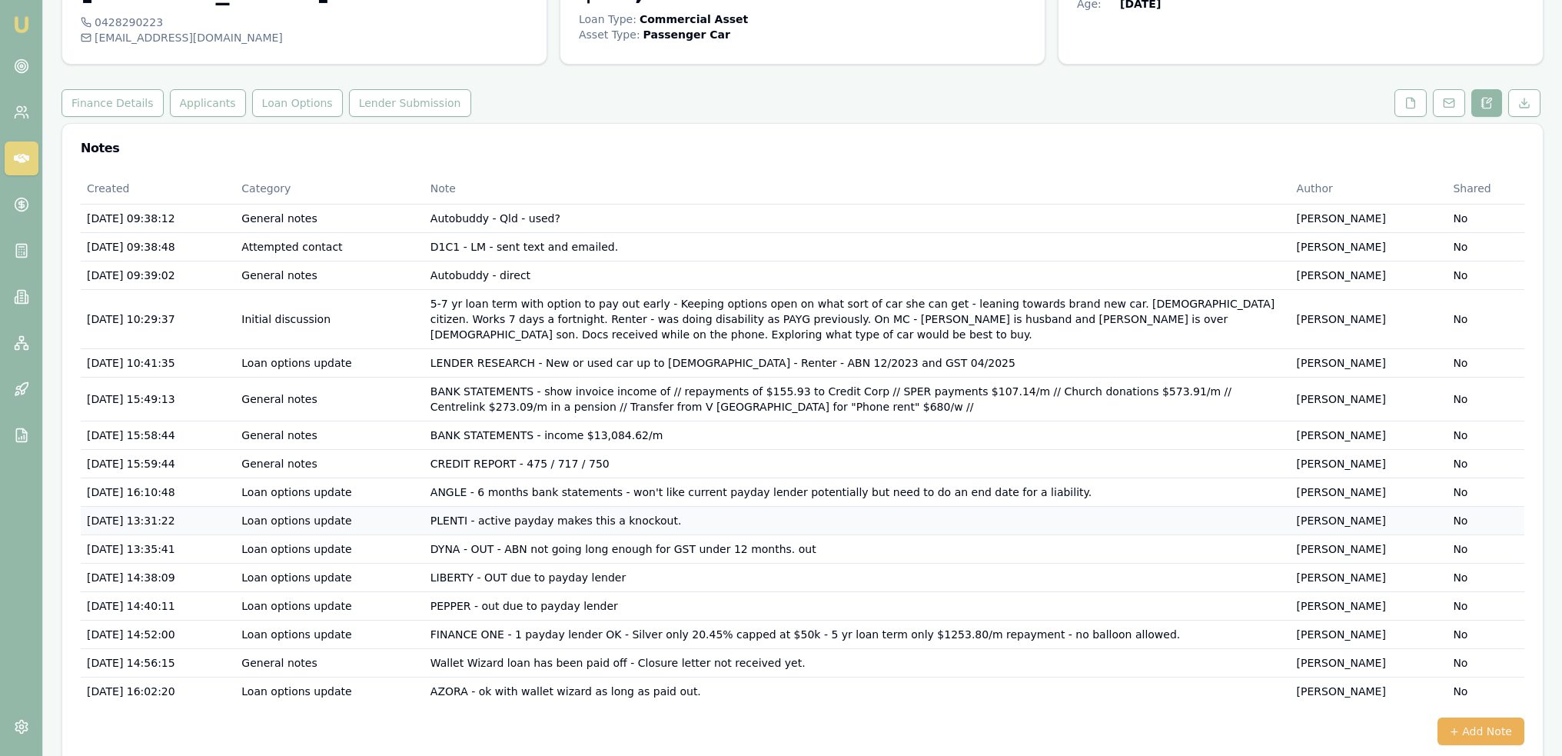
scroll to position [115, 0]
click at [1490, 716] on button "+ Add Note" at bounding box center [1481, 730] width 87 height 28
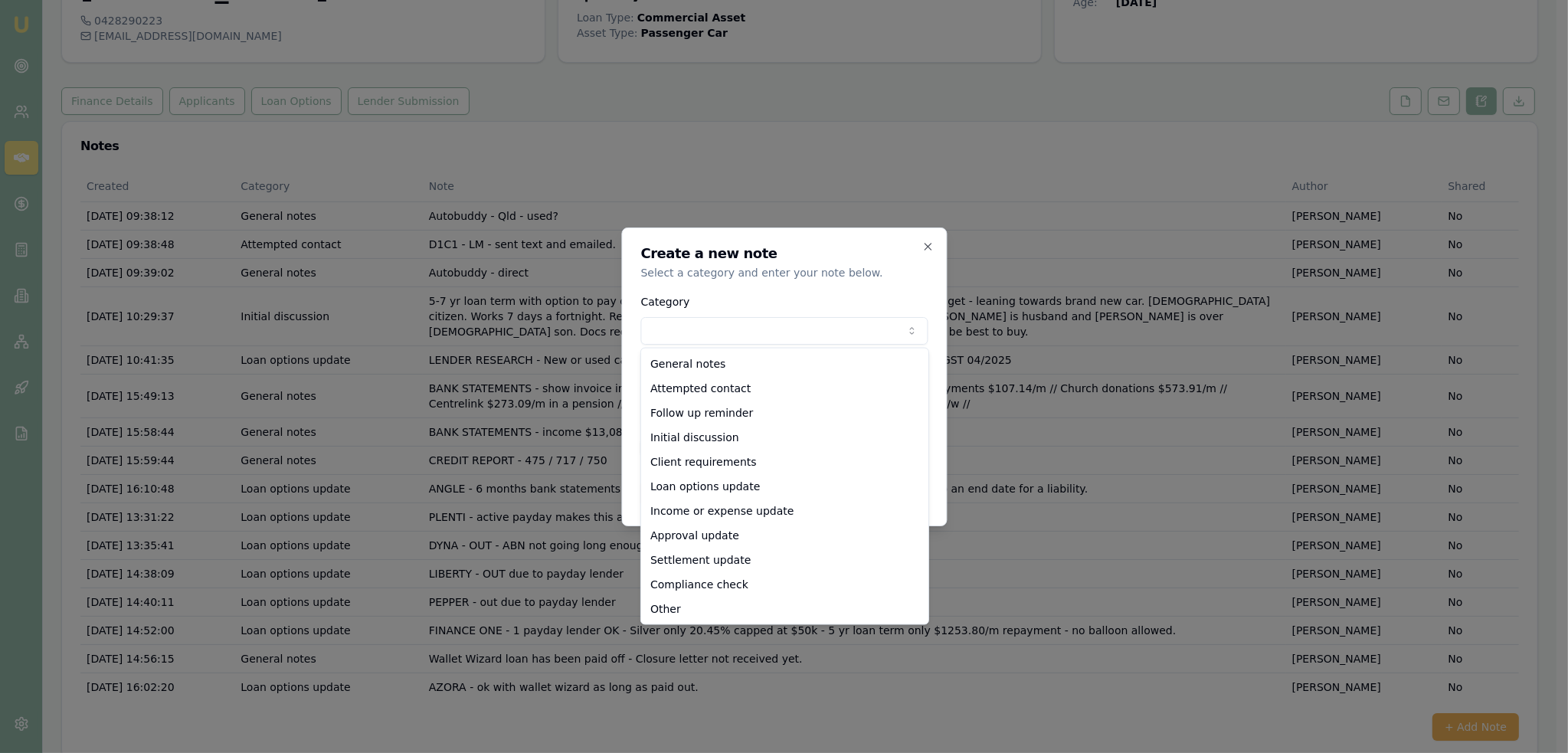
click at [753, 323] on body "Emu Broker Deals View D-GL8RUFC4KO [PERSON_NAME] Toggle Menu Customer [PERSON_N…" at bounding box center [778, 262] width 1556 height 753
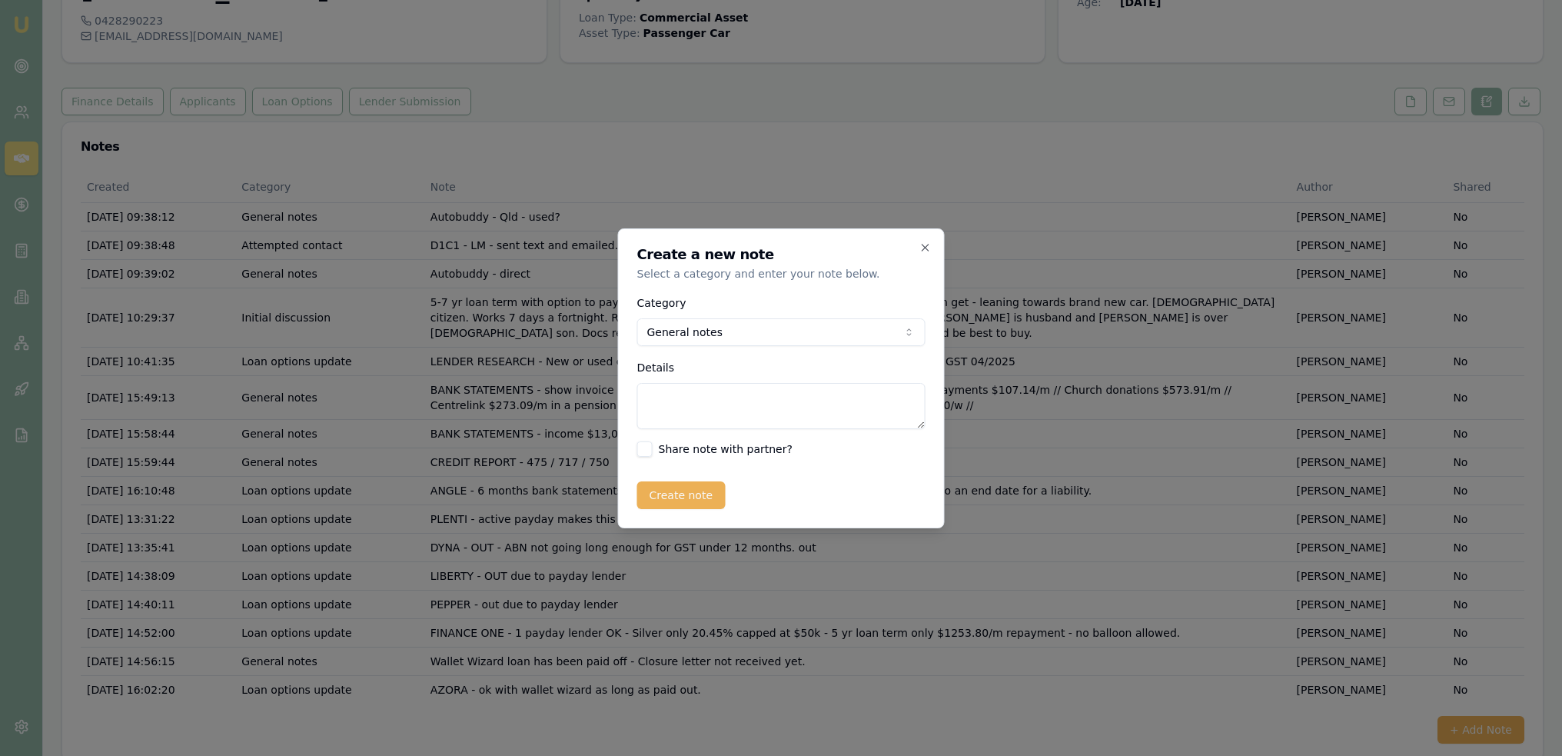
drag, startPoint x: 654, startPoint y: 390, endPoint x: 660, endPoint y: 384, distance: 8.2
click at [654, 390] on textarea "Details" at bounding box center [781, 406] width 288 height 46
type textarea "Waiting for payout letter for Wallet Wizard to be able to proceed."
click at [693, 495] on button "Create note" at bounding box center [681, 495] width 88 height 28
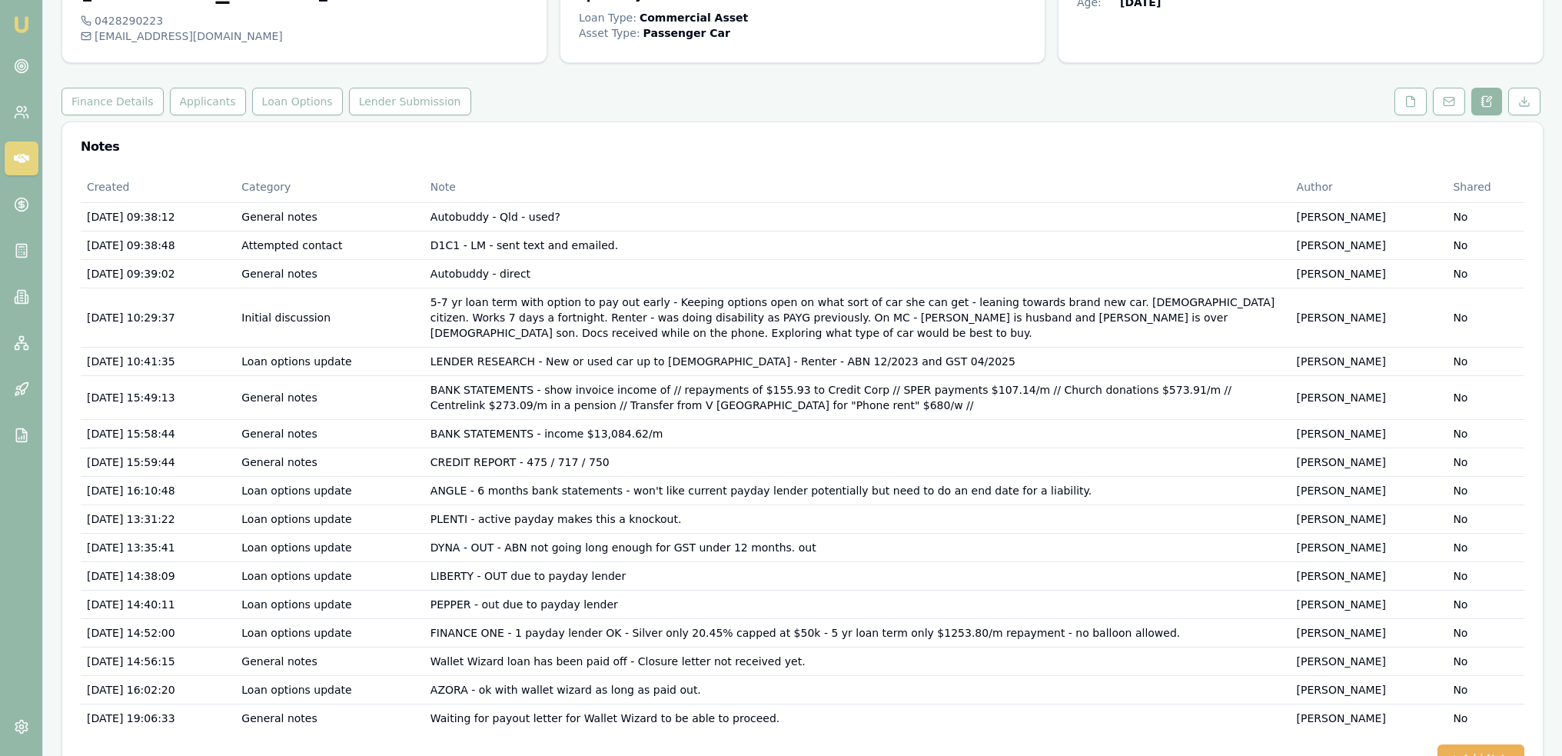
click at [15, 26] on img at bounding box center [21, 24] width 18 height 18
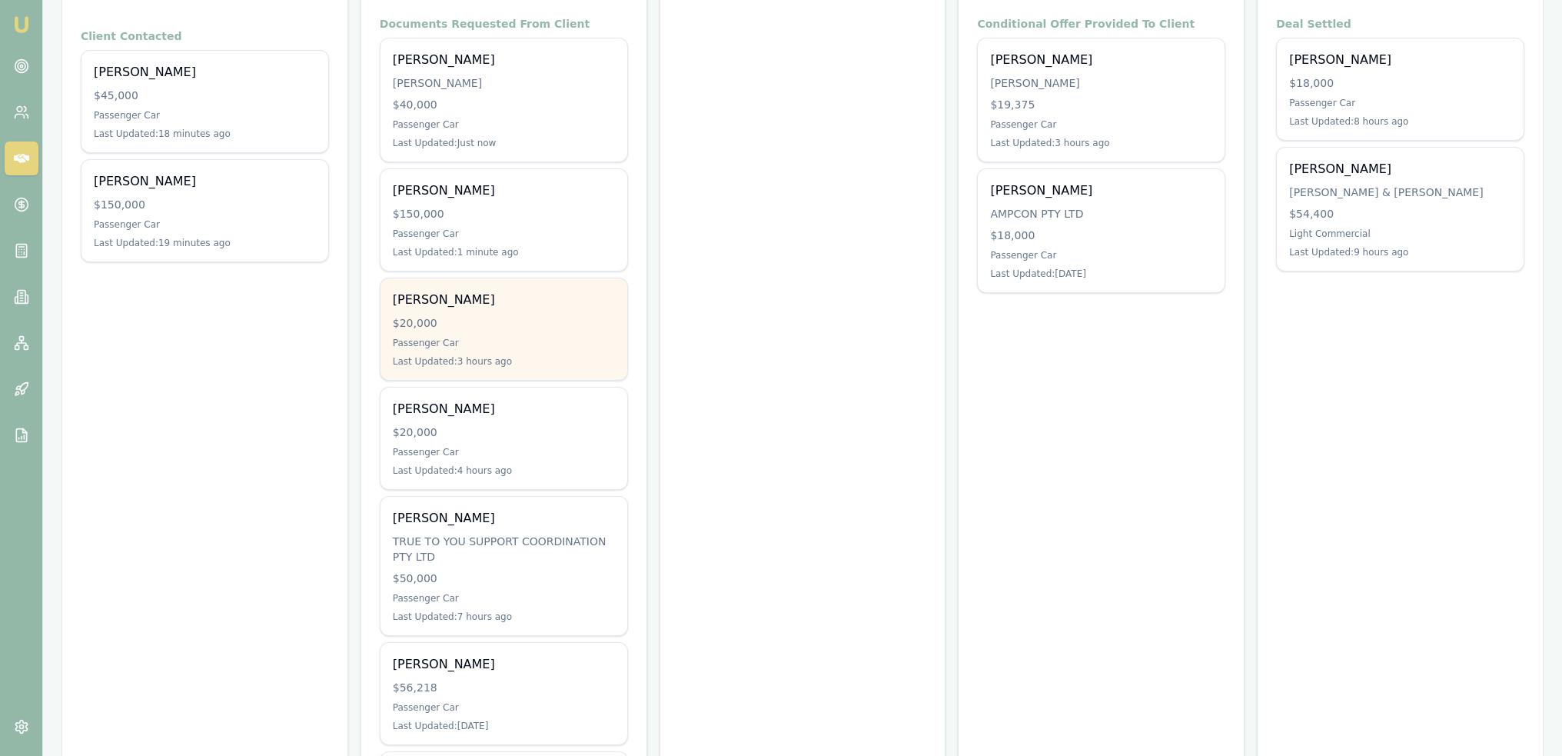
scroll to position [307, 0]
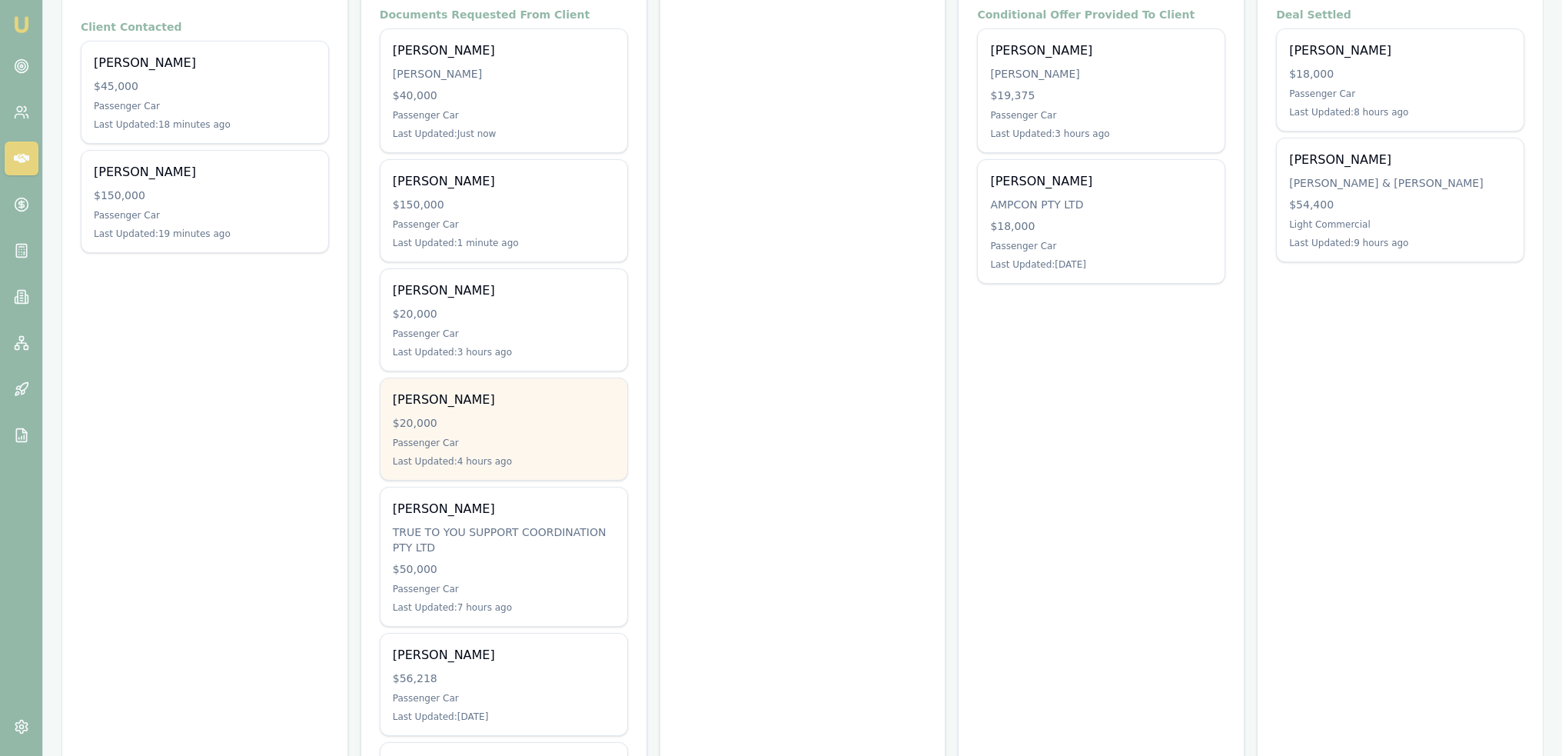
click at [543, 439] on div "Passenger Car" at bounding box center [504, 443] width 222 height 12
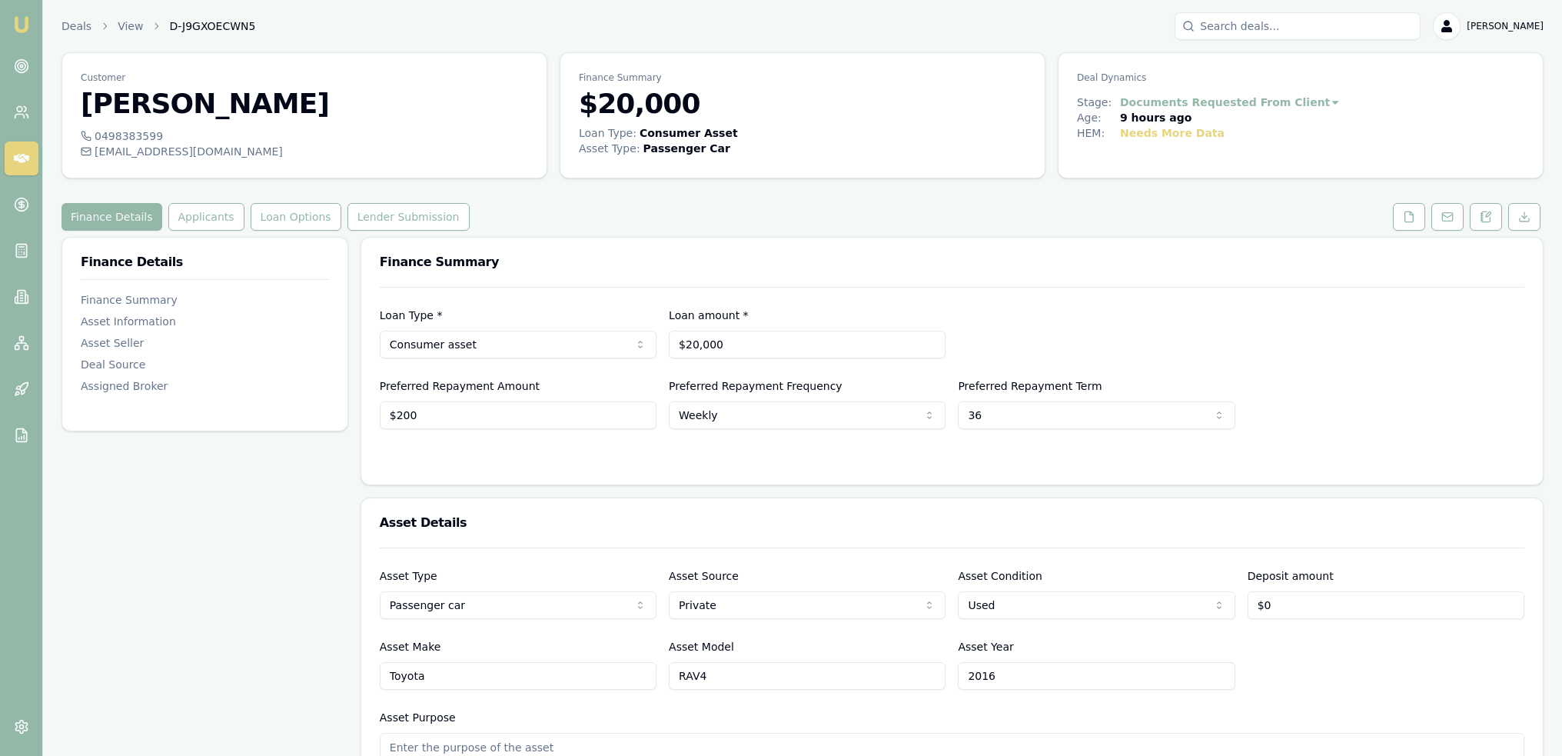
drag, startPoint x: 1481, startPoint y: 219, endPoint x: 1461, endPoint y: 230, distance: 22.7
click at [1483, 218] on icon at bounding box center [1486, 217] width 12 height 12
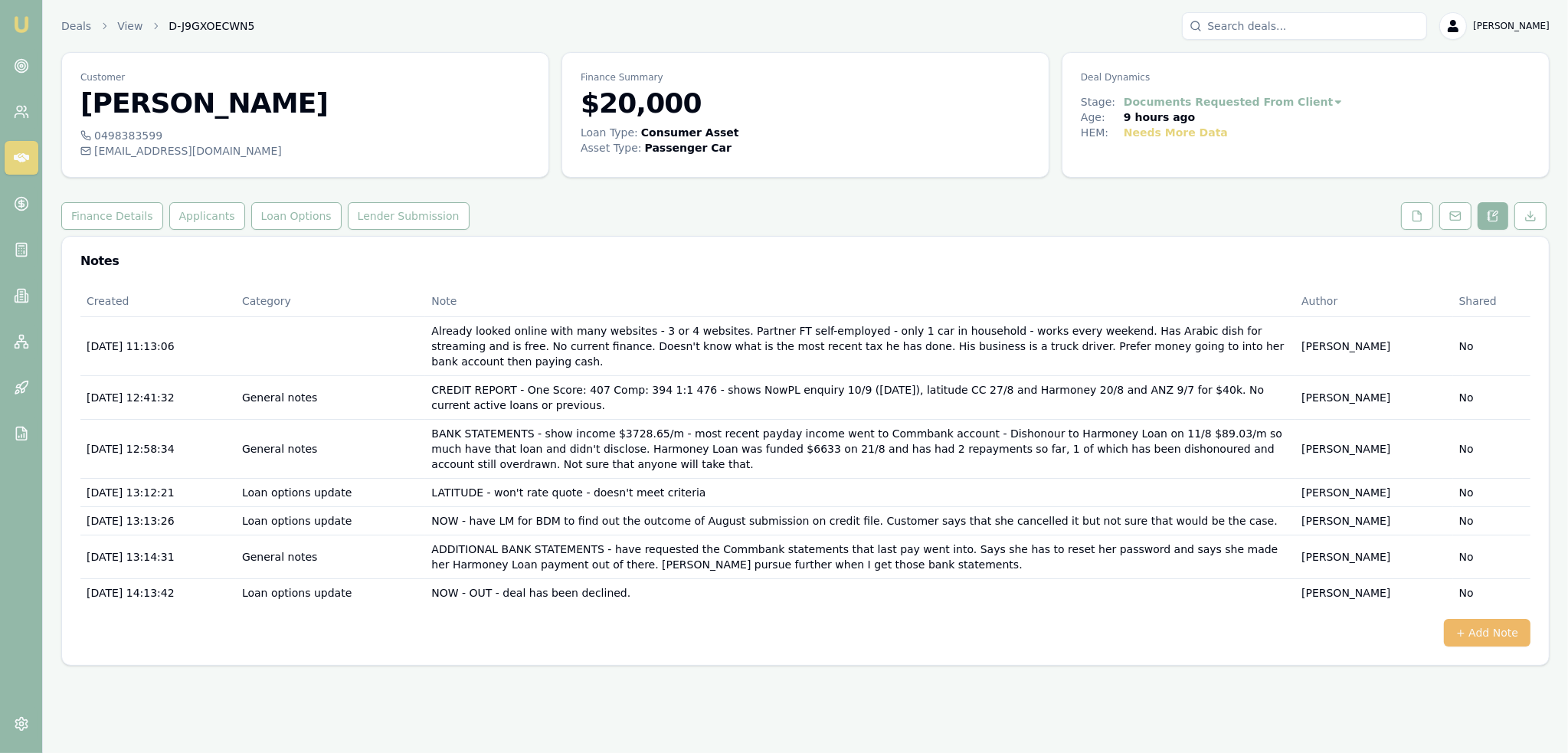
click at [1482, 619] on button "+ Add Note" at bounding box center [1486, 632] width 87 height 28
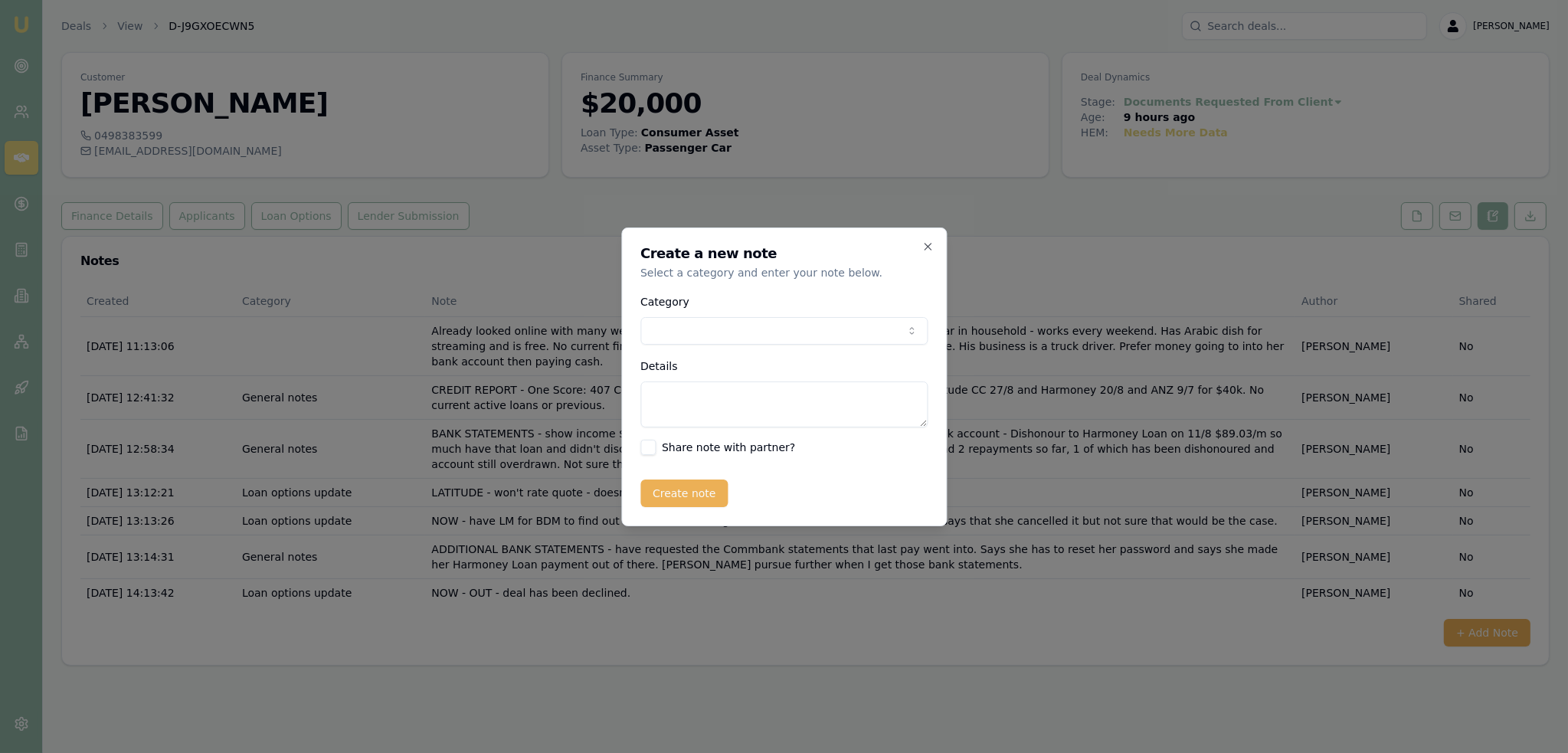
click at [677, 337] on body "Emu Broker Deals View D-J9GXOECWN5 [PERSON_NAME] Toggle Menu Customer [PERSON_N…" at bounding box center [784, 376] width 1568 height 753
click at [699, 392] on textarea "Details" at bounding box center [784, 404] width 287 height 46
type textarea "Need updated bank statements and husband ITR to be able to proceed."
click at [680, 488] on button "Create note" at bounding box center [684, 493] width 88 height 28
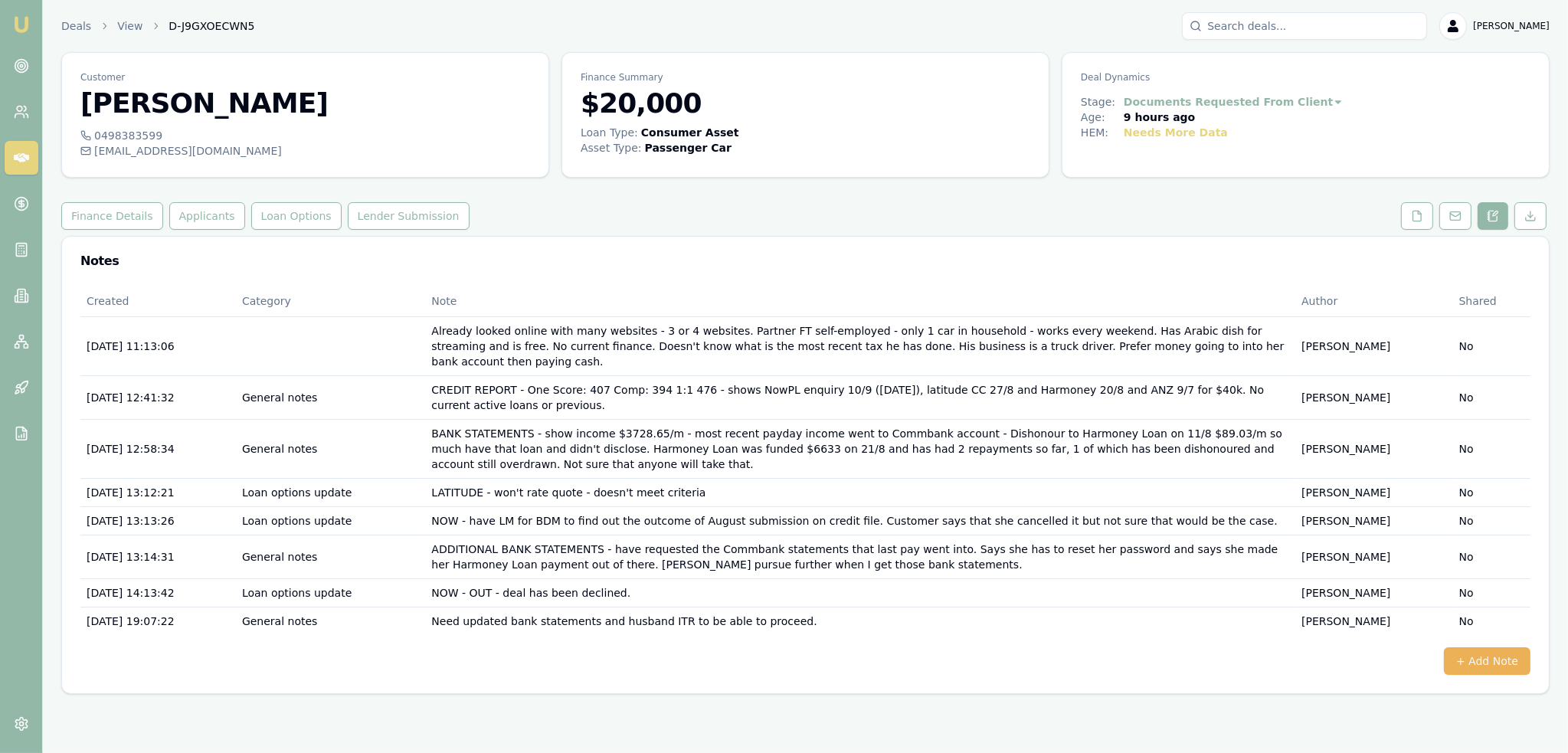
click at [22, 18] on img at bounding box center [21, 24] width 18 height 18
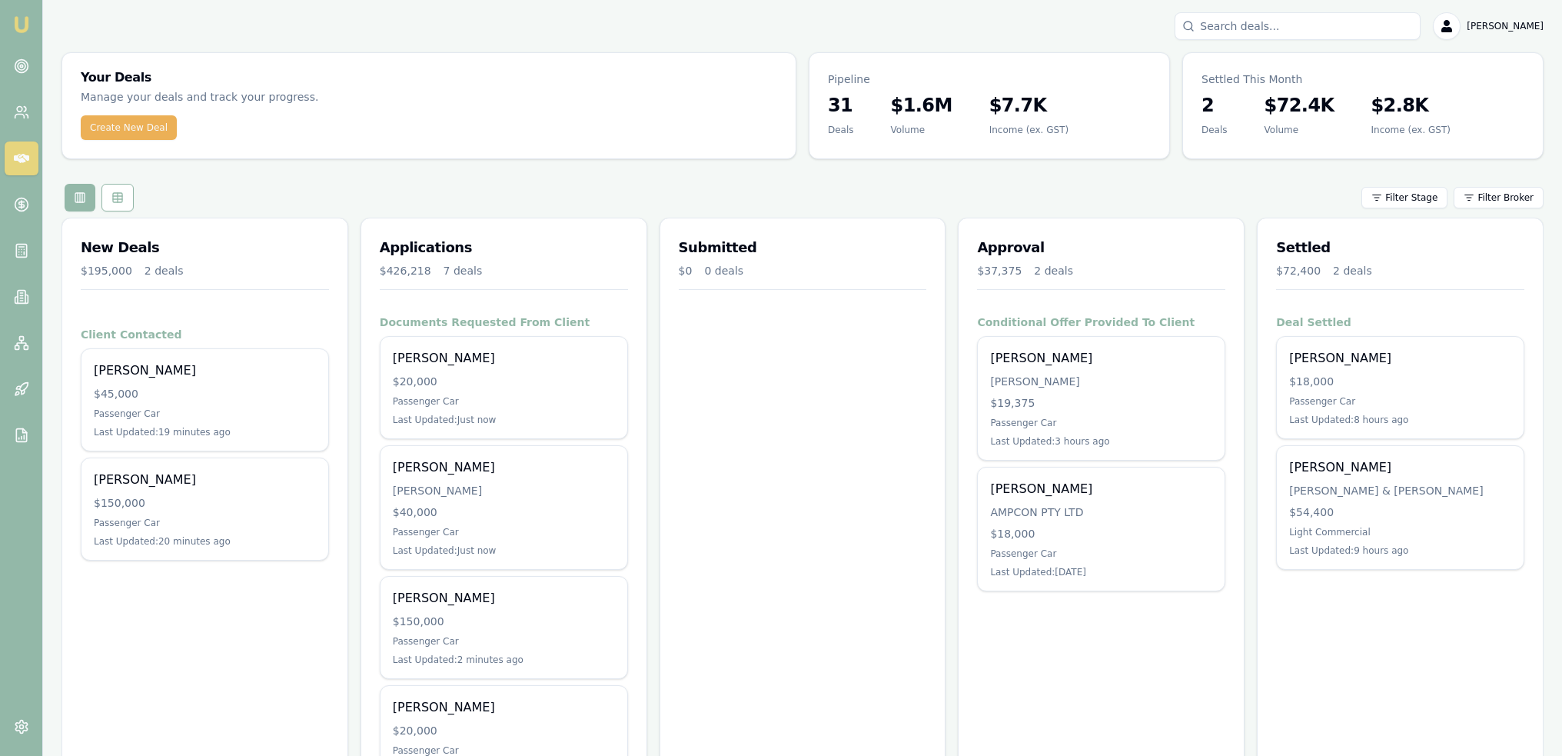
click at [22, 20] on img at bounding box center [21, 24] width 18 height 18
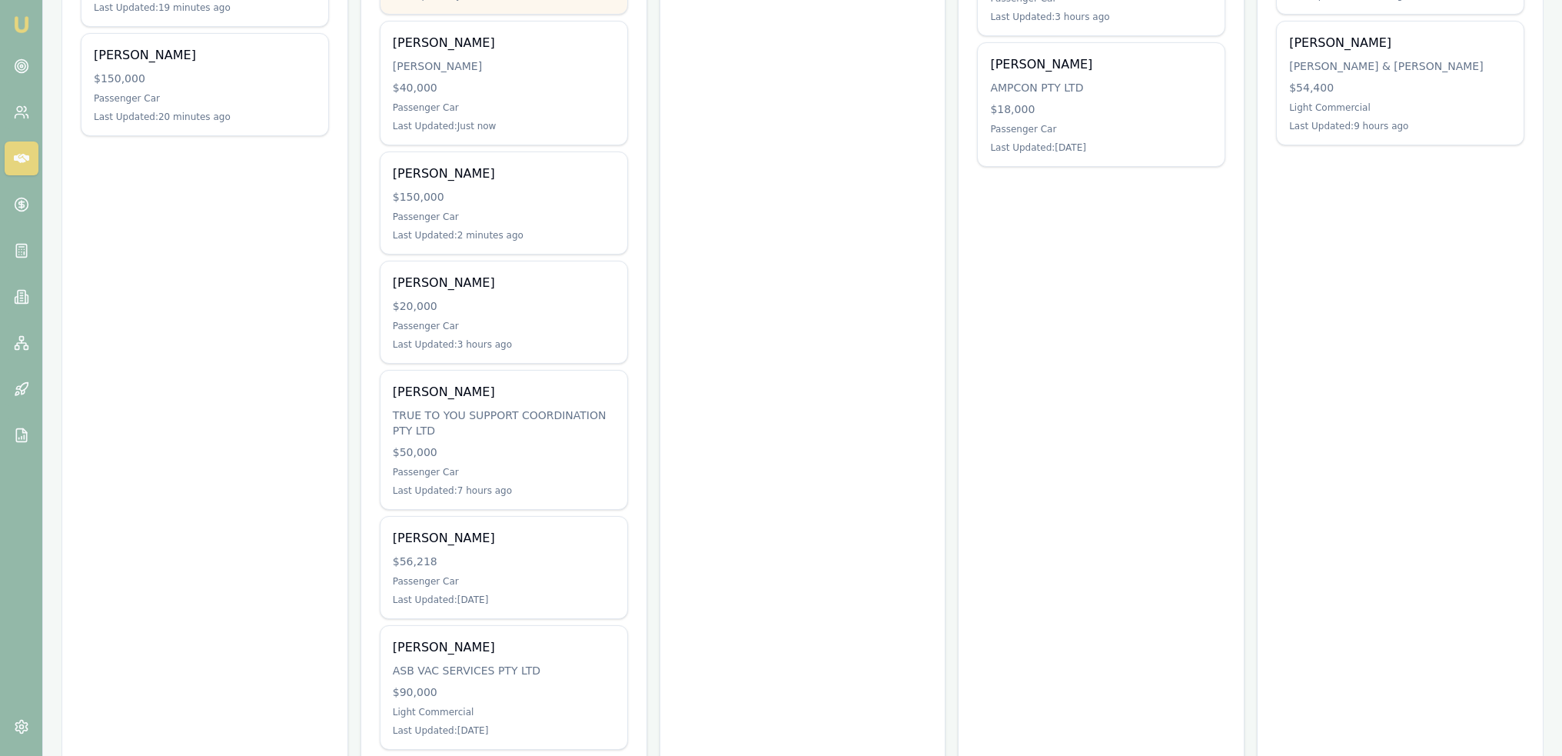
scroll to position [461, 0]
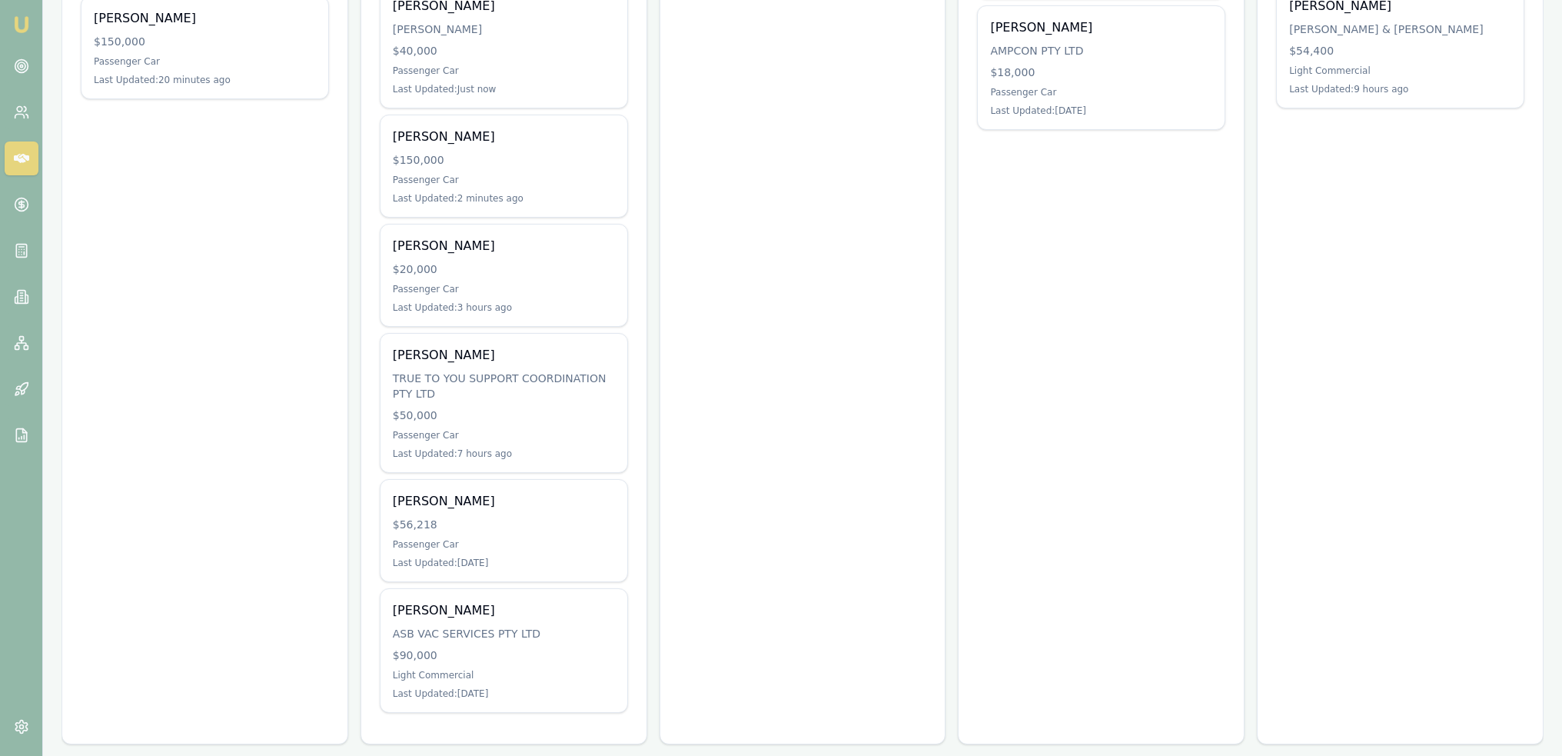
click at [520, 399] on div "[PERSON_NAME] TRUE TO YOU SUPPORT COORDINATION PTY LTD $50,000 Passenger Car La…" at bounding box center [504, 403] width 247 height 138
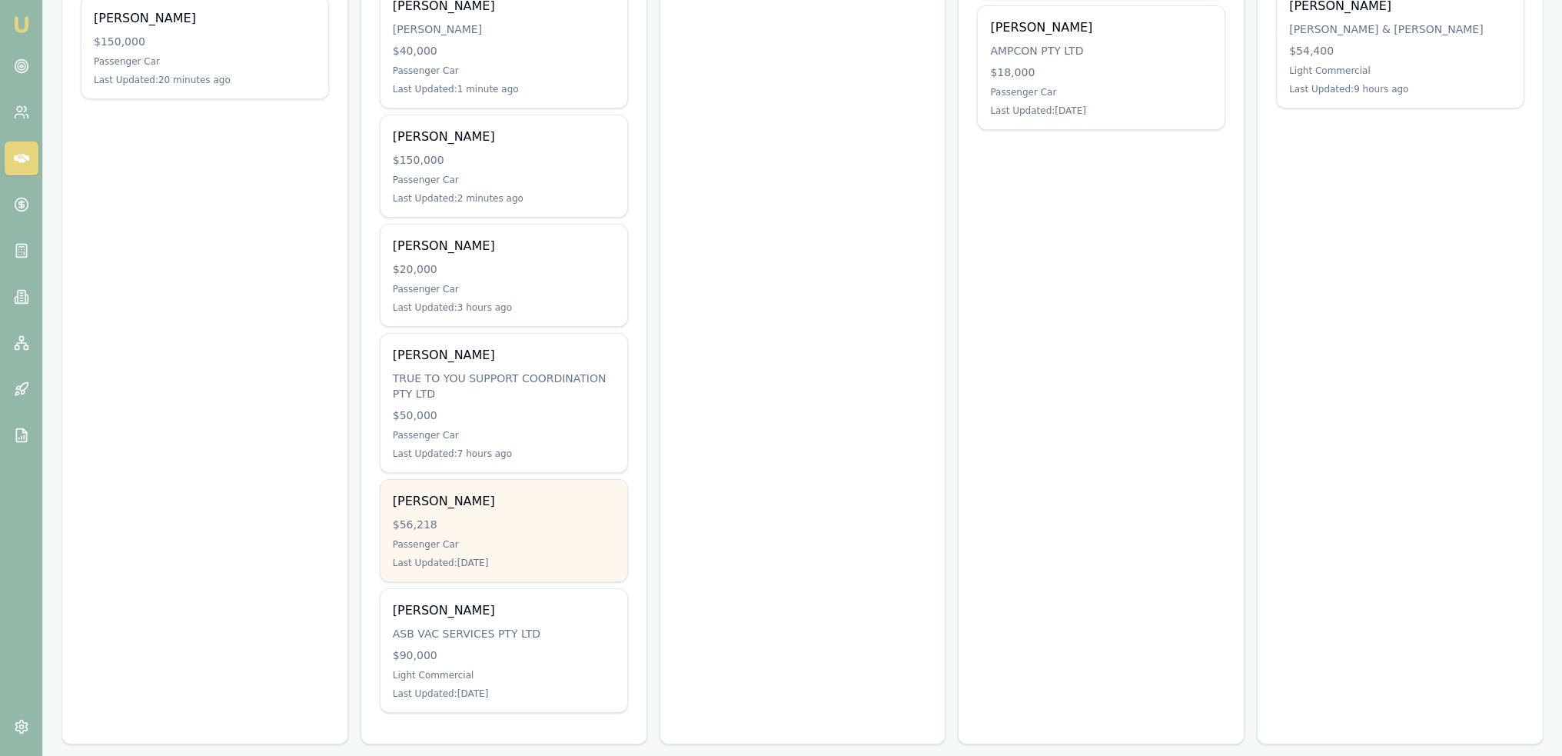
click at [477, 534] on div "[PERSON_NAME] $56,218 Passenger Car Last Updated: [DATE]" at bounding box center [504, 530] width 247 height 101
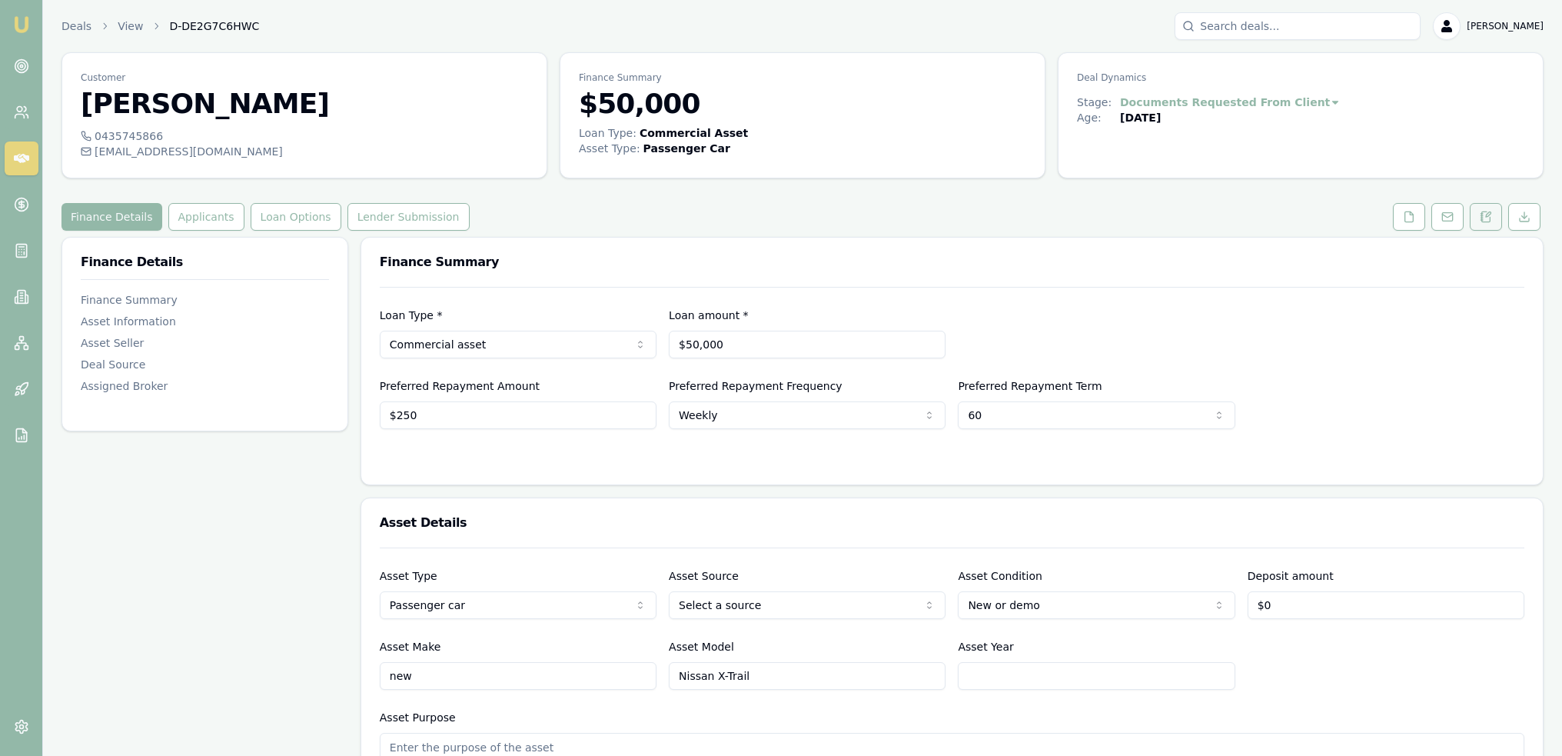
click at [1491, 217] on icon at bounding box center [1486, 217] width 12 height 12
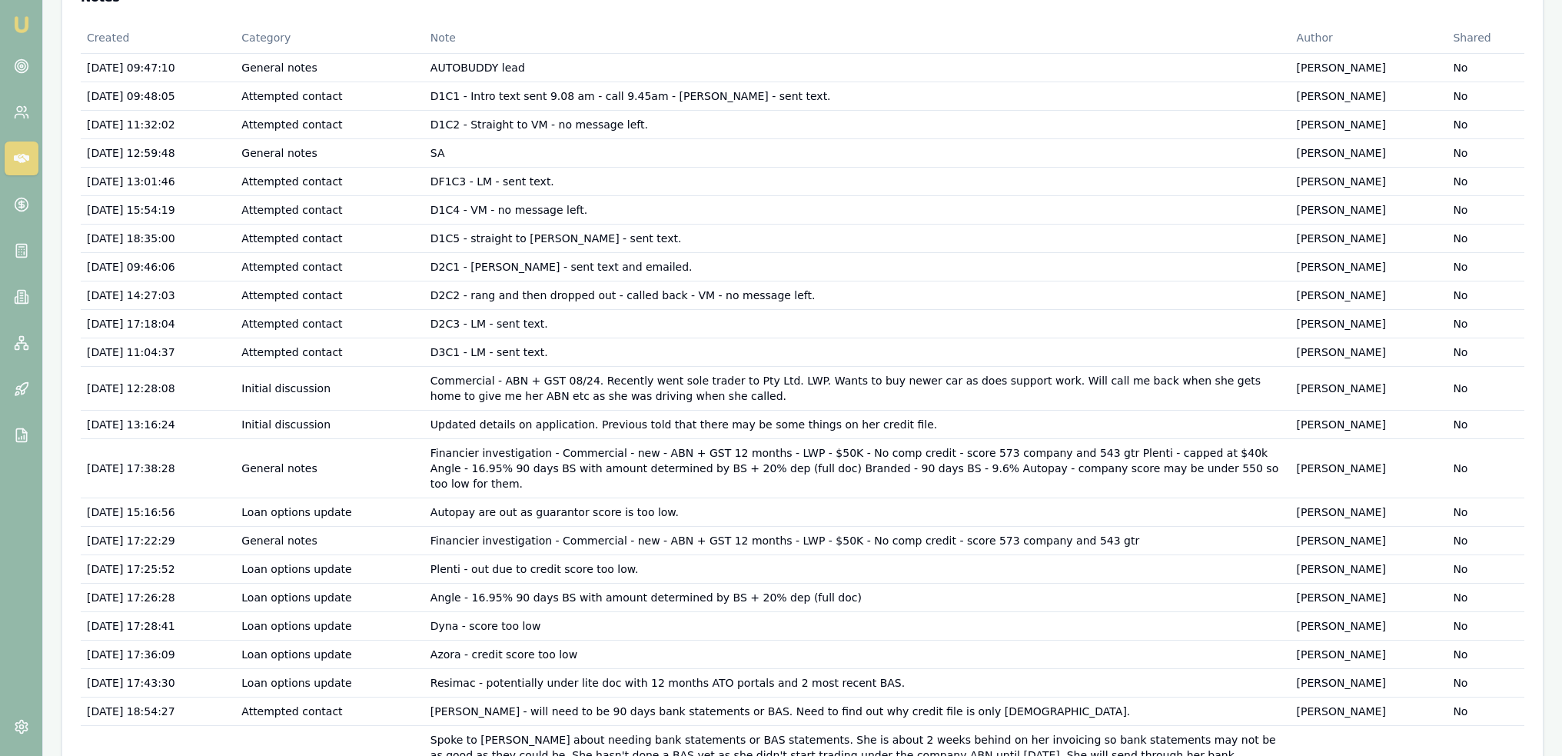
scroll to position [114, 0]
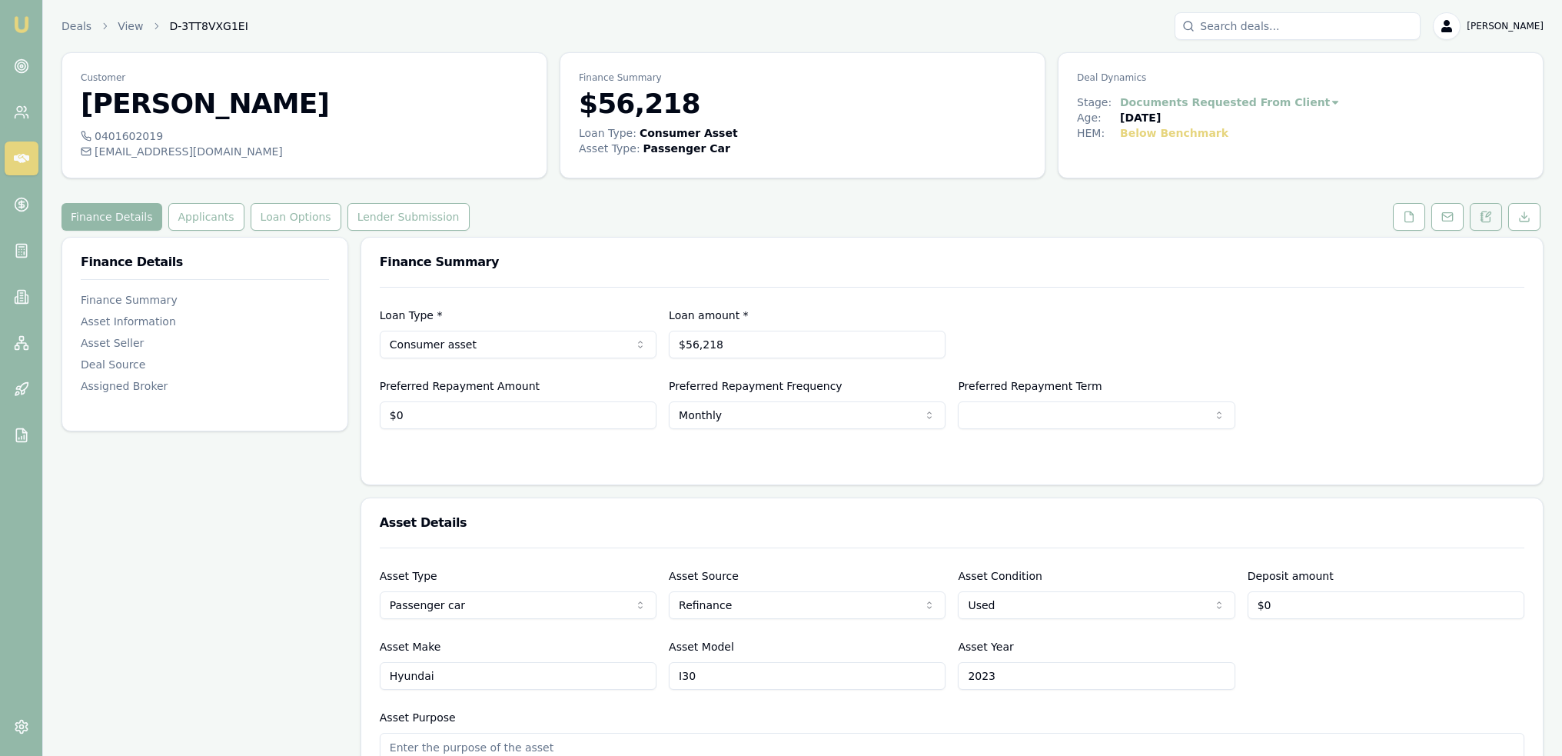
click at [1485, 218] on icon at bounding box center [1486, 217] width 12 height 12
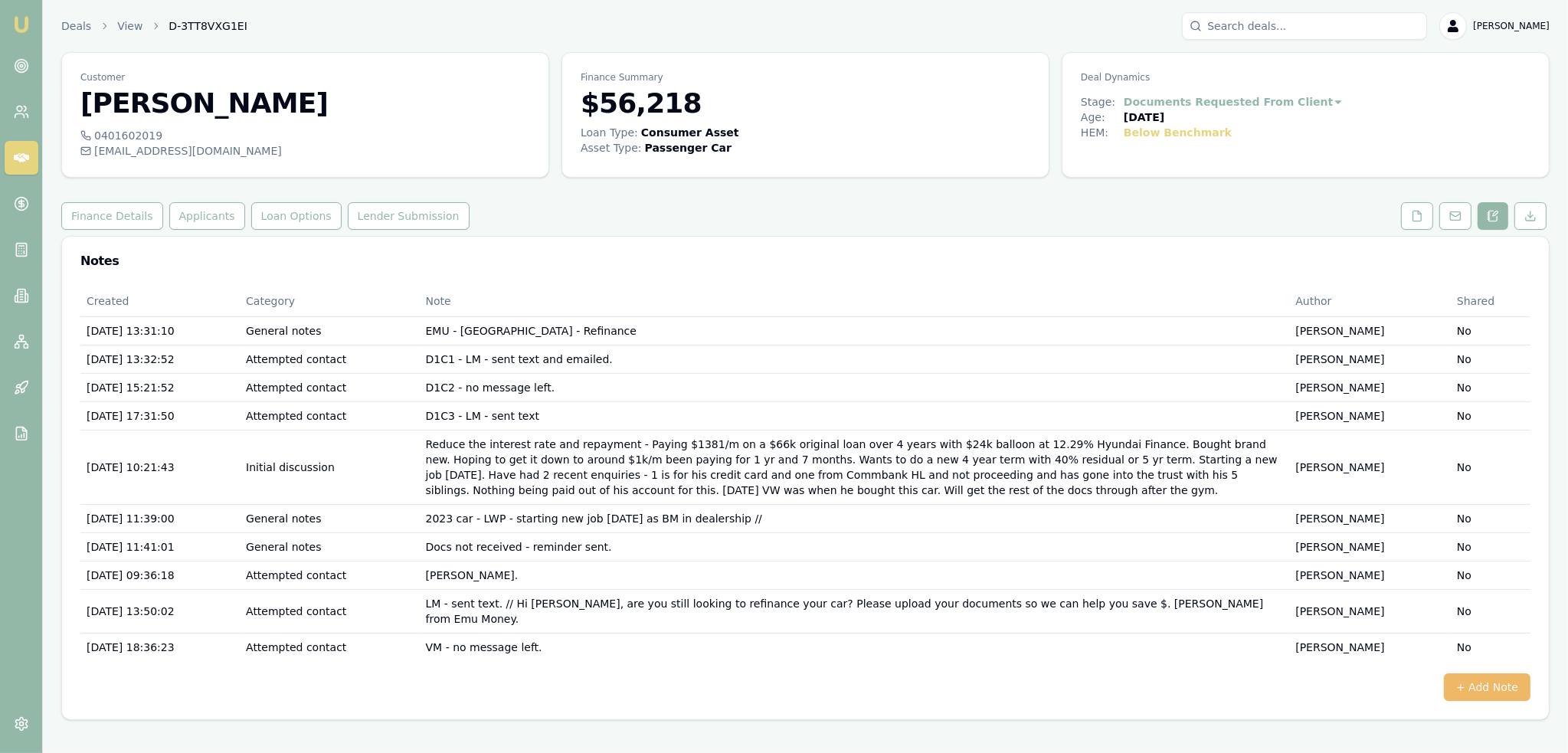
click at [1482, 673] on button "+ Add Note" at bounding box center [1486, 687] width 87 height 28
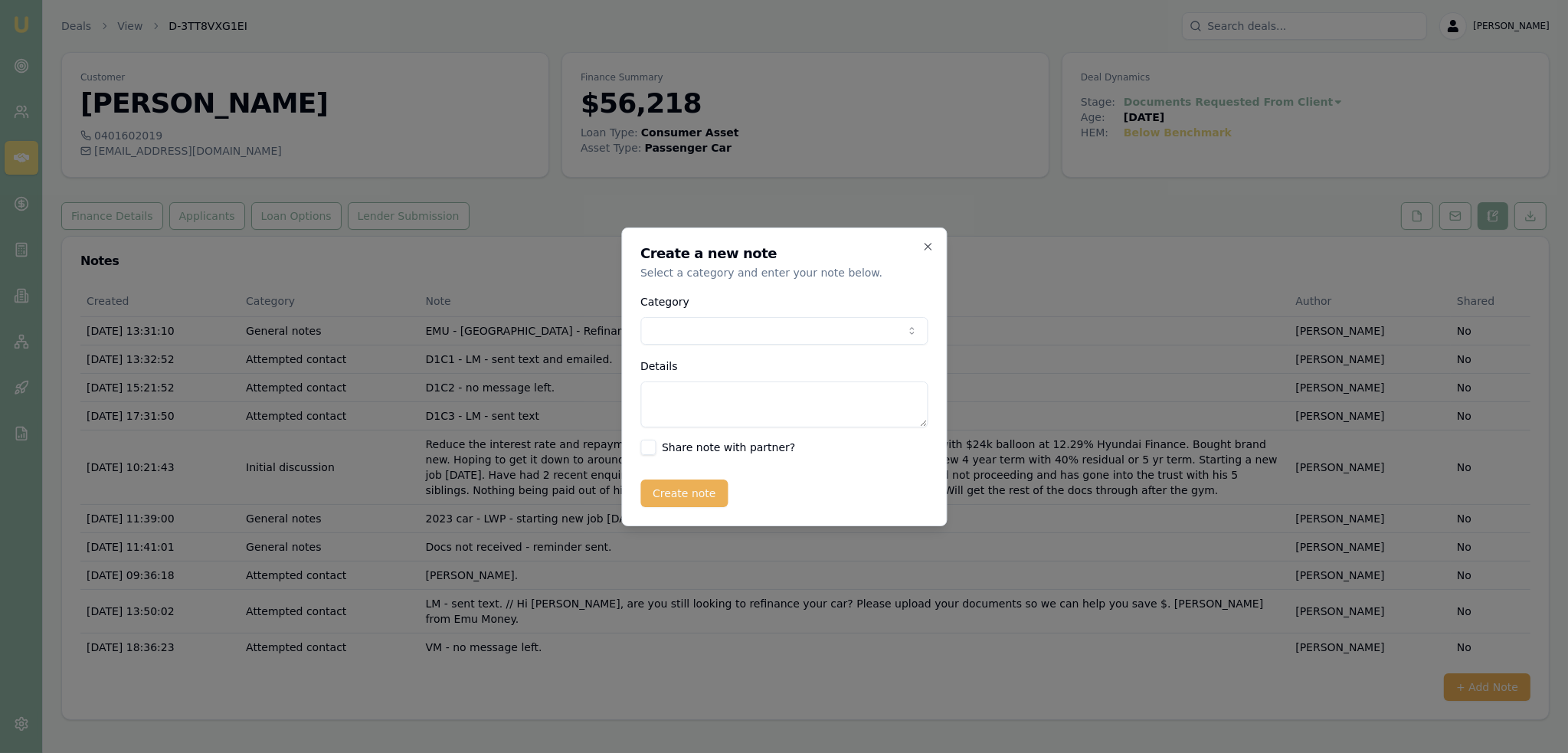
click at [738, 333] on body "Emu Broker Deals View D-3TT8VXG1EI [PERSON_NAME] Toggle Menu Customer [PERSON_N…" at bounding box center [784, 376] width 1568 height 753
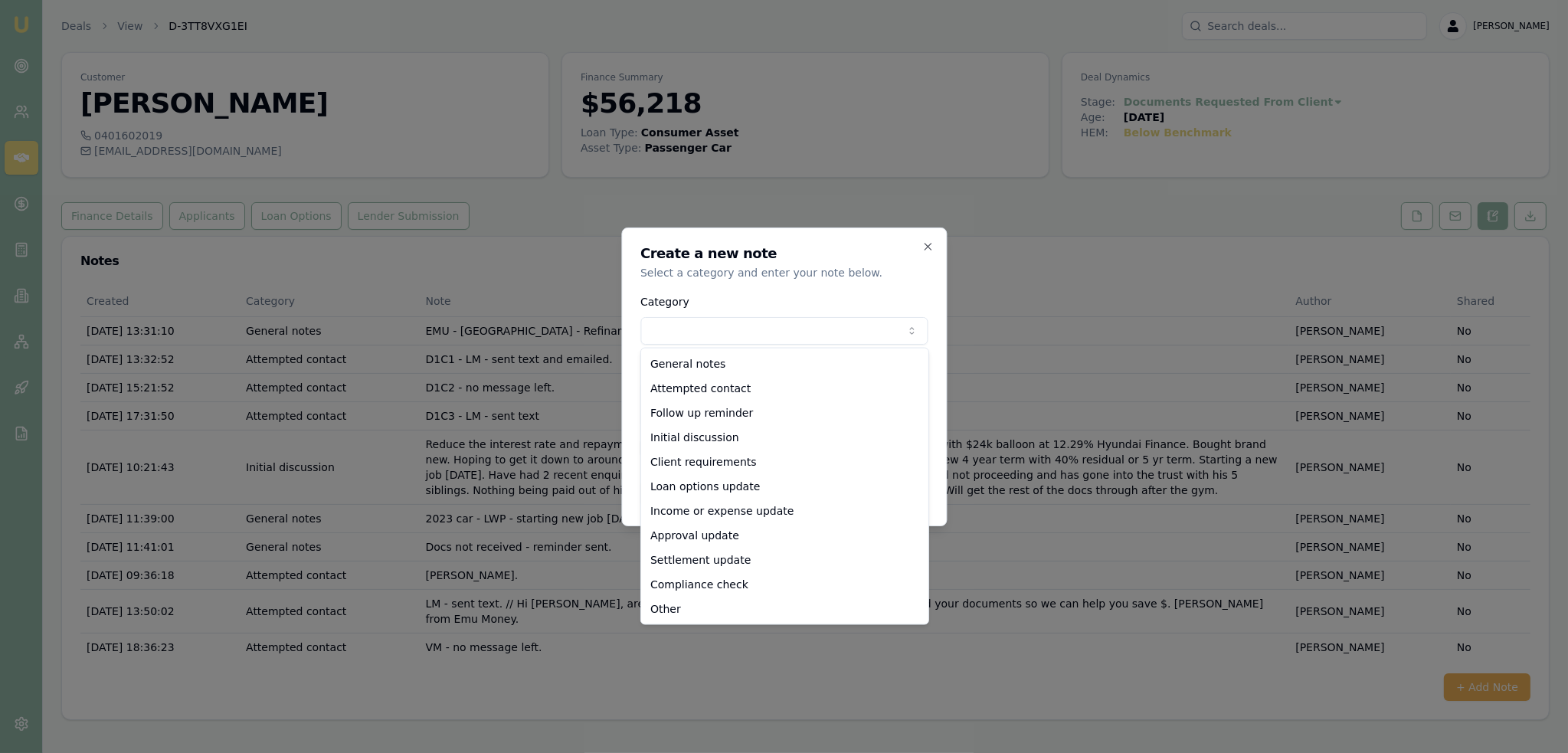
select select "ATTEMPTED_CONTACT"
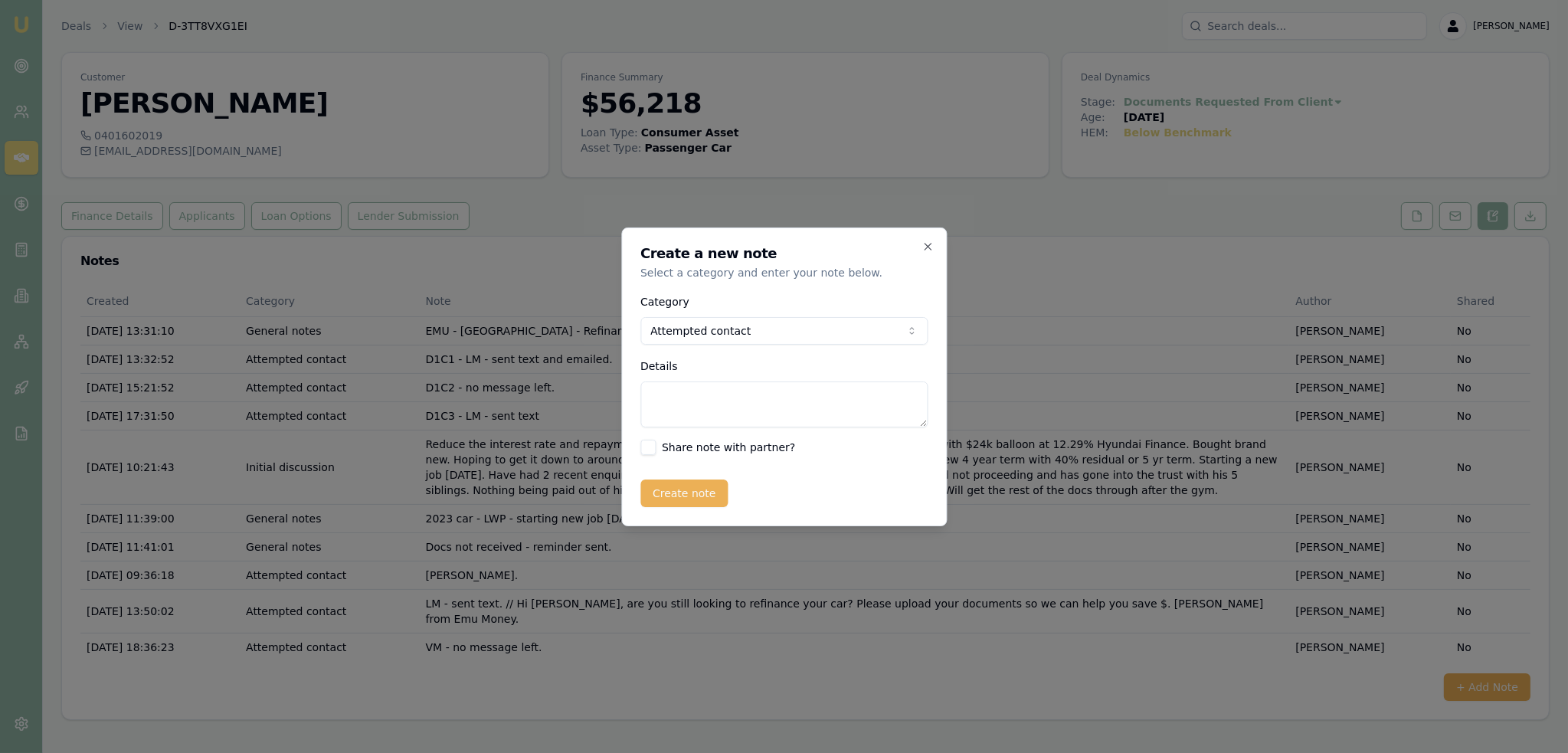
click at [710, 389] on textarea "Details" at bounding box center [784, 404] width 287 height 46
type textarea "[PERSON_NAME] - CLOSING LEAD - as not interested due to not getting what we nee…"
click at [693, 484] on button "Create note" at bounding box center [684, 493] width 88 height 28
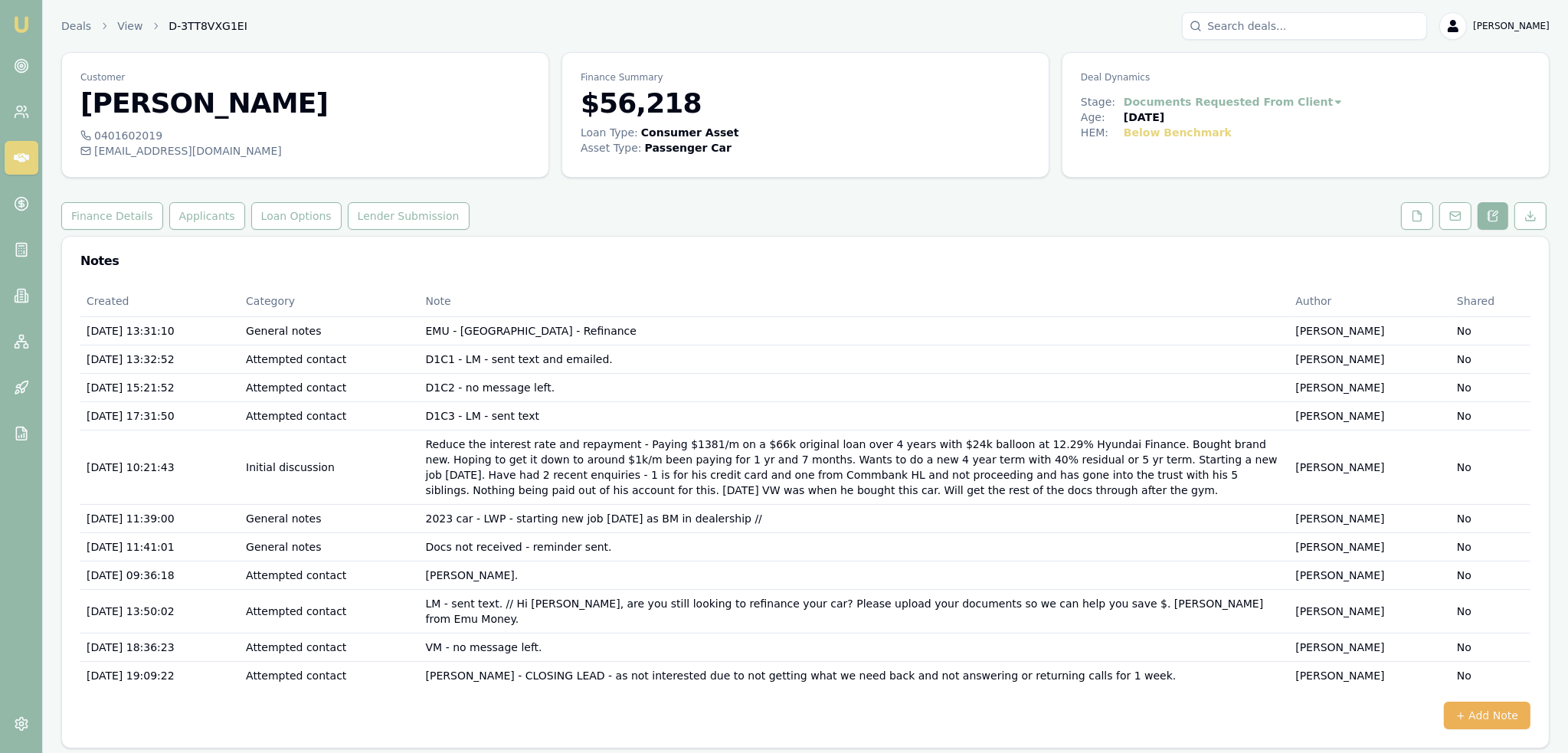
click at [1280, 104] on html "Emu Broker Deals View D-3TT8VXG1EI [PERSON_NAME] Toggle Menu Customer [PERSON_N…" at bounding box center [784, 376] width 1568 height 753
click at [1240, 235] on div "- Not Interested" at bounding box center [1217, 227] width 94 height 25
click at [11, 20] on link "Emu Broker" at bounding box center [21, 24] width 25 height 25
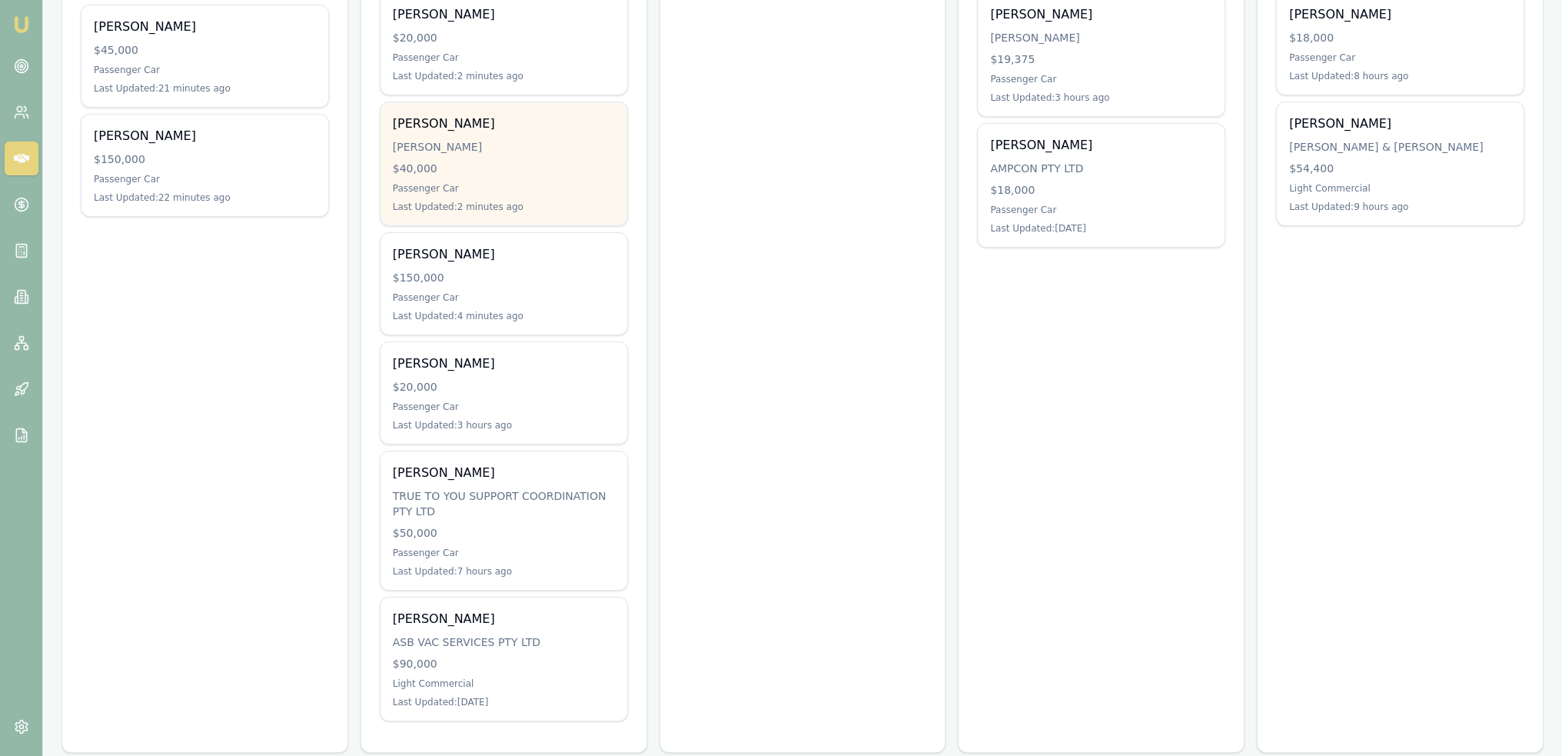
scroll to position [362, 0]
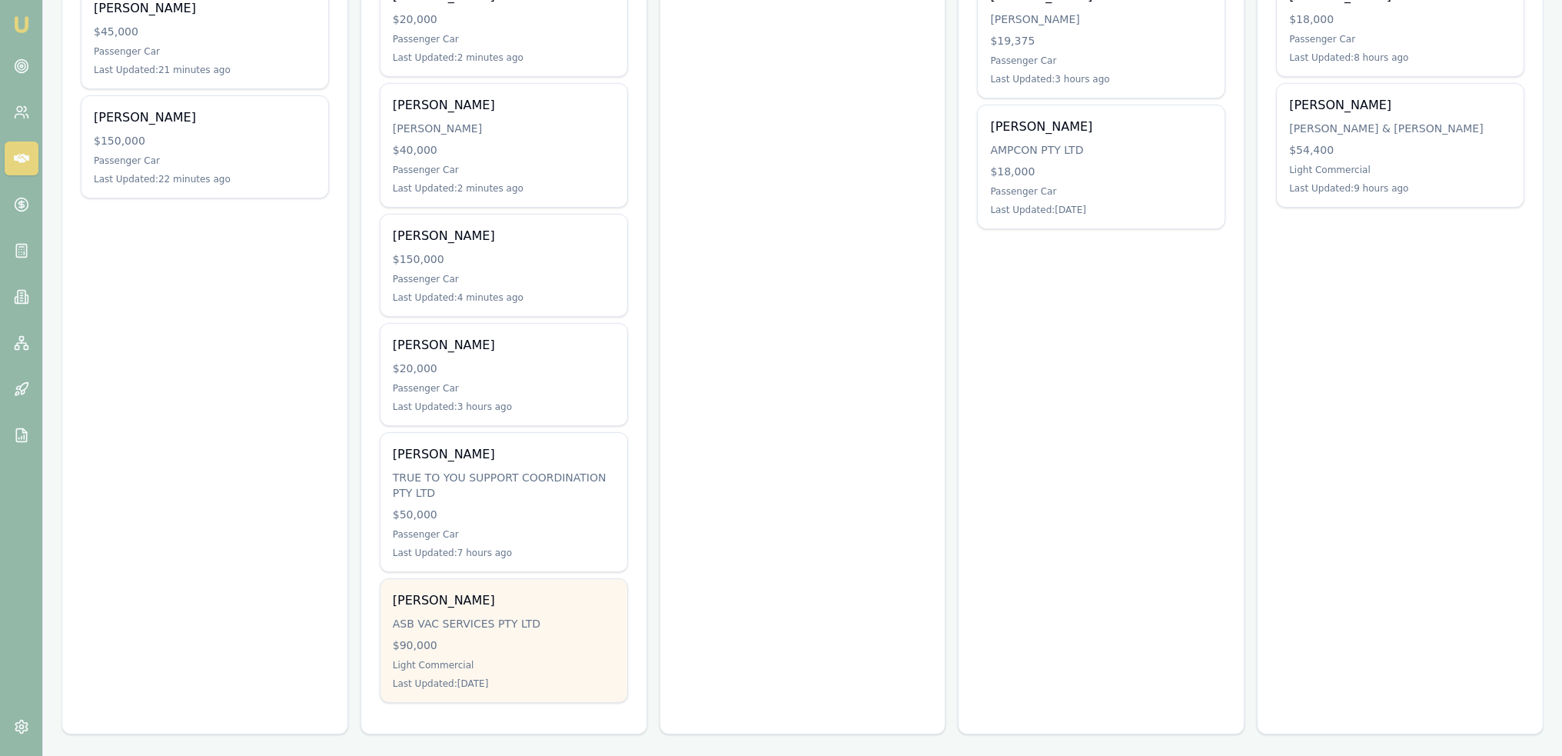
click at [491, 619] on div "ASB VAC SERVICES PTY LTD" at bounding box center [504, 623] width 222 height 15
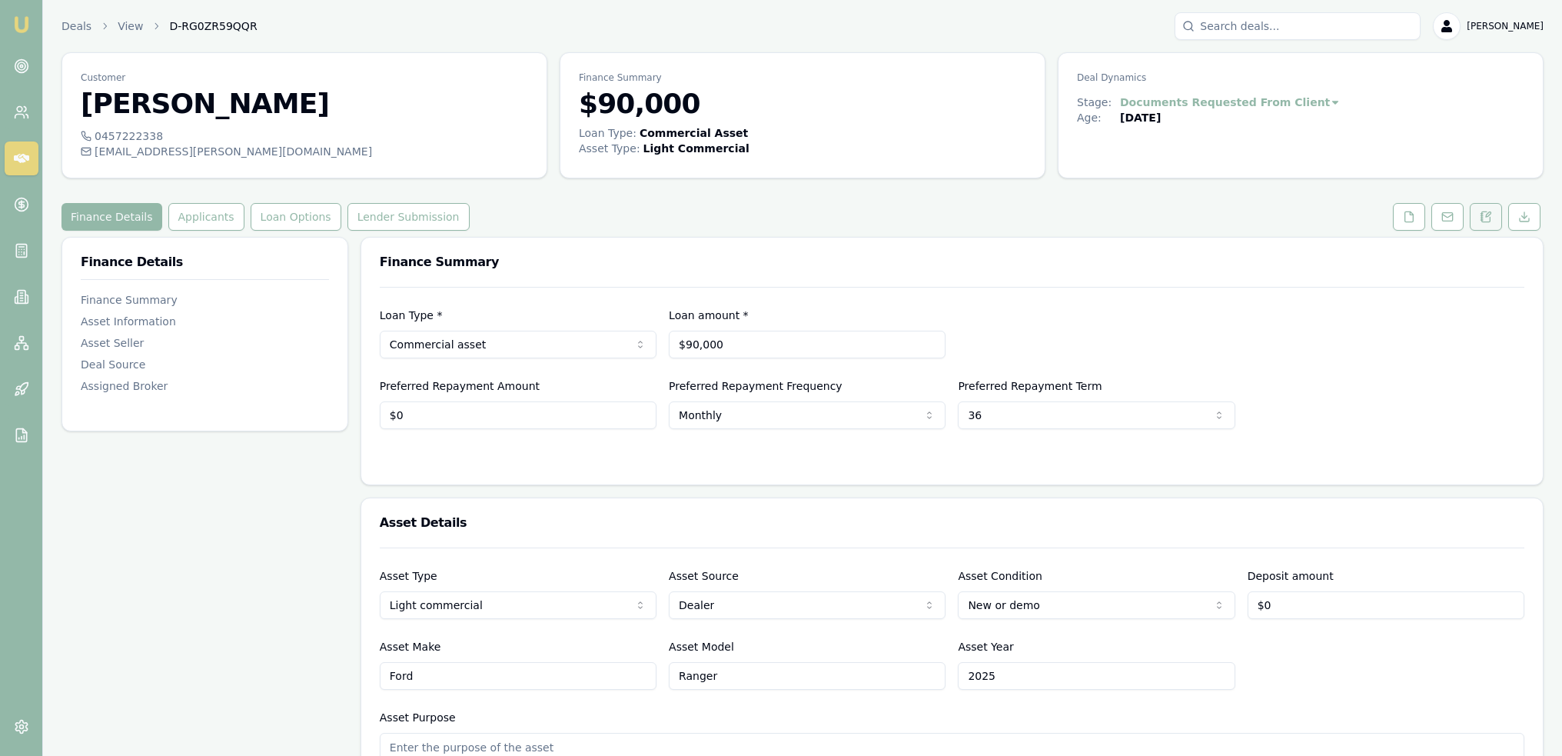
click at [1485, 218] on icon at bounding box center [1486, 217] width 12 height 12
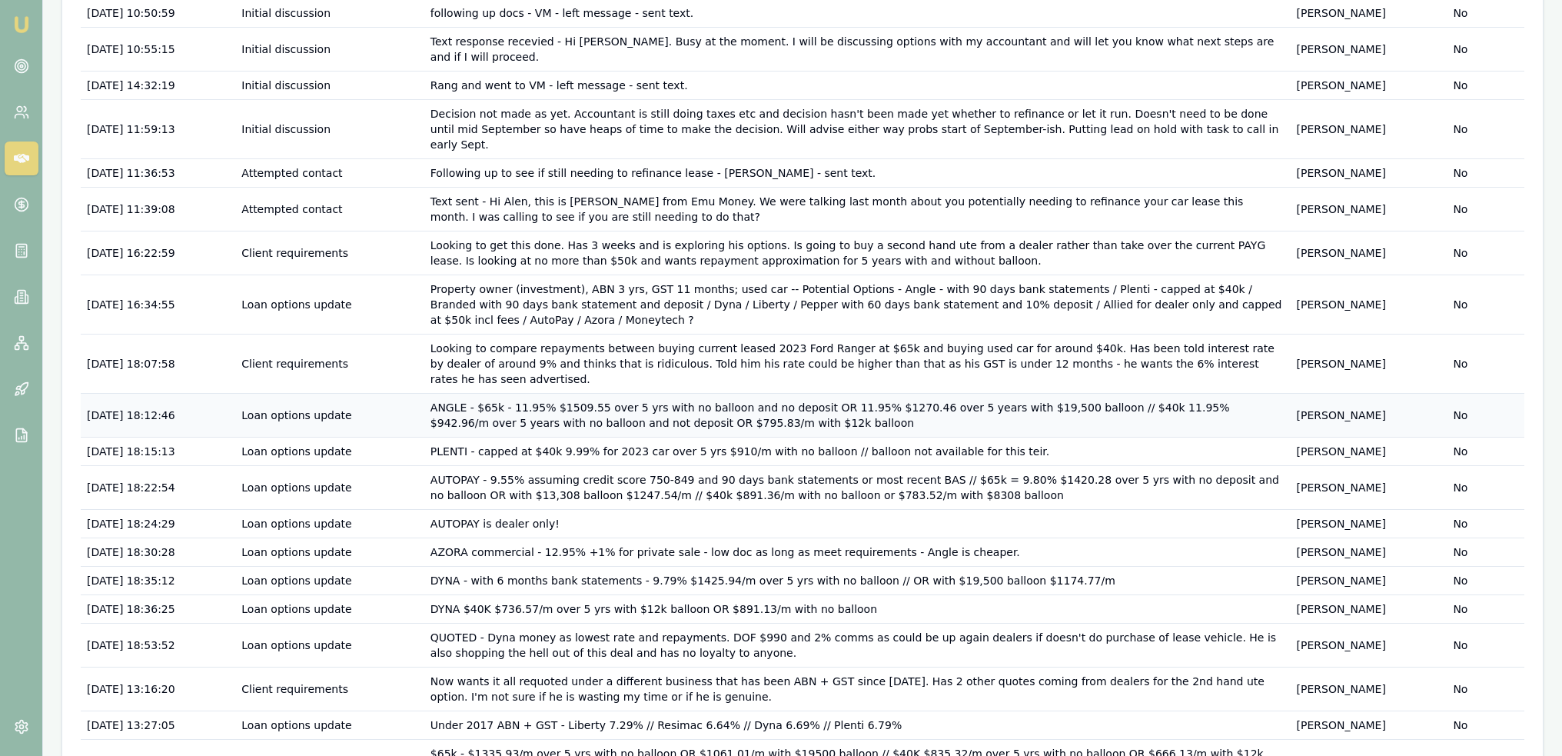
scroll to position [537, 0]
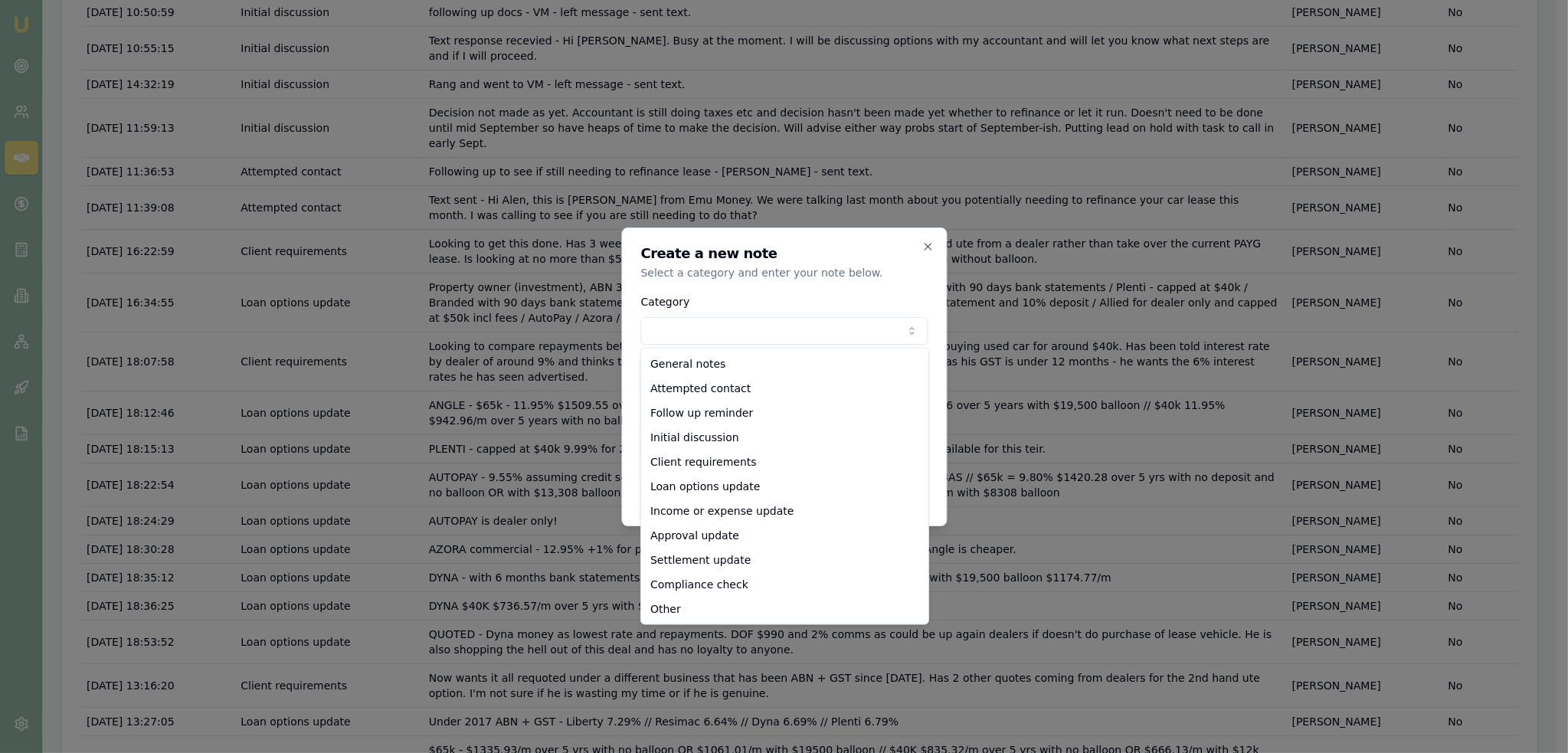
select select "ATTEMPTED_CONTACT"
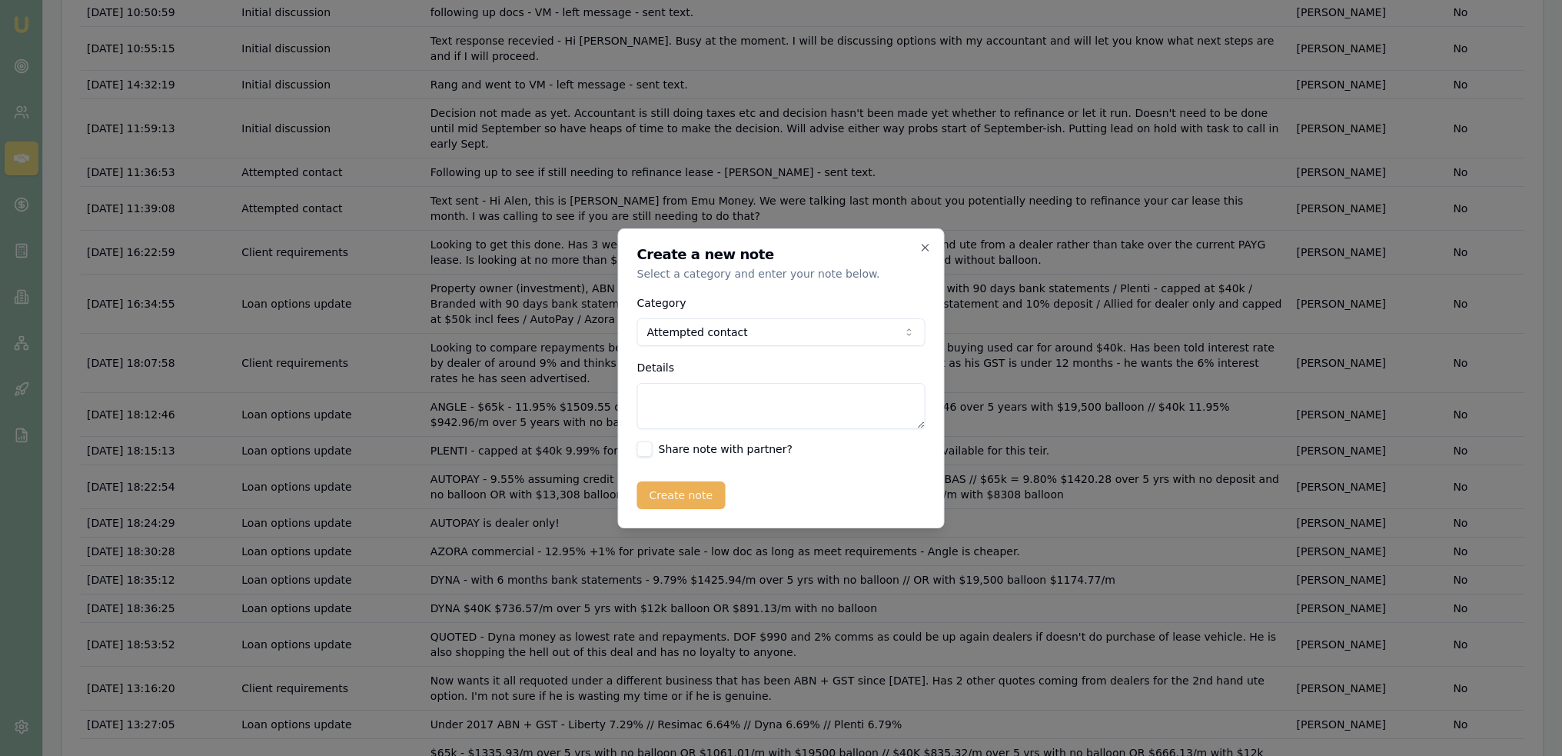
click at [692, 397] on textarea "Details" at bounding box center [781, 406] width 288 height 46
drag, startPoint x: 907, startPoint y: 421, endPoint x: 727, endPoint y: 397, distance: 181.6
click at [727, 397] on textarea "LM - sent text // Hi Alen, touching base to see what you have decided to do reg…" at bounding box center [781, 406] width 288 height 46
type textarea "LM - sent text // Hi Alen, touching base to see what you have decided to do reg…"
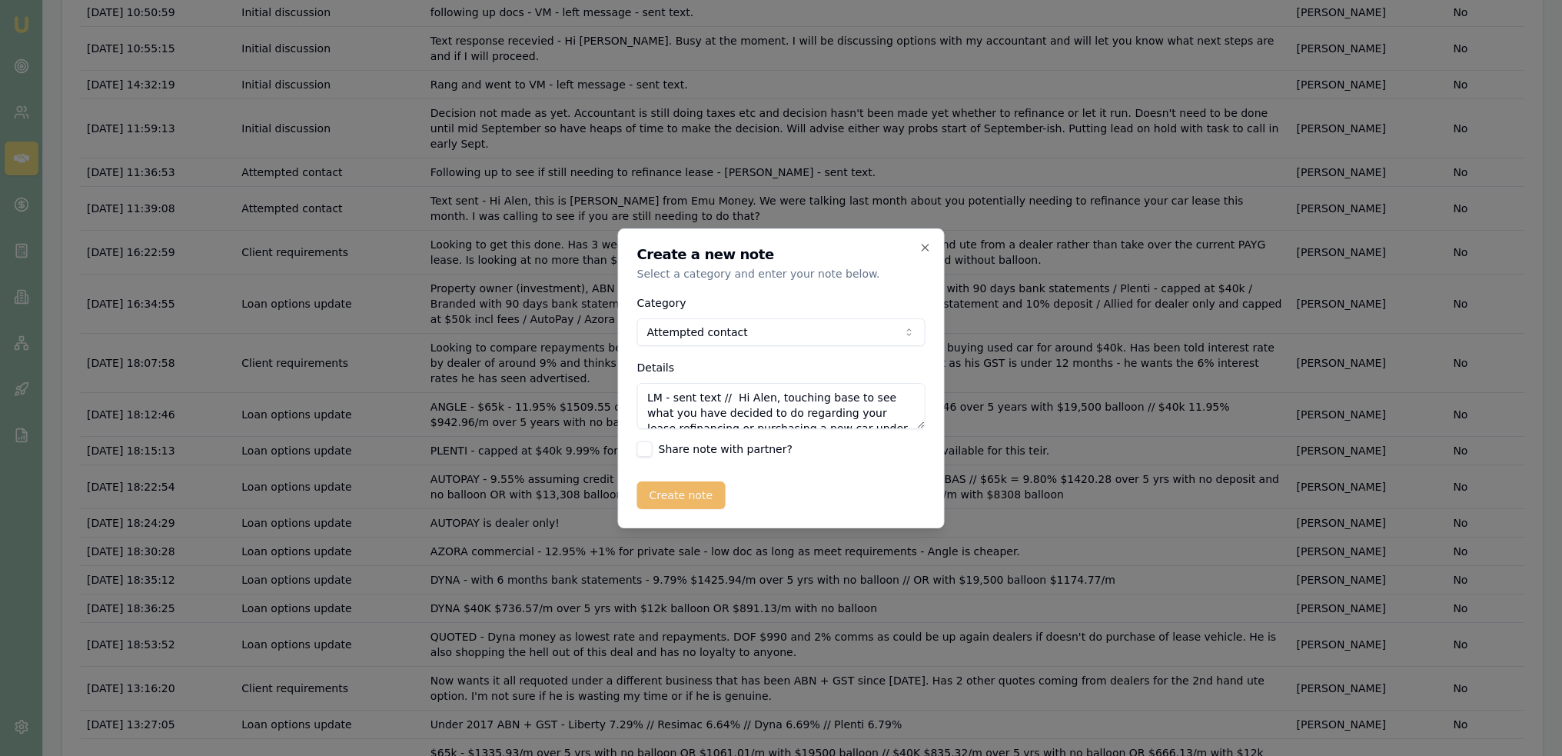
click at [680, 485] on button "Create note" at bounding box center [681, 495] width 88 height 28
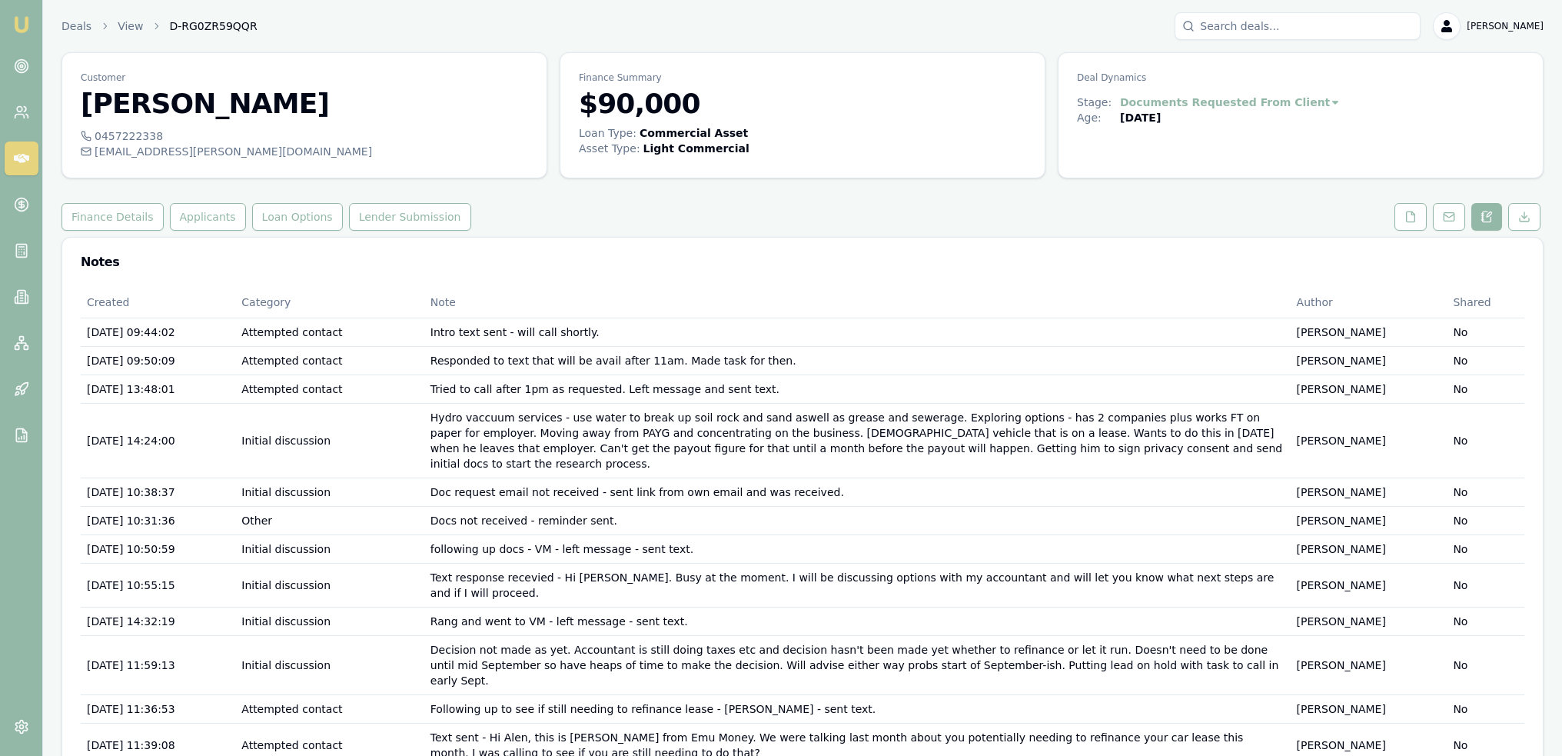
drag, startPoint x: 24, startPoint y: 25, endPoint x: 82, endPoint y: 1, distance: 63.1
click at [24, 25] on img at bounding box center [21, 24] width 18 height 18
